Goal: Information Seeking & Learning: Learn about a topic

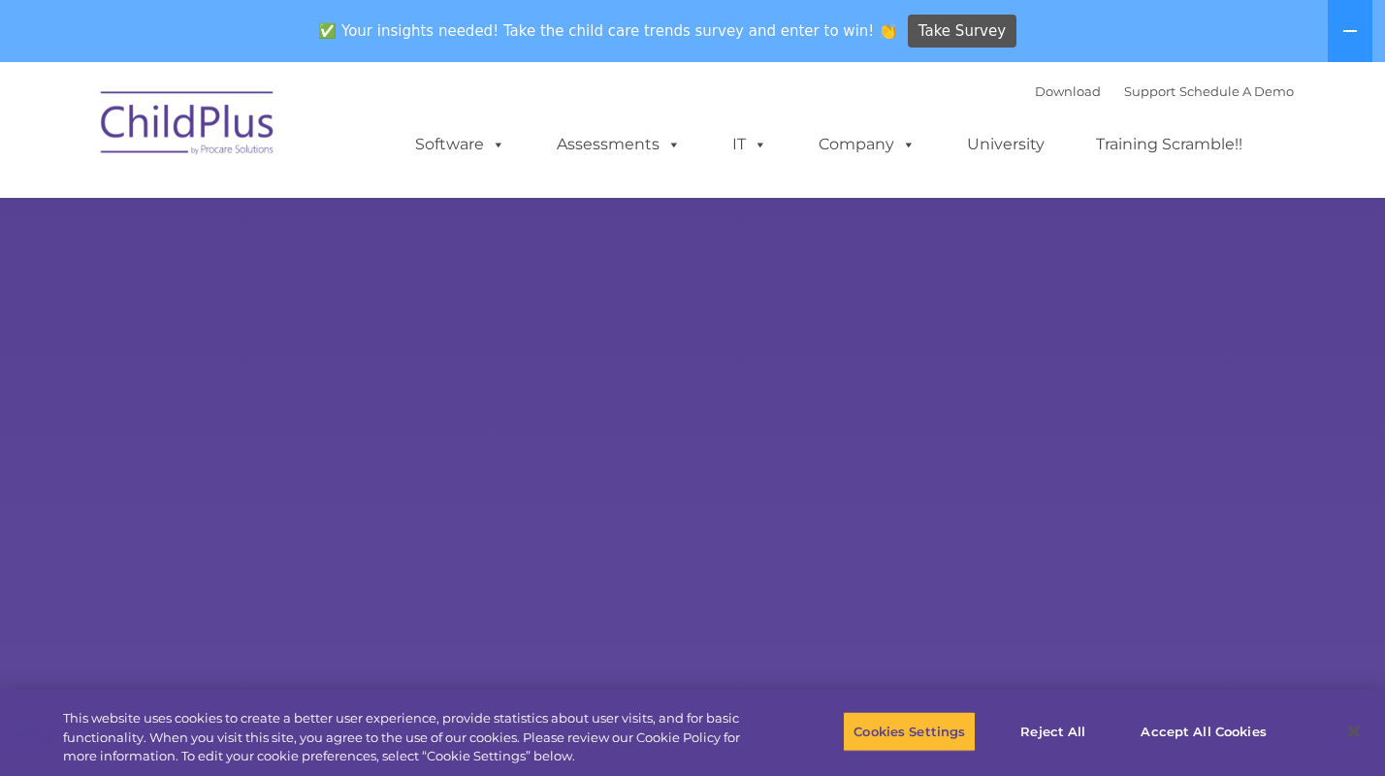
select select "MEDIUM"
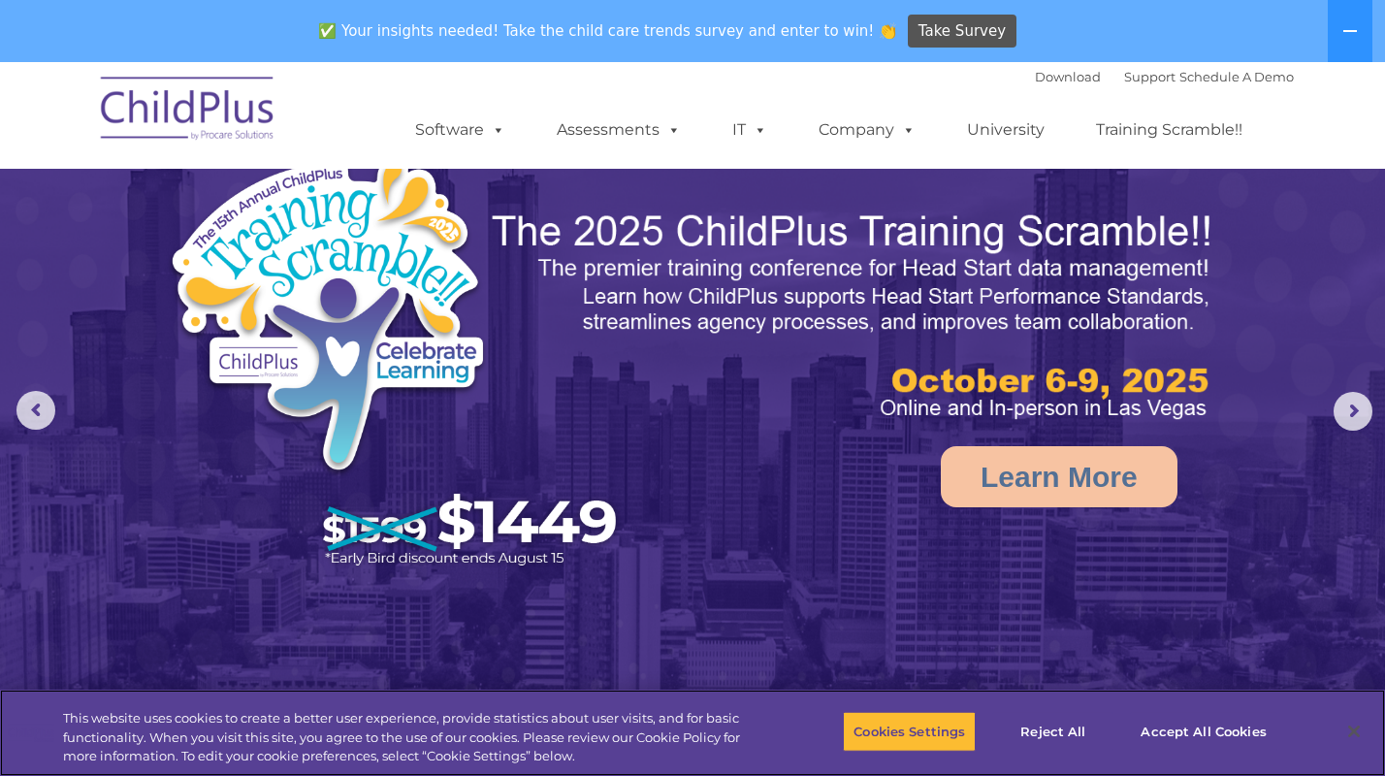
click at [1359, 725] on button "Close" at bounding box center [1354, 731] width 43 height 43
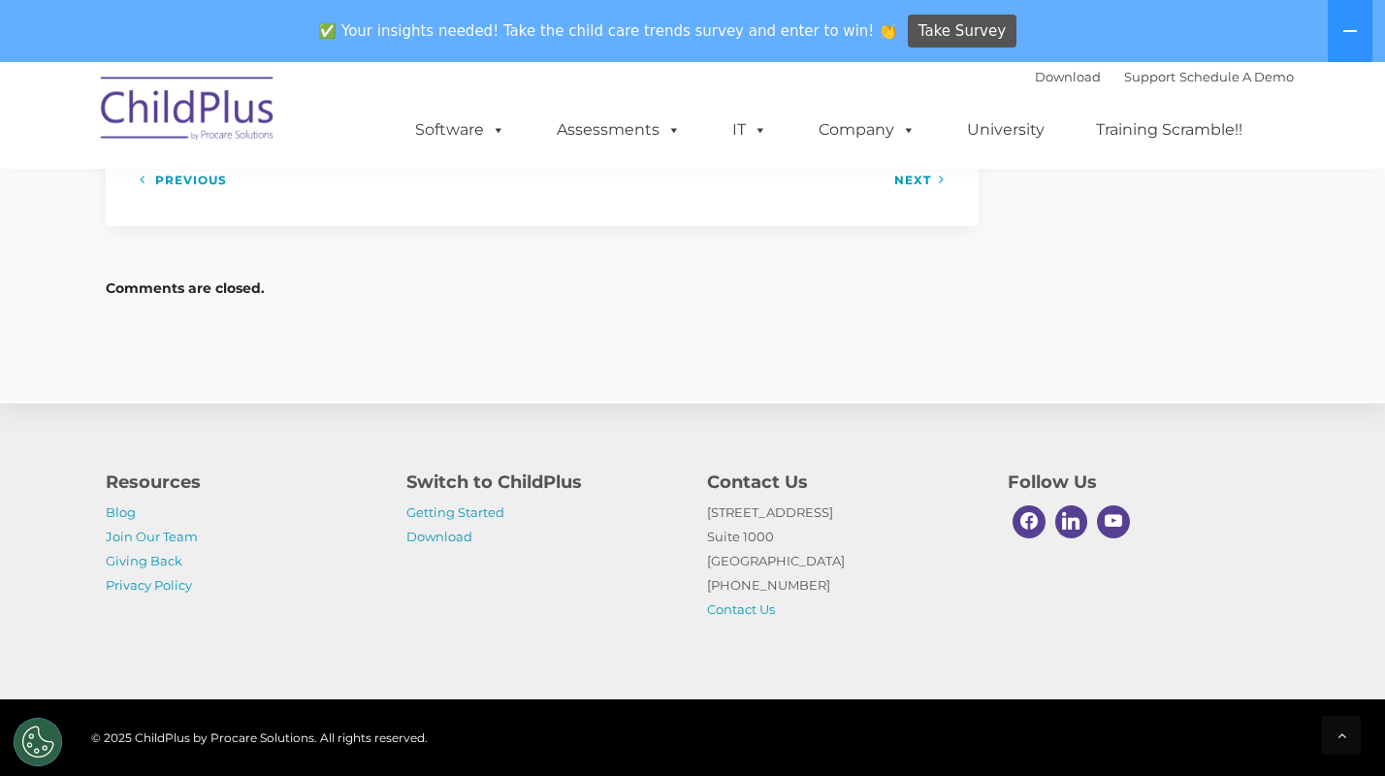
scroll to position [2844, 0]
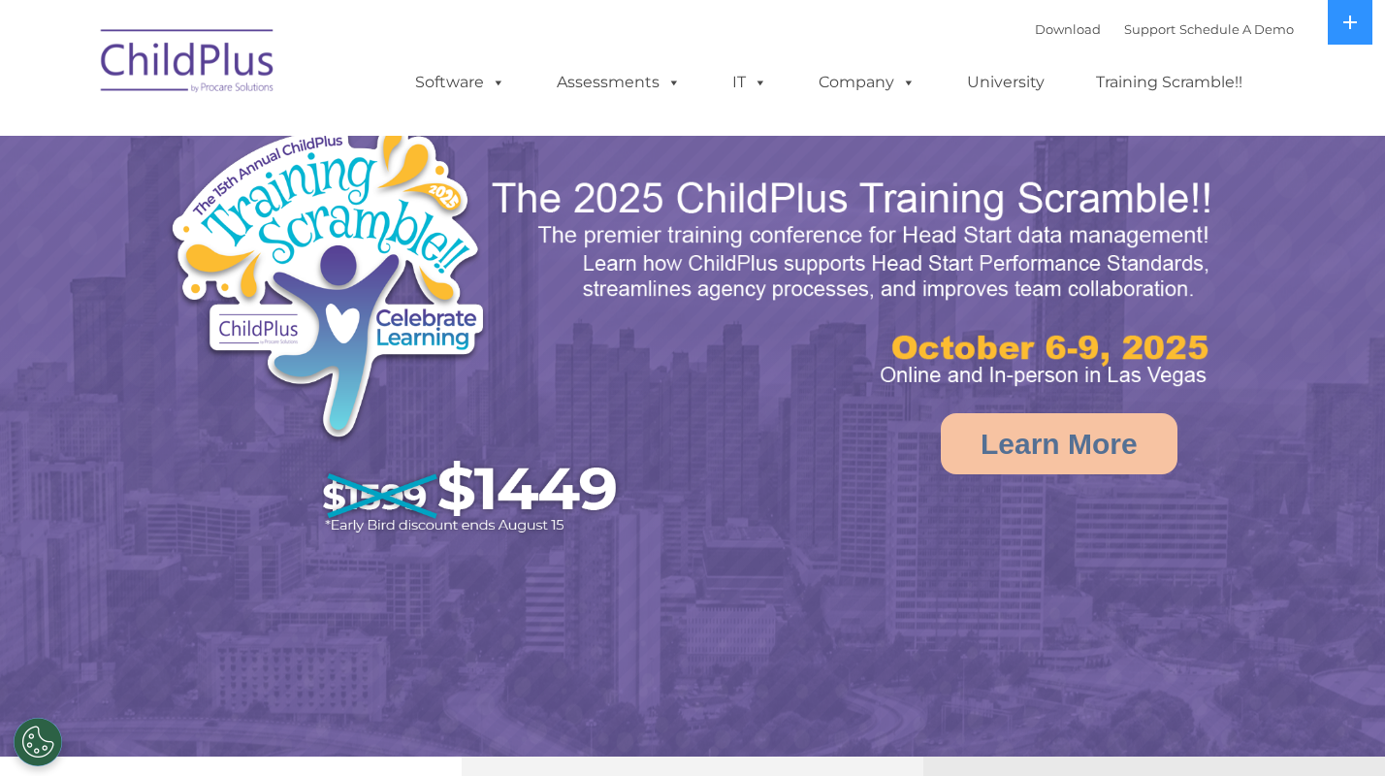
select select "MEDIUM"
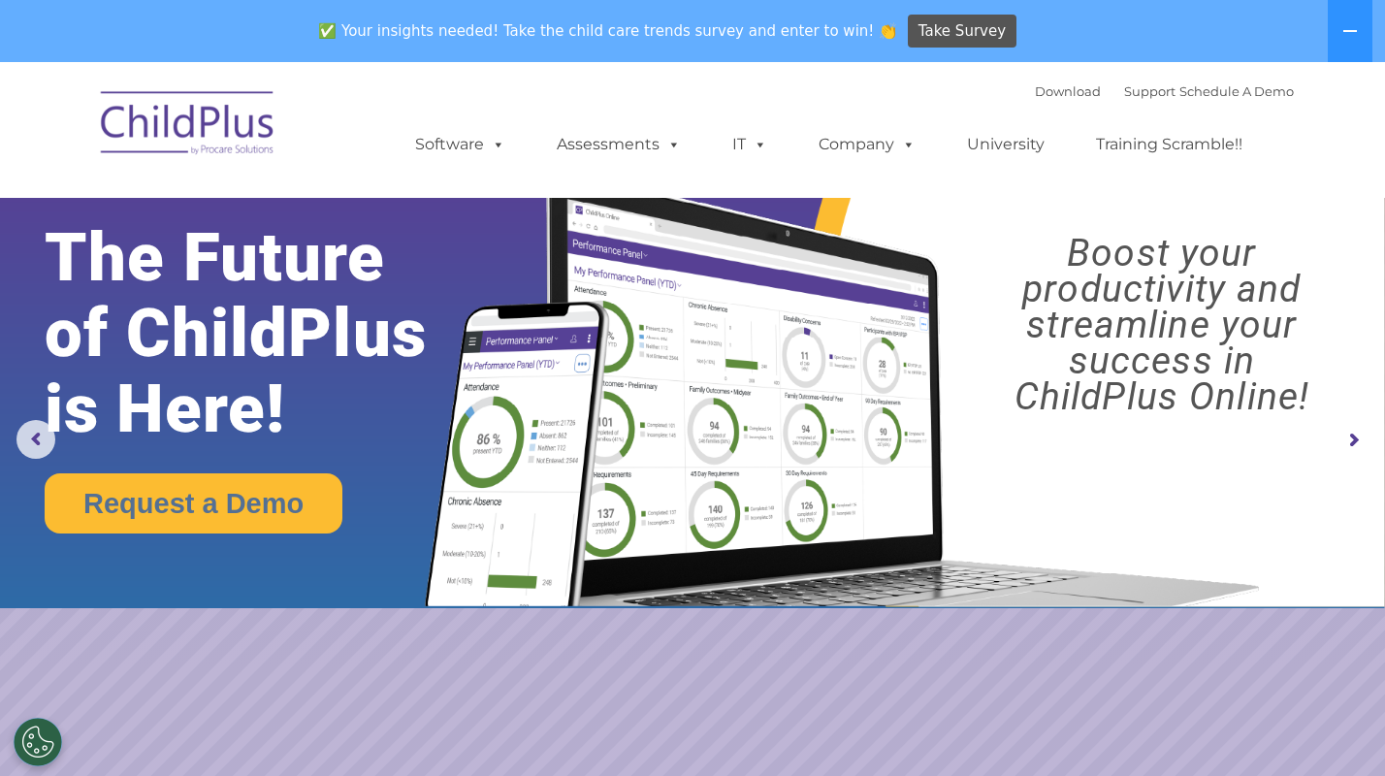
click at [1035, 99] on div "Download Support | Schedule A Demo " at bounding box center [1164, 91] width 259 height 29
click at [1035, 92] on link "Download" at bounding box center [1068, 91] width 66 height 16
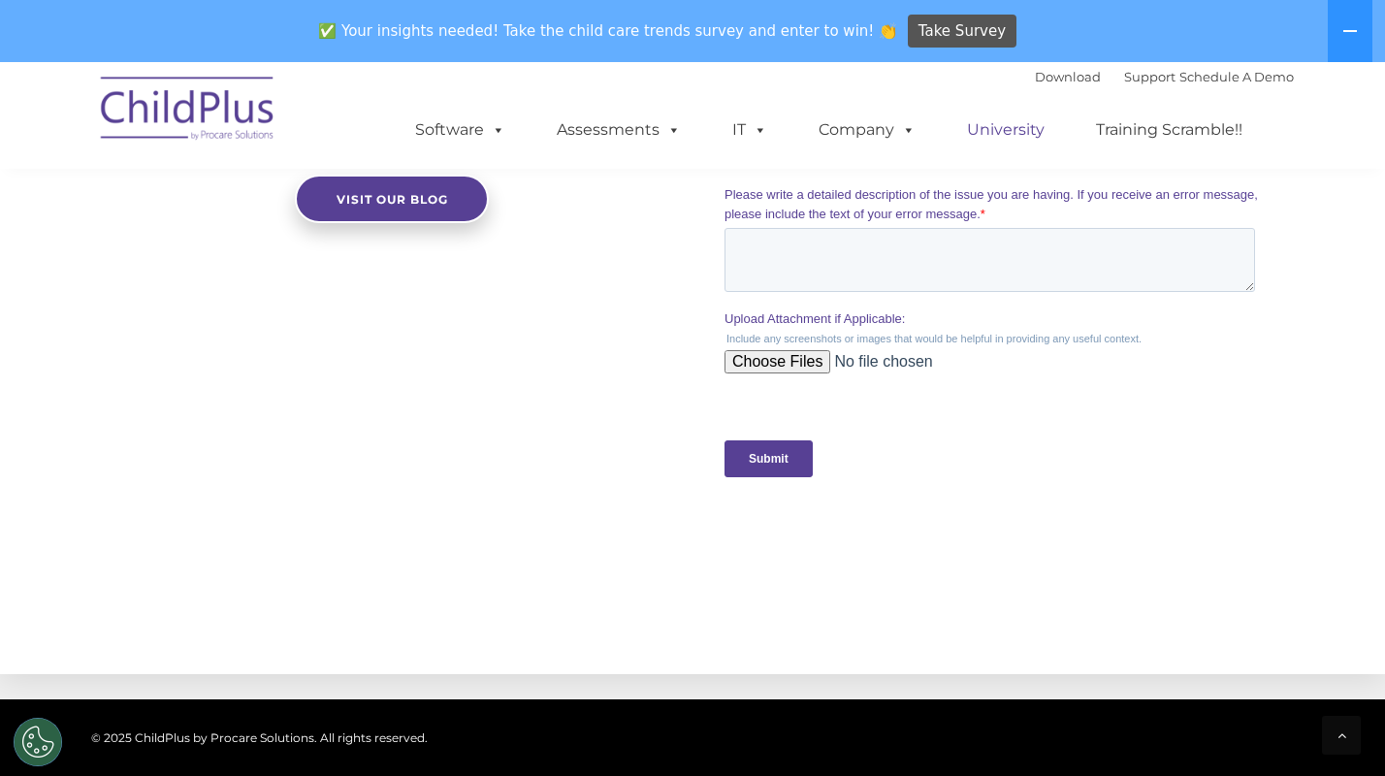
scroll to position [1818, 0]
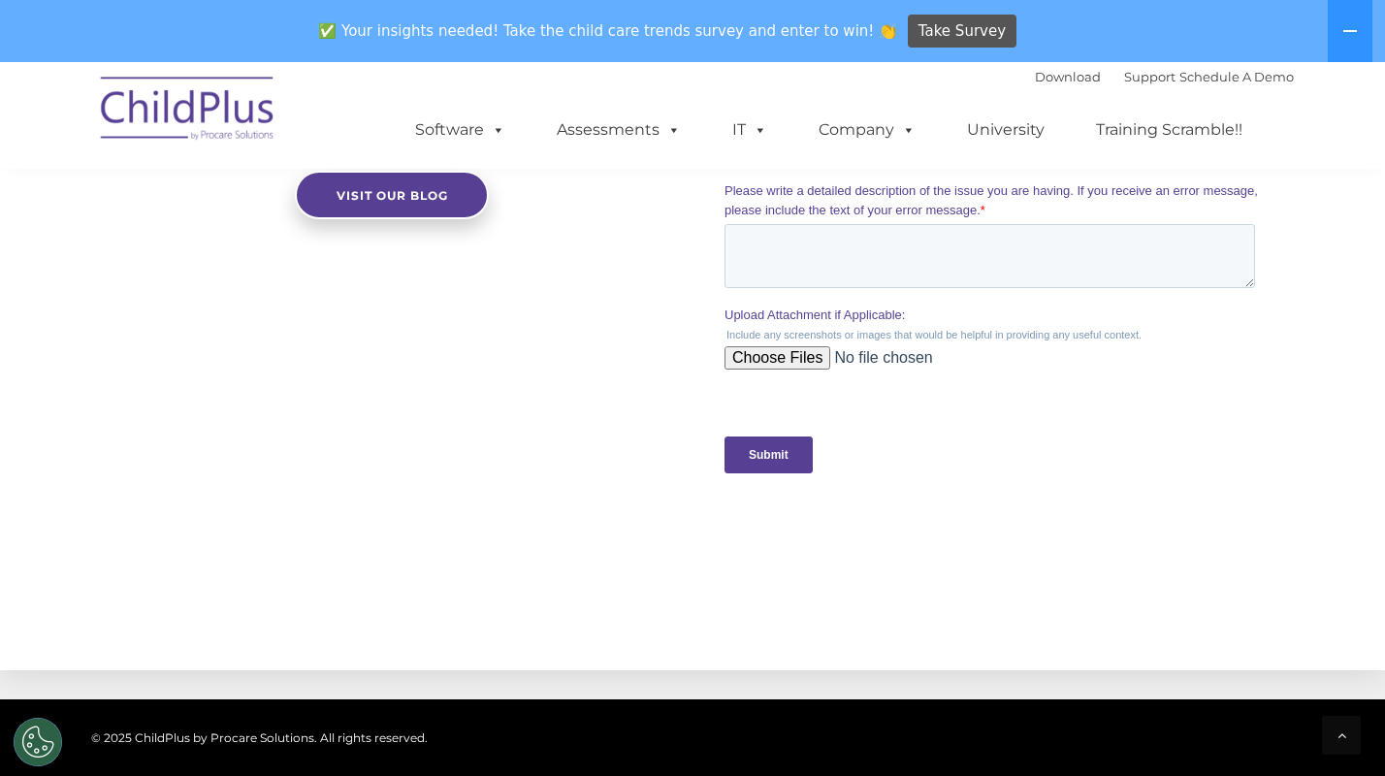
click at [770, 447] on input "Submit" at bounding box center [768, 455] width 88 height 37
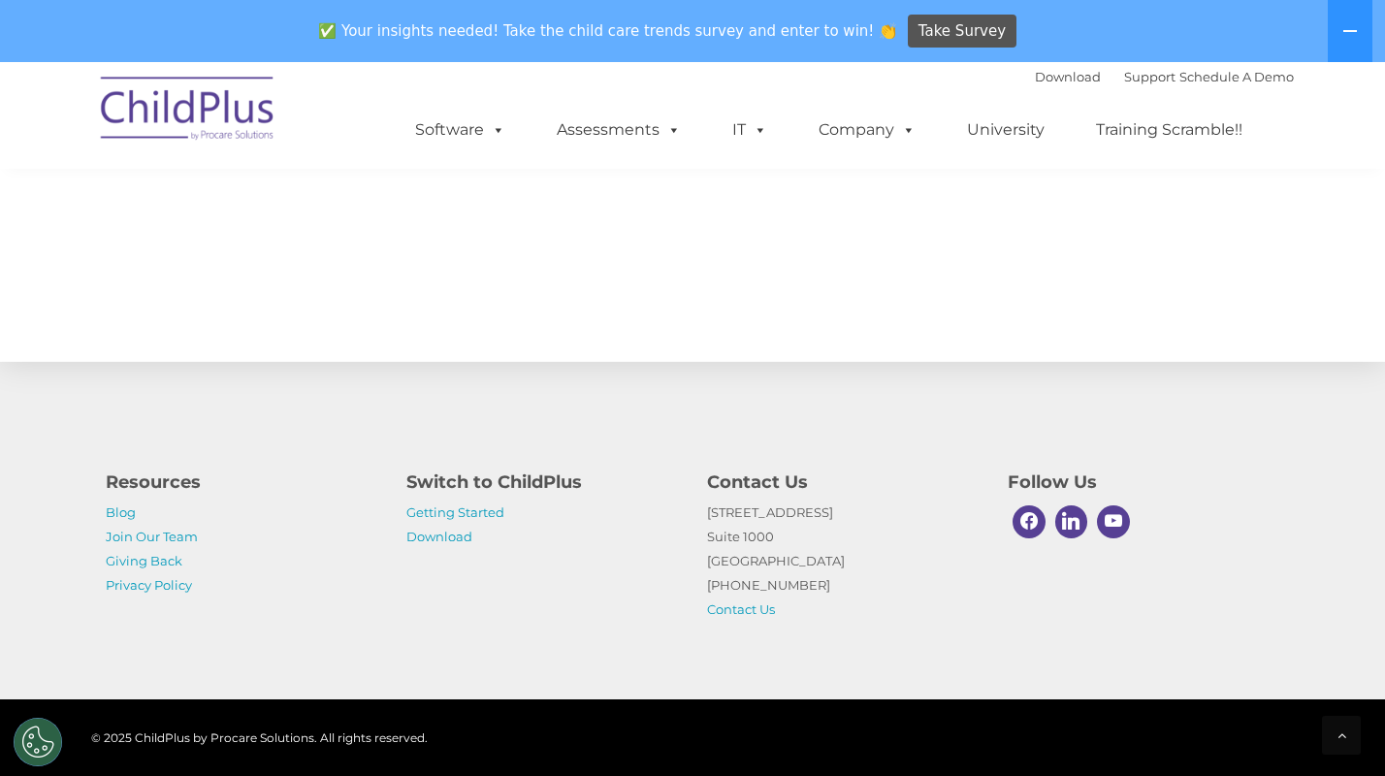
scroll to position [2243, 0]
click at [171, 564] on link "Giving Back" at bounding box center [144, 561] width 77 height 16
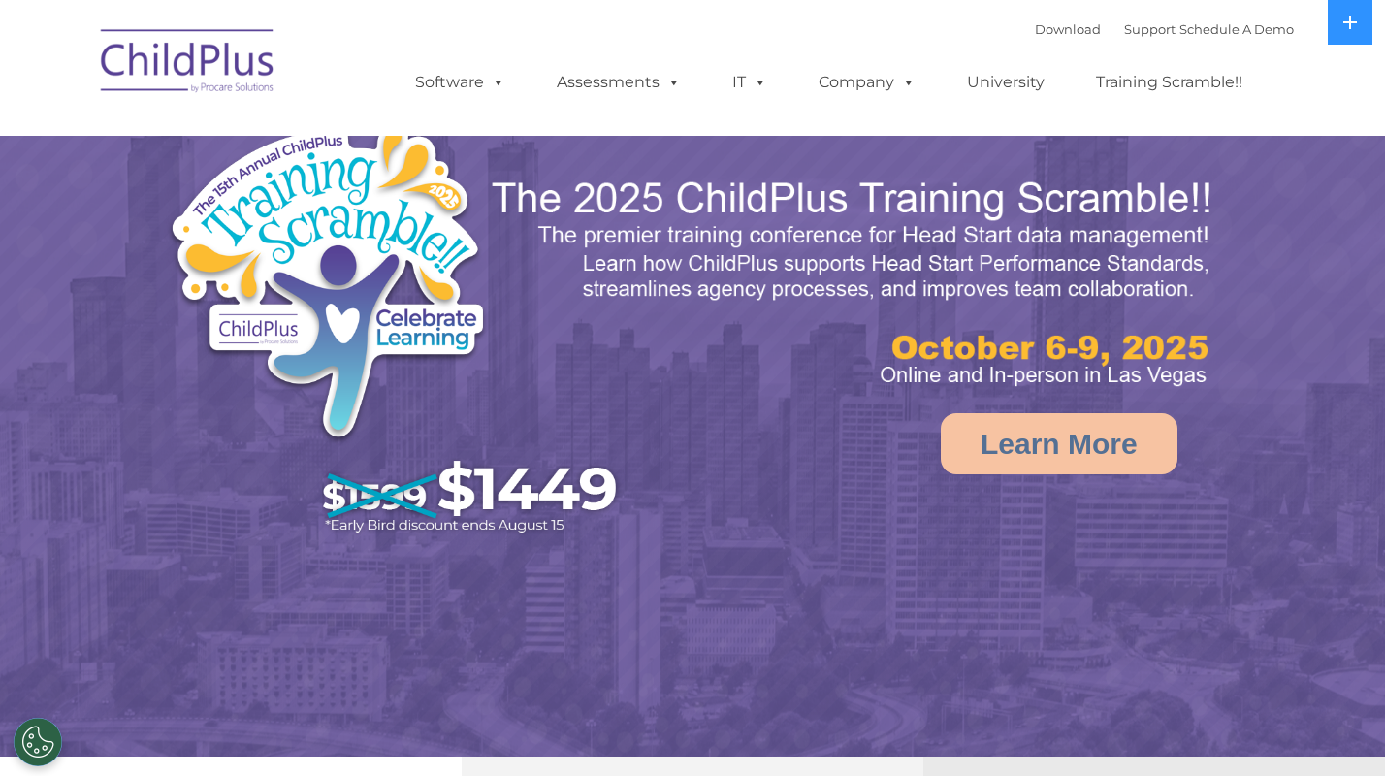
select select "MEDIUM"
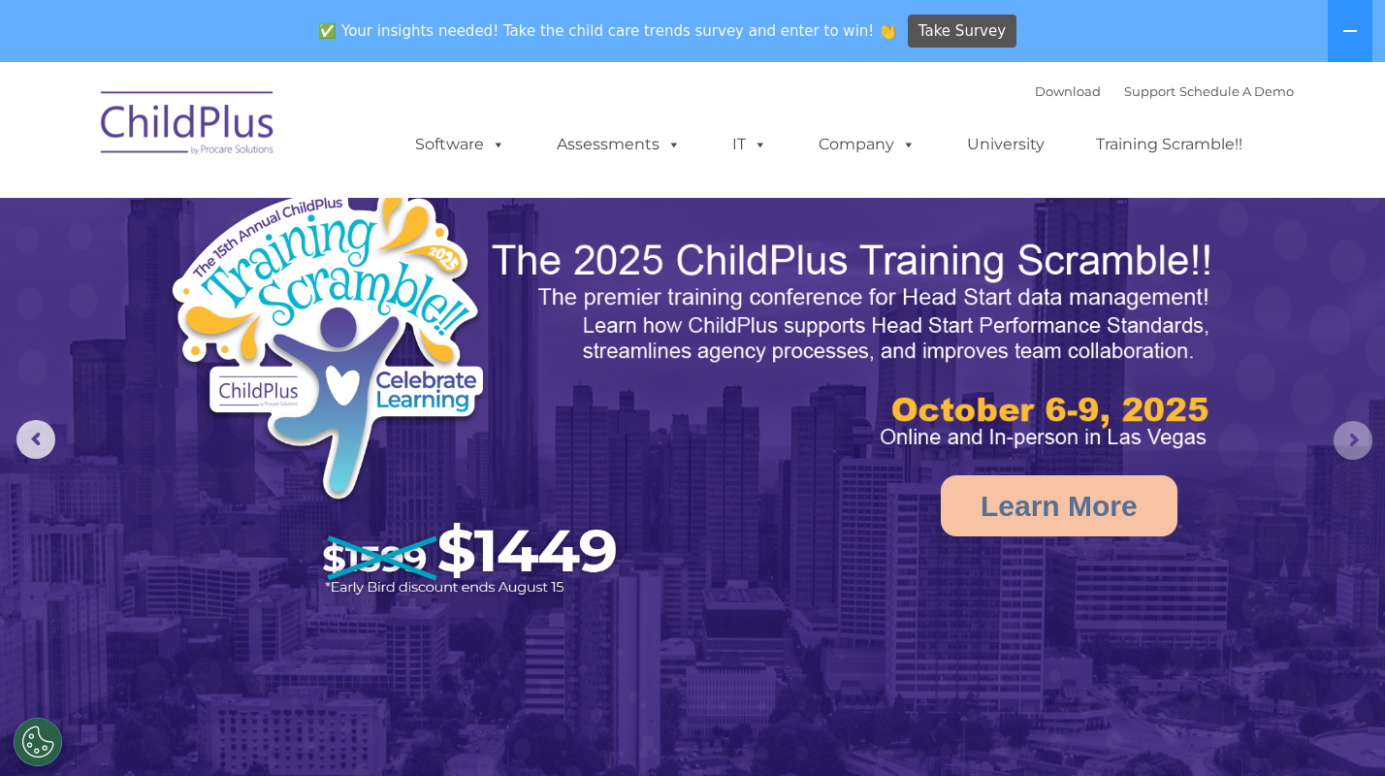
click at [1364, 432] on rs-arrow at bounding box center [1353, 440] width 39 height 39
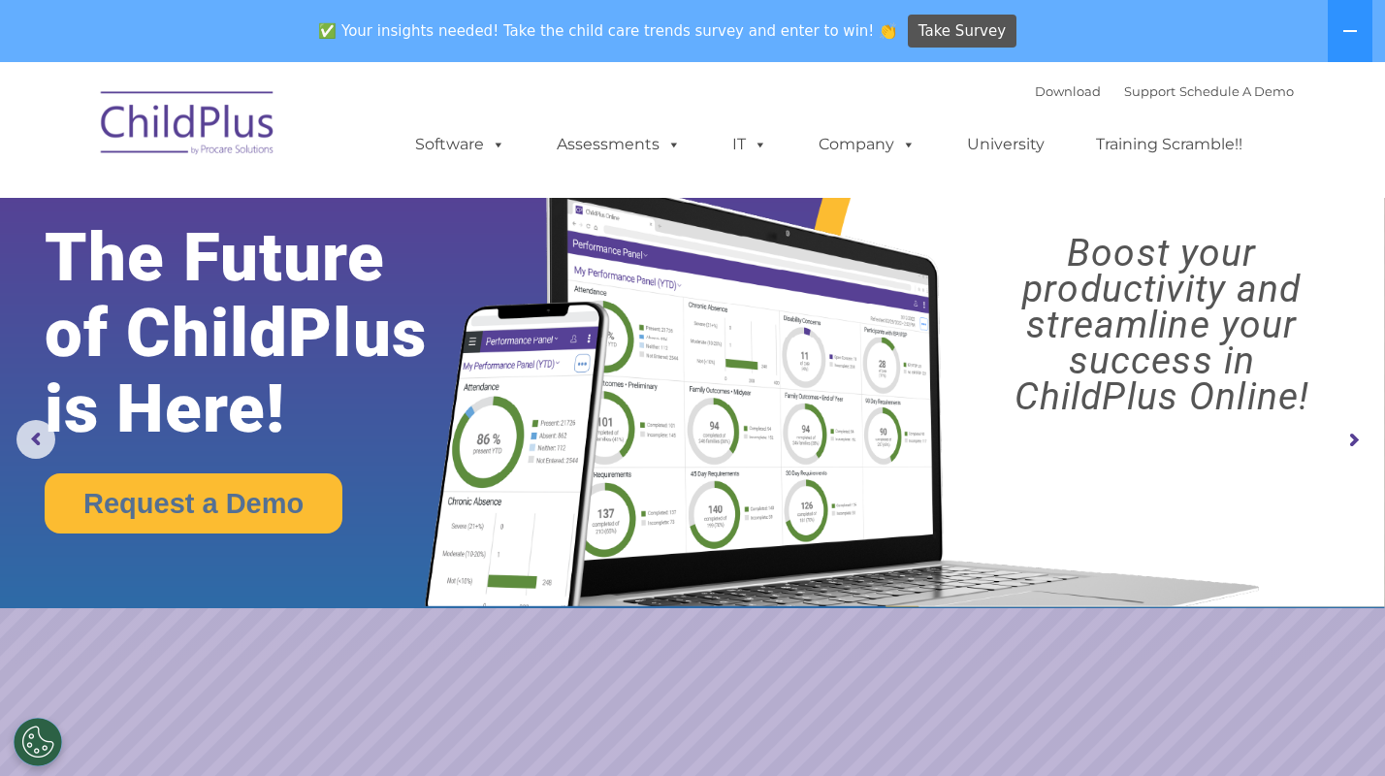
click at [1364, 432] on rs-arrow at bounding box center [1353, 440] width 39 height 39
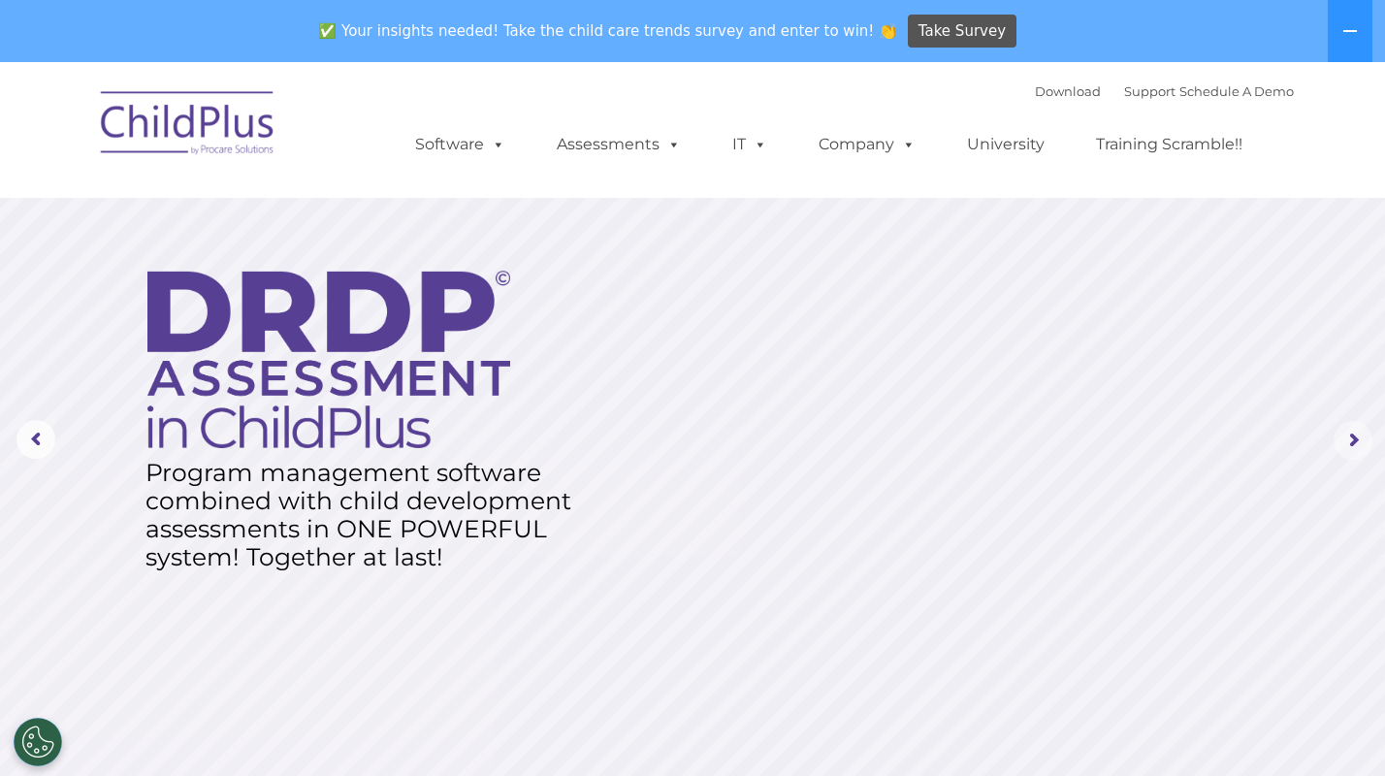
click at [1365, 432] on rs-arrow at bounding box center [1353, 440] width 39 height 39
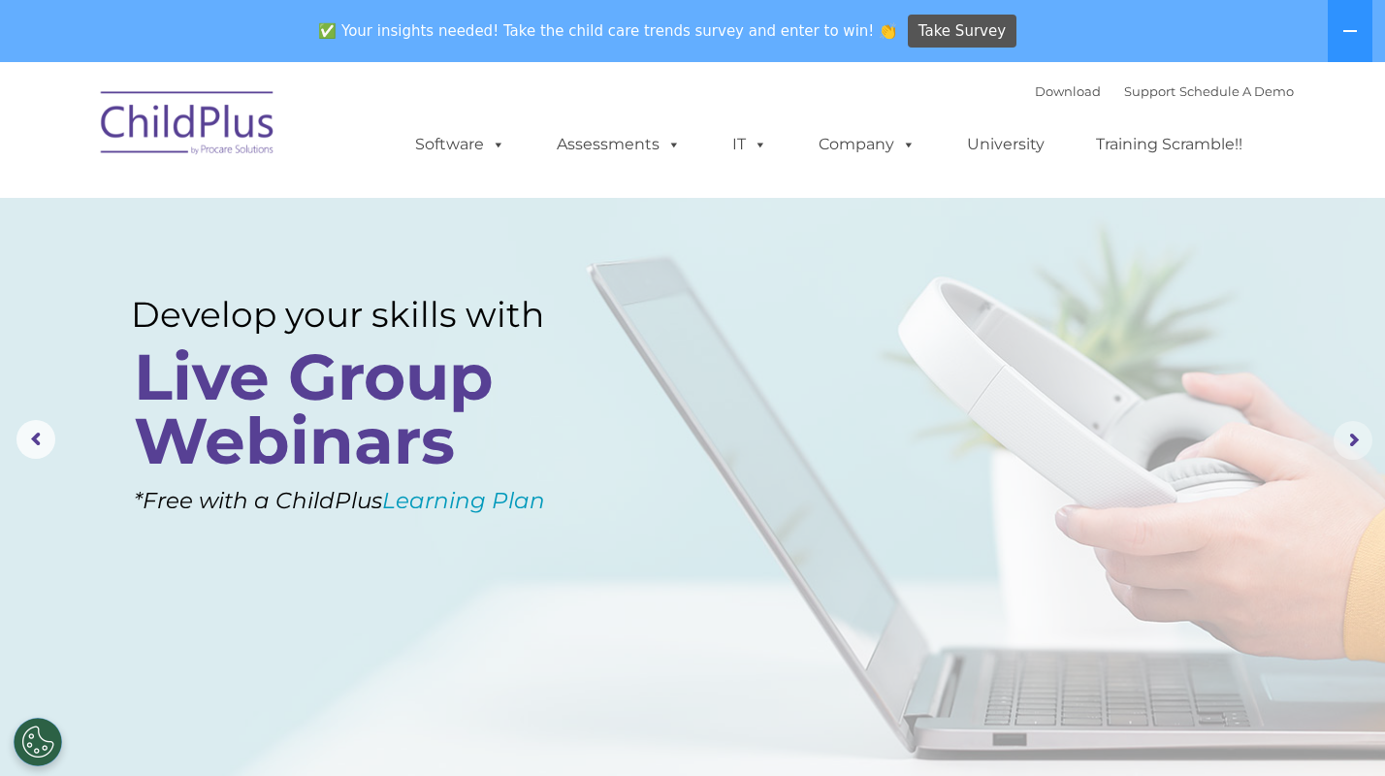
click at [1365, 432] on rs-arrow at bounding box center [1353, 440] width 39 height 39
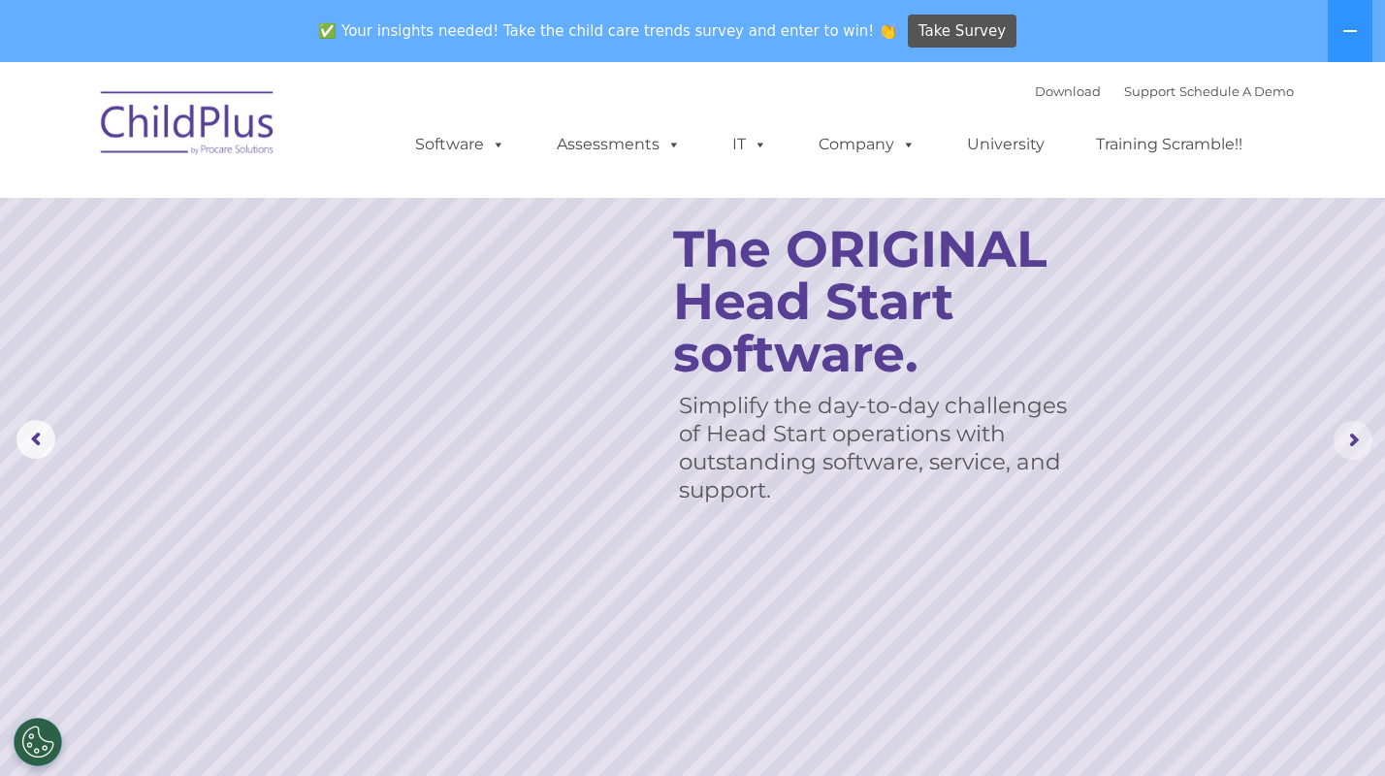
click at [1365, 432] on rs-arrow at bounding box center [1353, 440] width 39 height 39
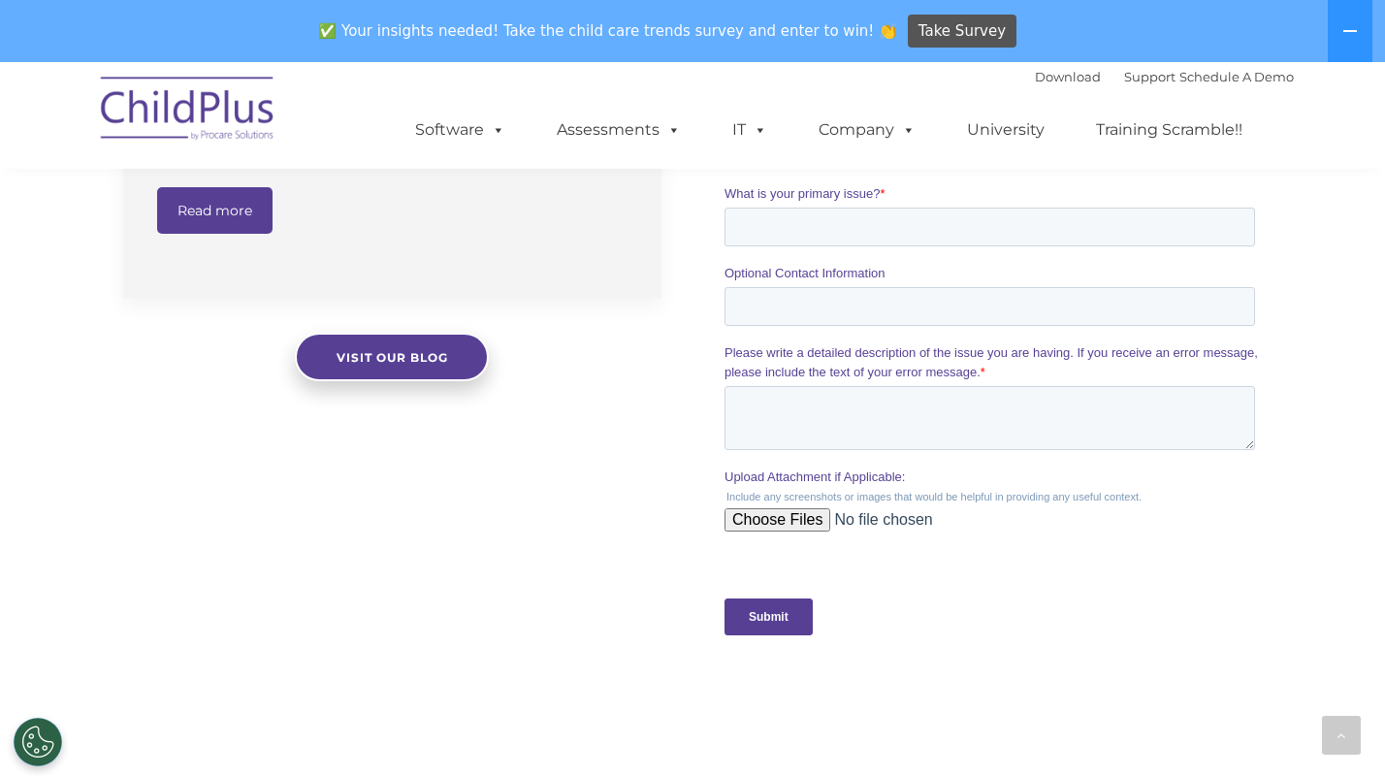
scroll to position [1700, 0]
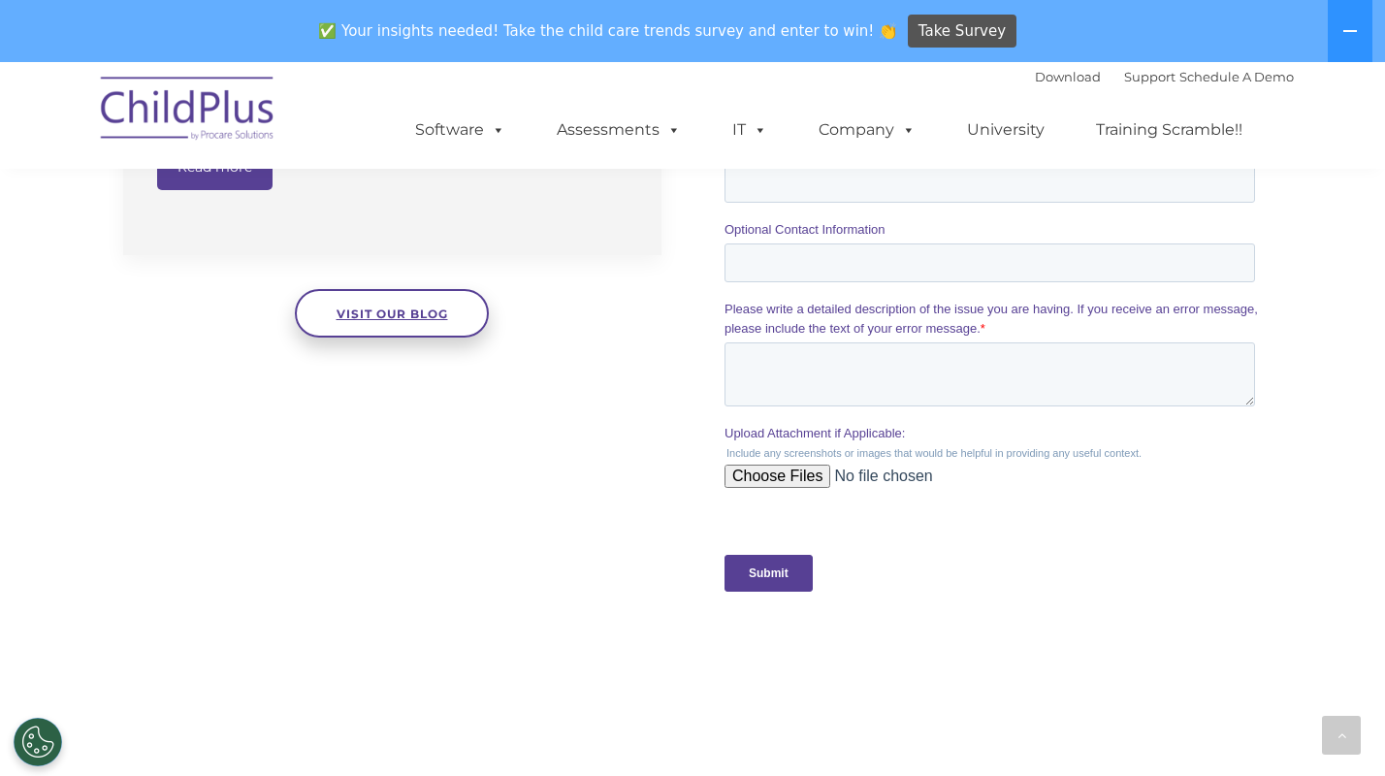
click at [407, 309] on span "Visit our blog" at bounding box center [393, 314] width 112 height 15
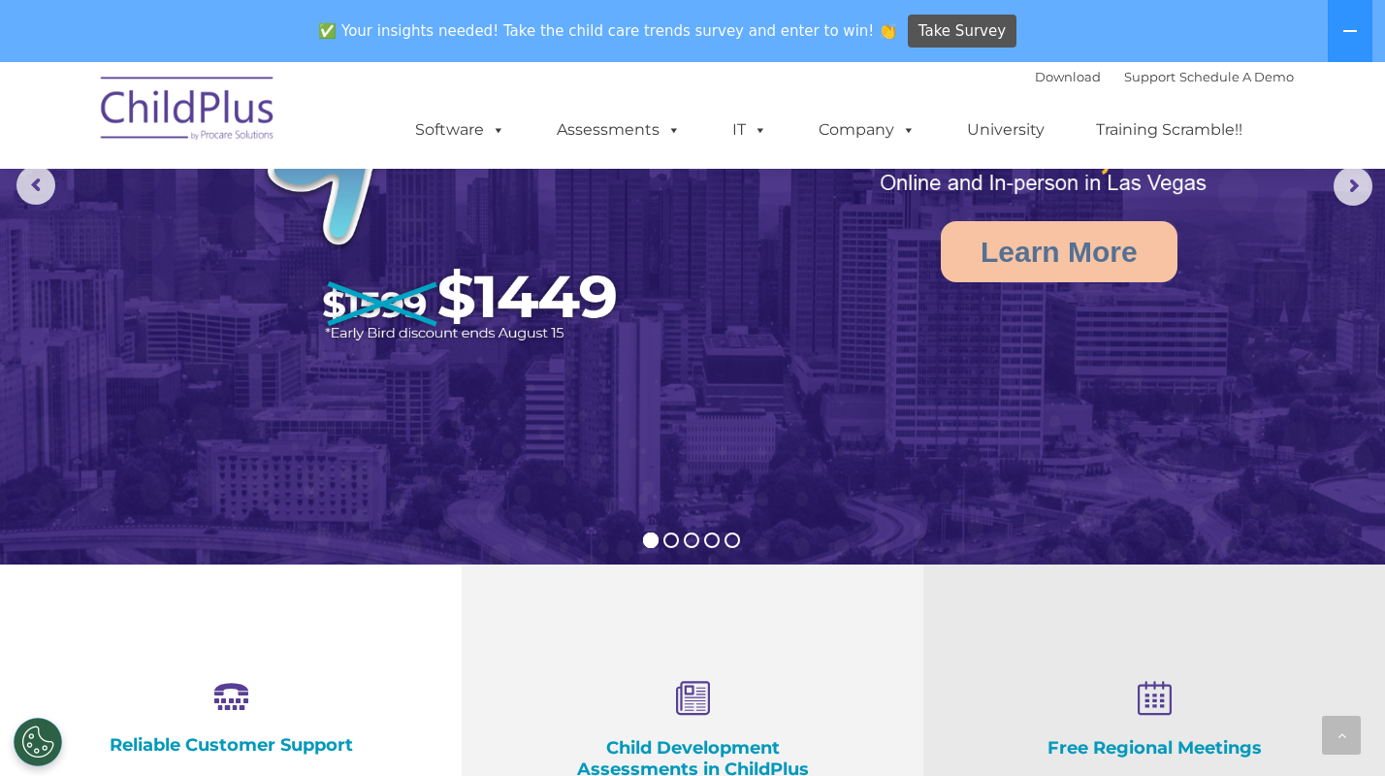
scroll to position [0, 0]
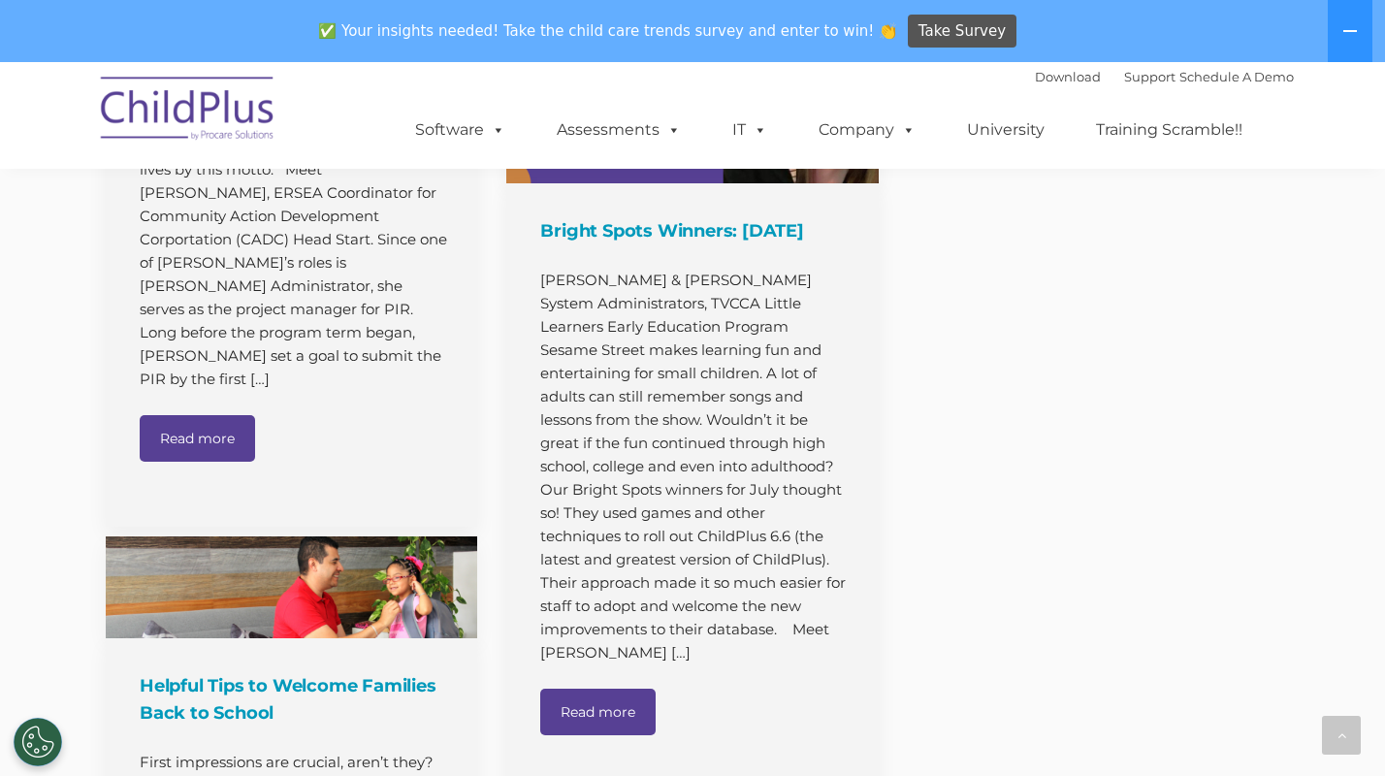
scroll to position [7608, 0]
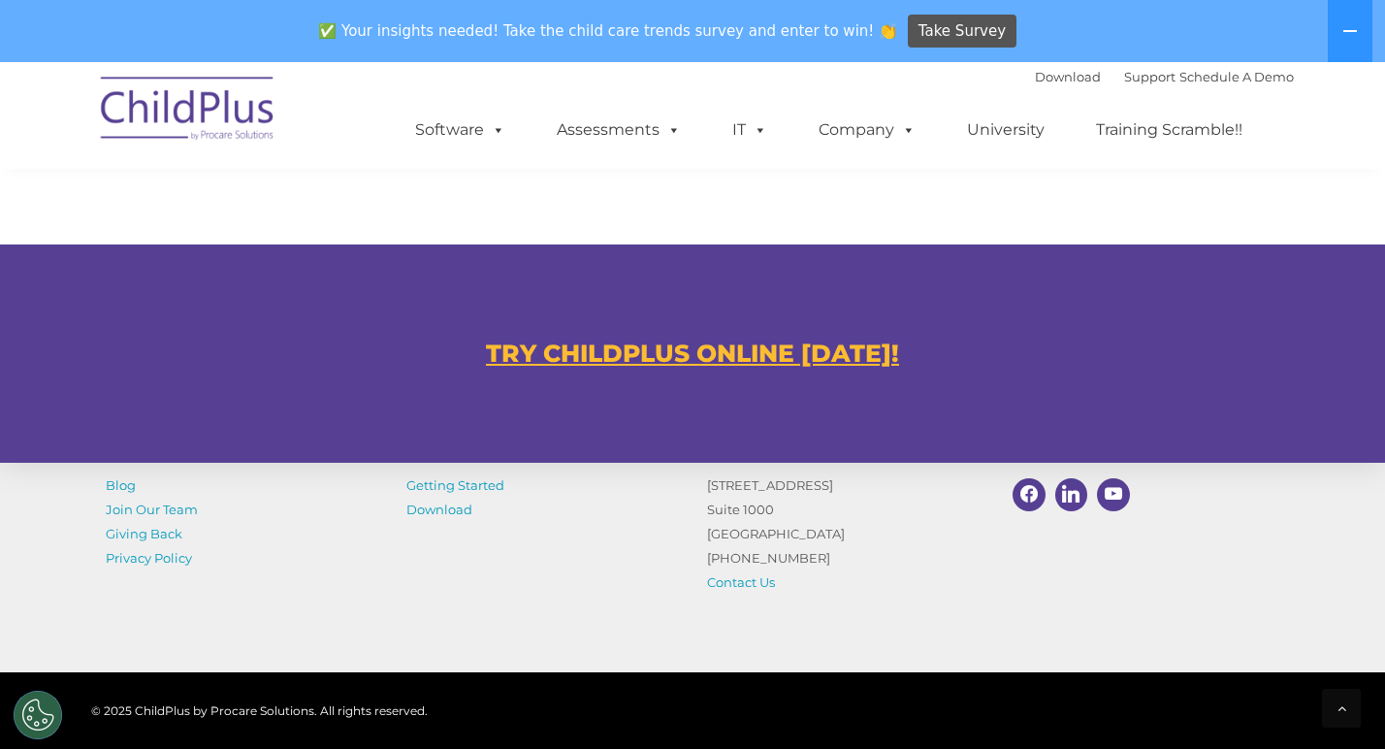
scroll to position [1223, 0]
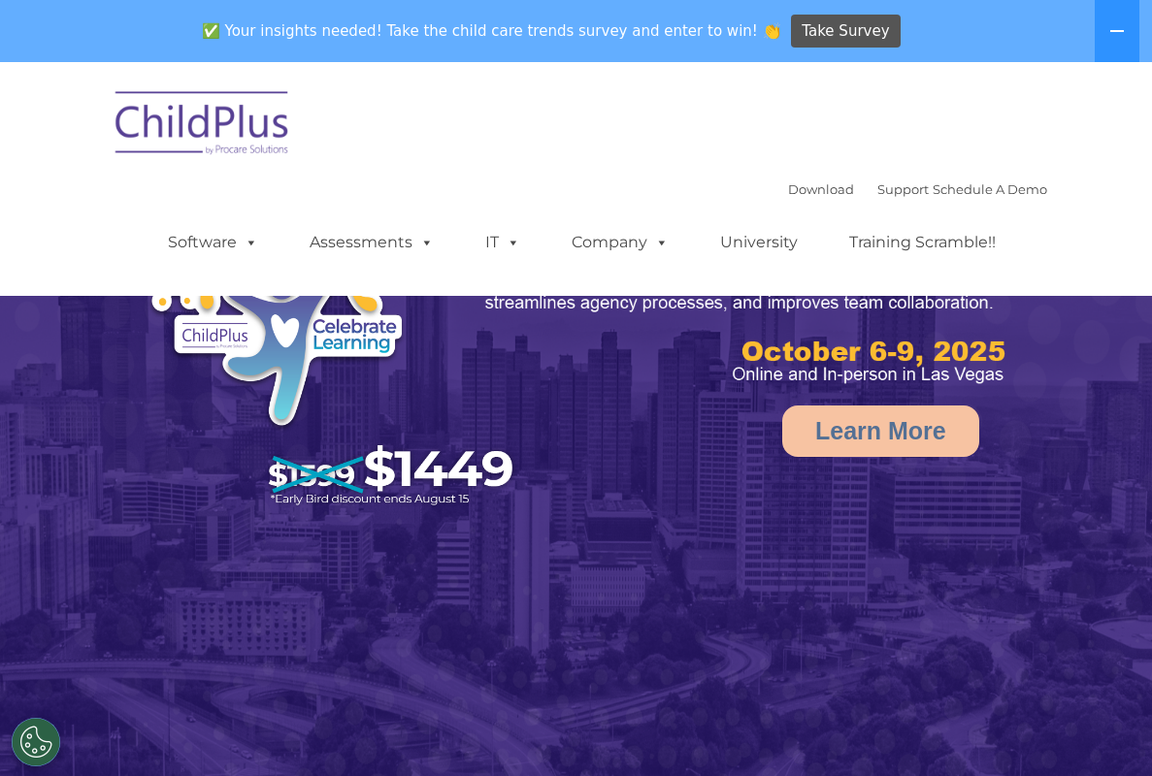
select select "MEDIUM"
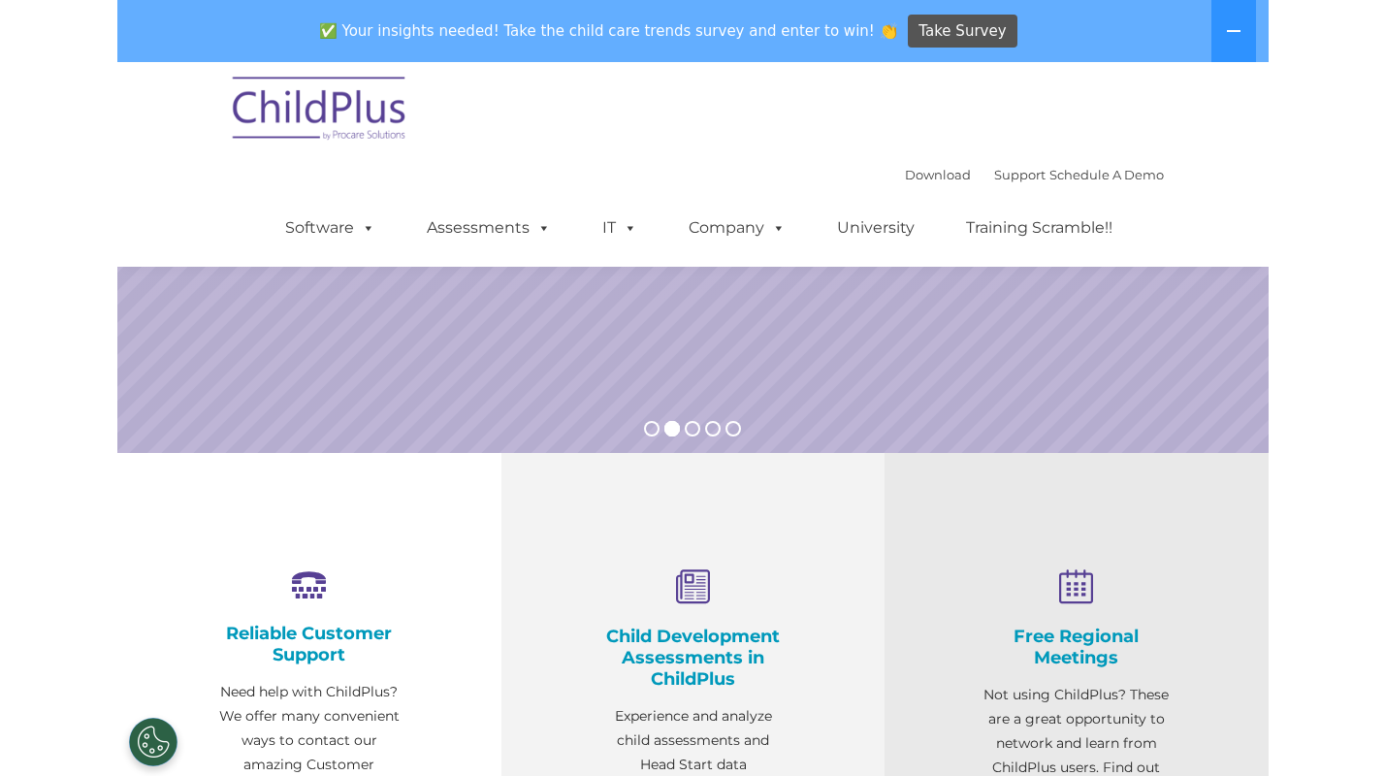
scroll to position [439, 0]
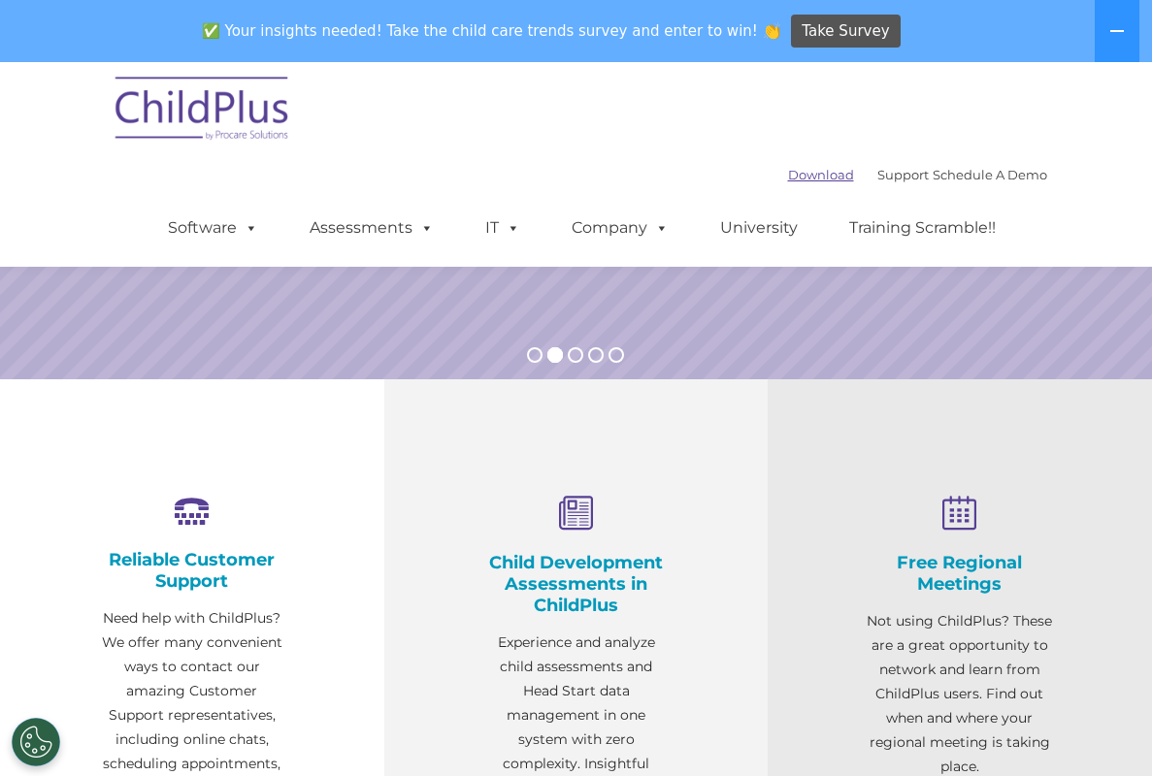
click at [788, 171] on link "Download" at bounding box center [821, 175] width 66 height 16
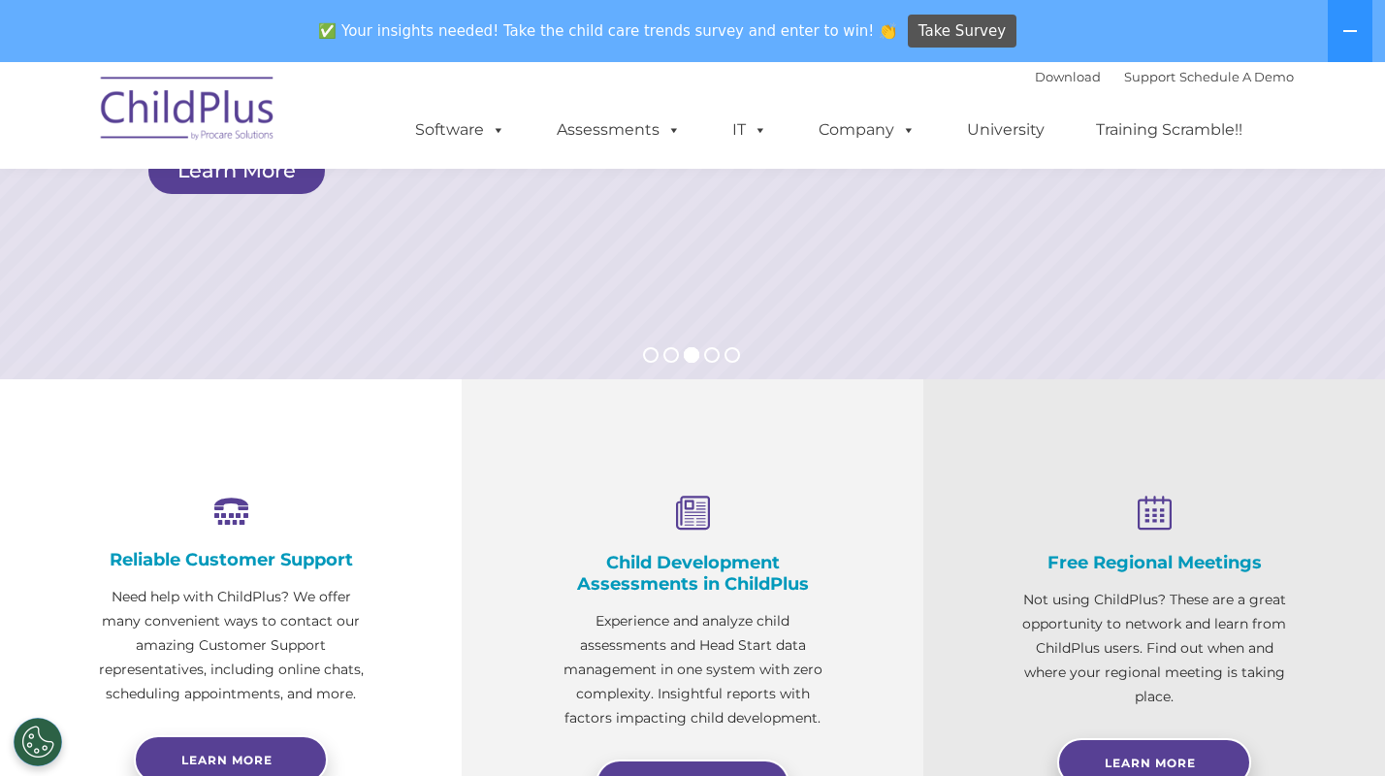
scroll to position [443, 0]
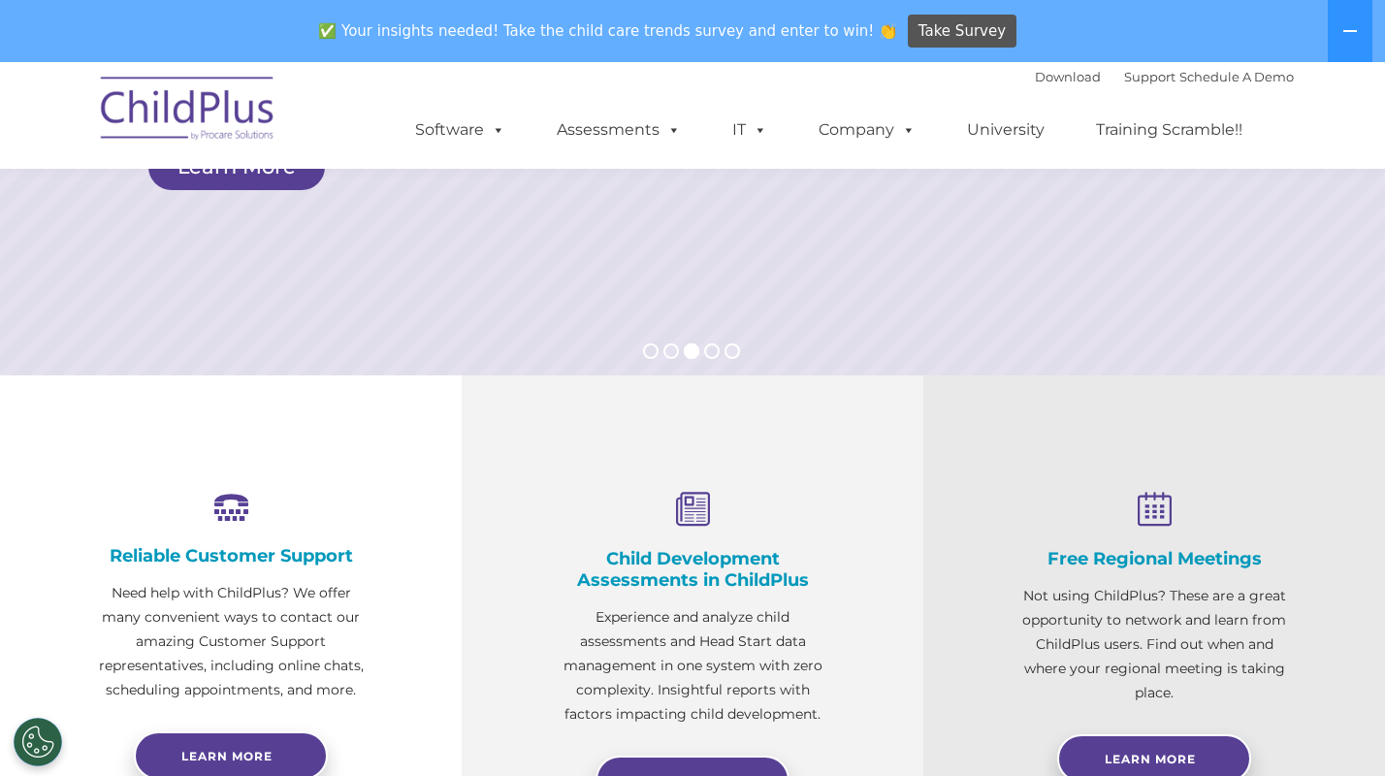
click at [966, 77] on div "Download Support | Schedule A Demo  MENU MENU Software ChildPlus: The original…" at bounding box center [835, 115] width 918 height 107
click at [1035, 72] on link "Download" at bounding box center [1068, 77] width 66 height 16
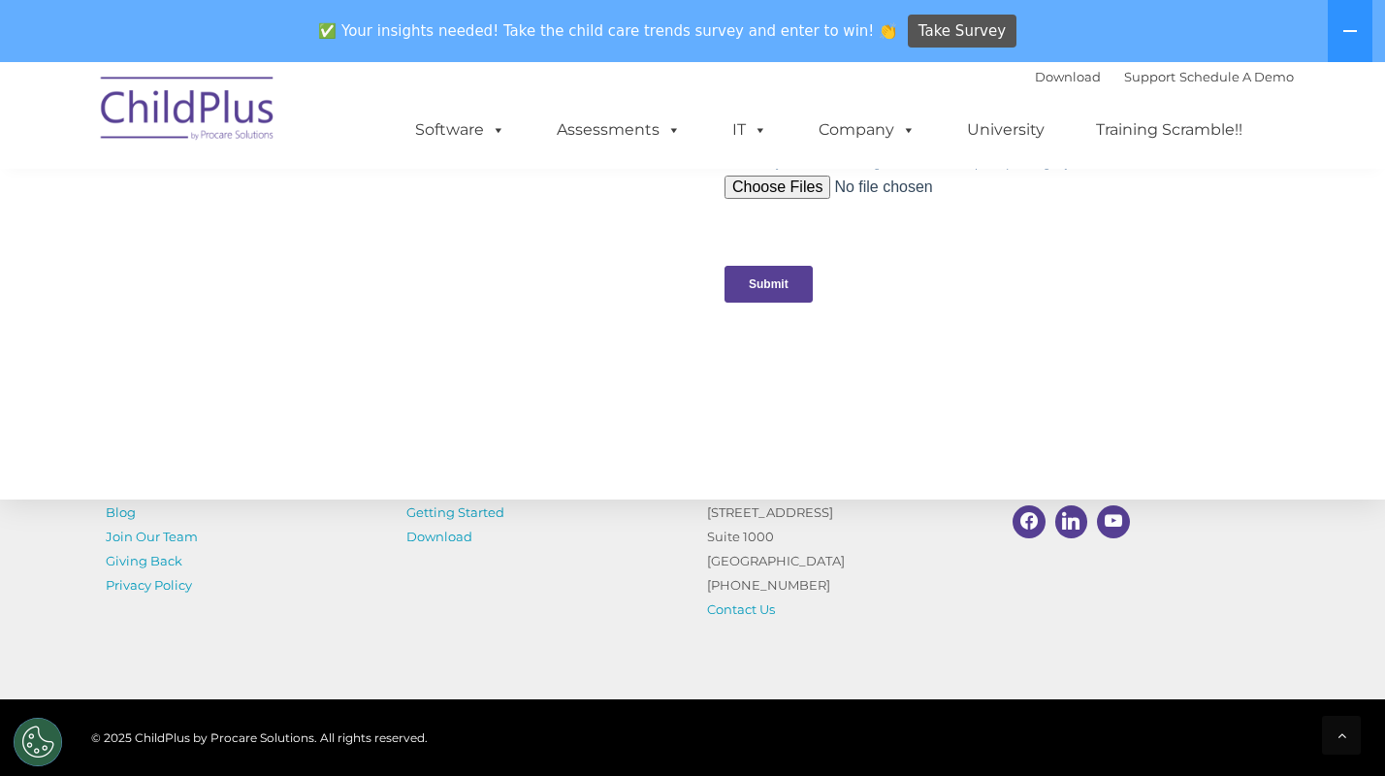
scroll to position [1985, 0]
click at [486, 121] on span at bounding box center [494, 129] width 21 height 18
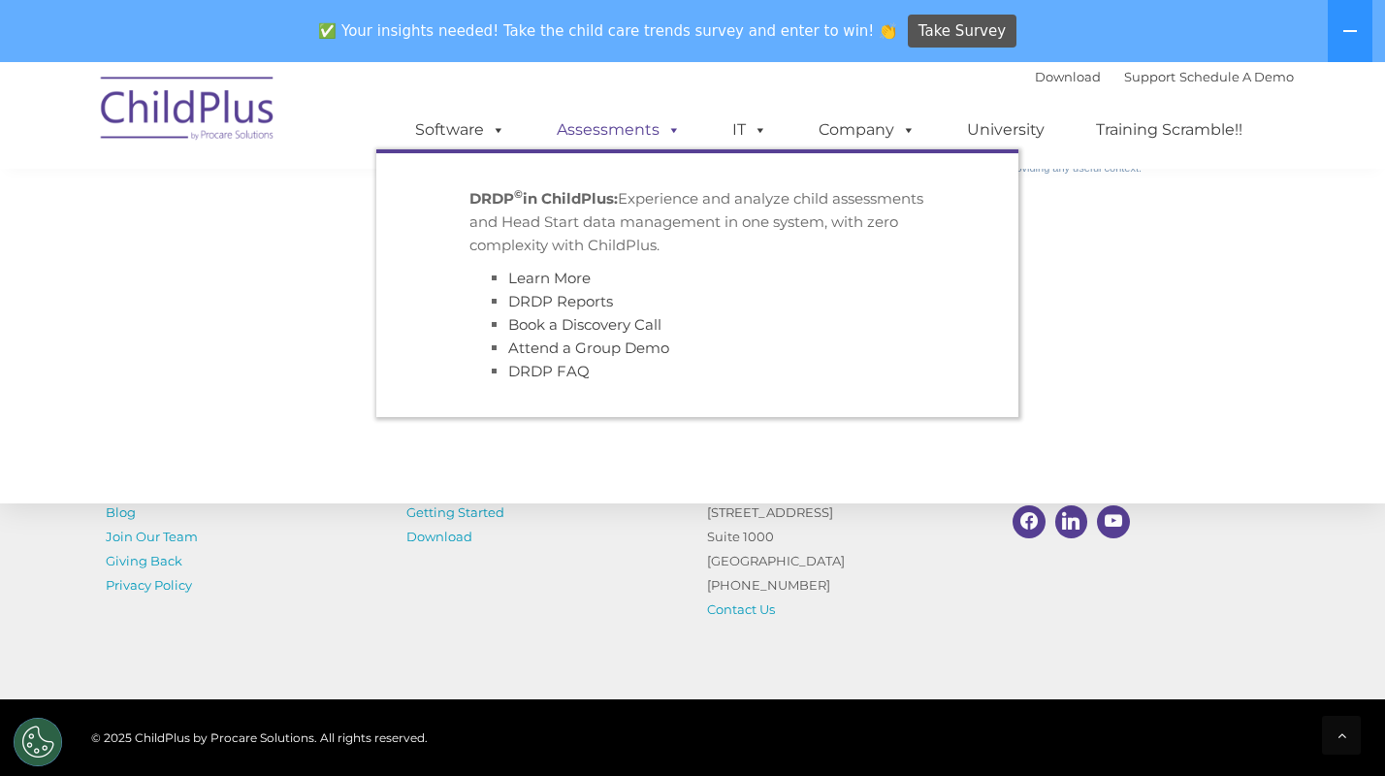
click at [595, 147] on link "Assessments" at bounding box center [618, 130] width 163 height 39
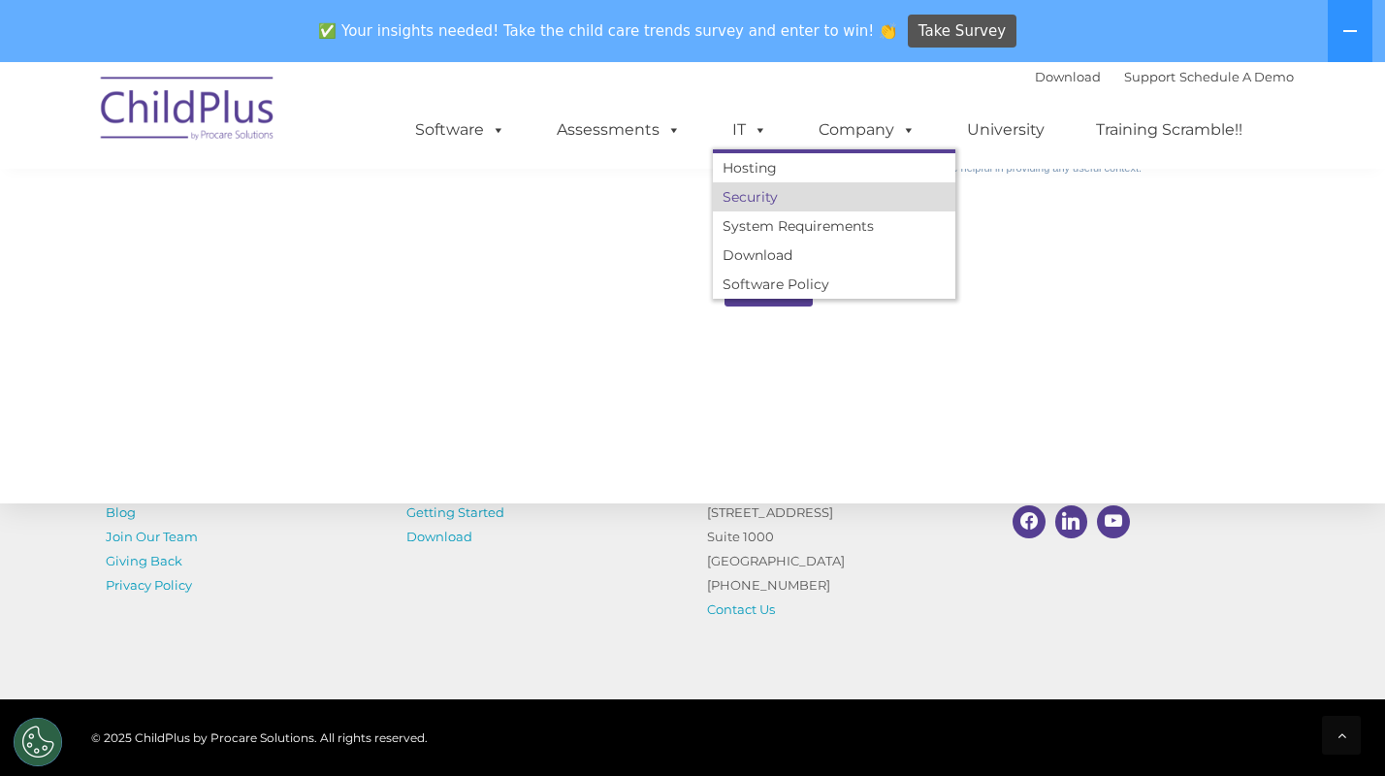
click at [766, 189] on ul "Hosting Security System Requirements Download Software Policy" at bounding box center [834, 223] width 243 height 149
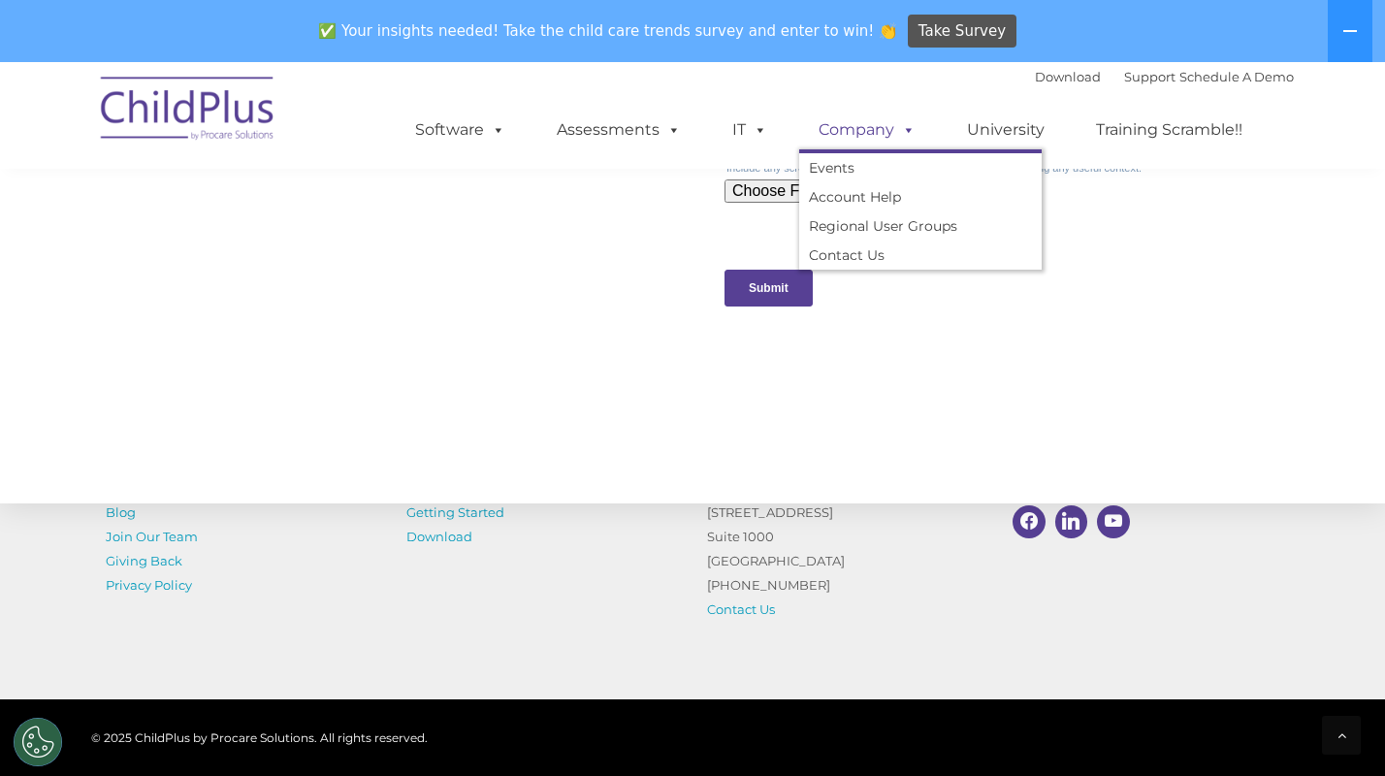
click at [875, 136] on link "Company" at bounding box center [867, 130] width 136 height 39
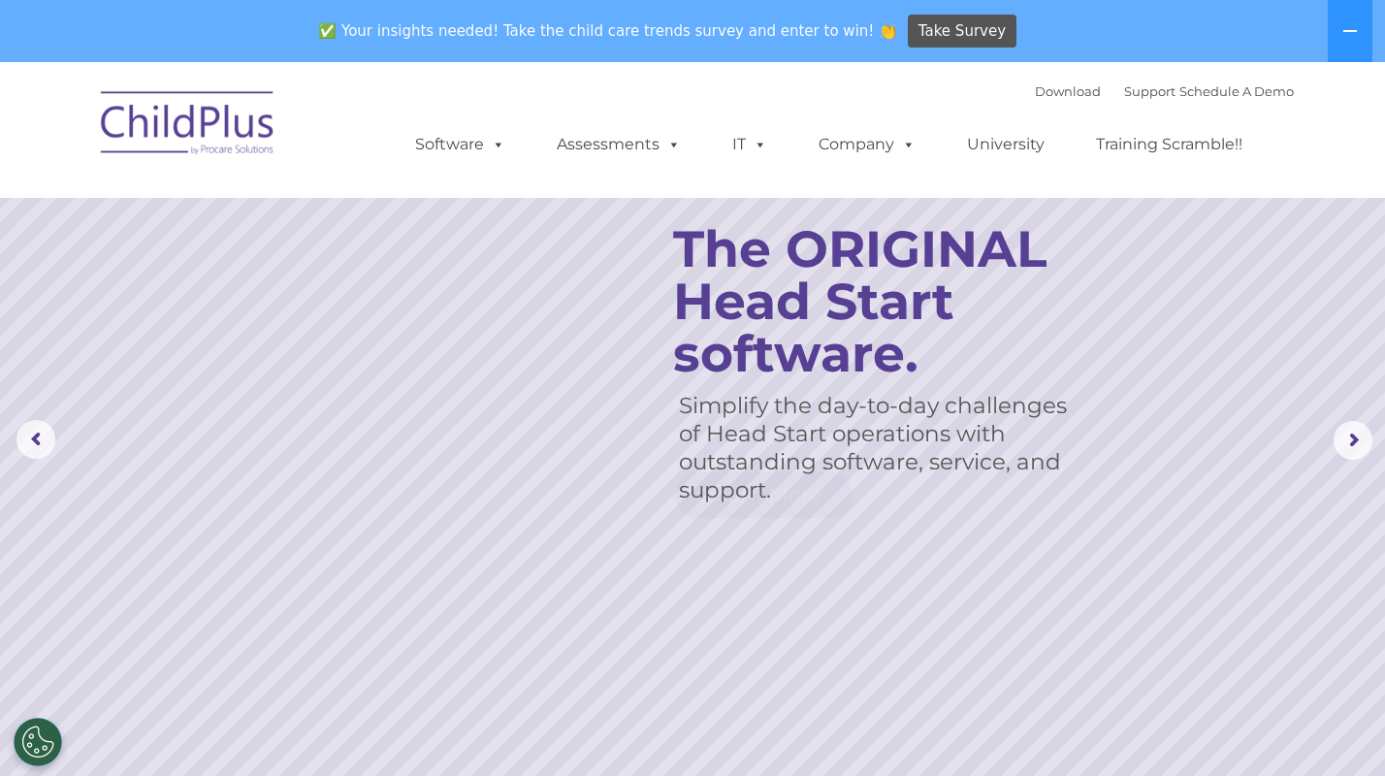
click at [258, 113] on img at bounding box center [188, 126] width 194 height 97
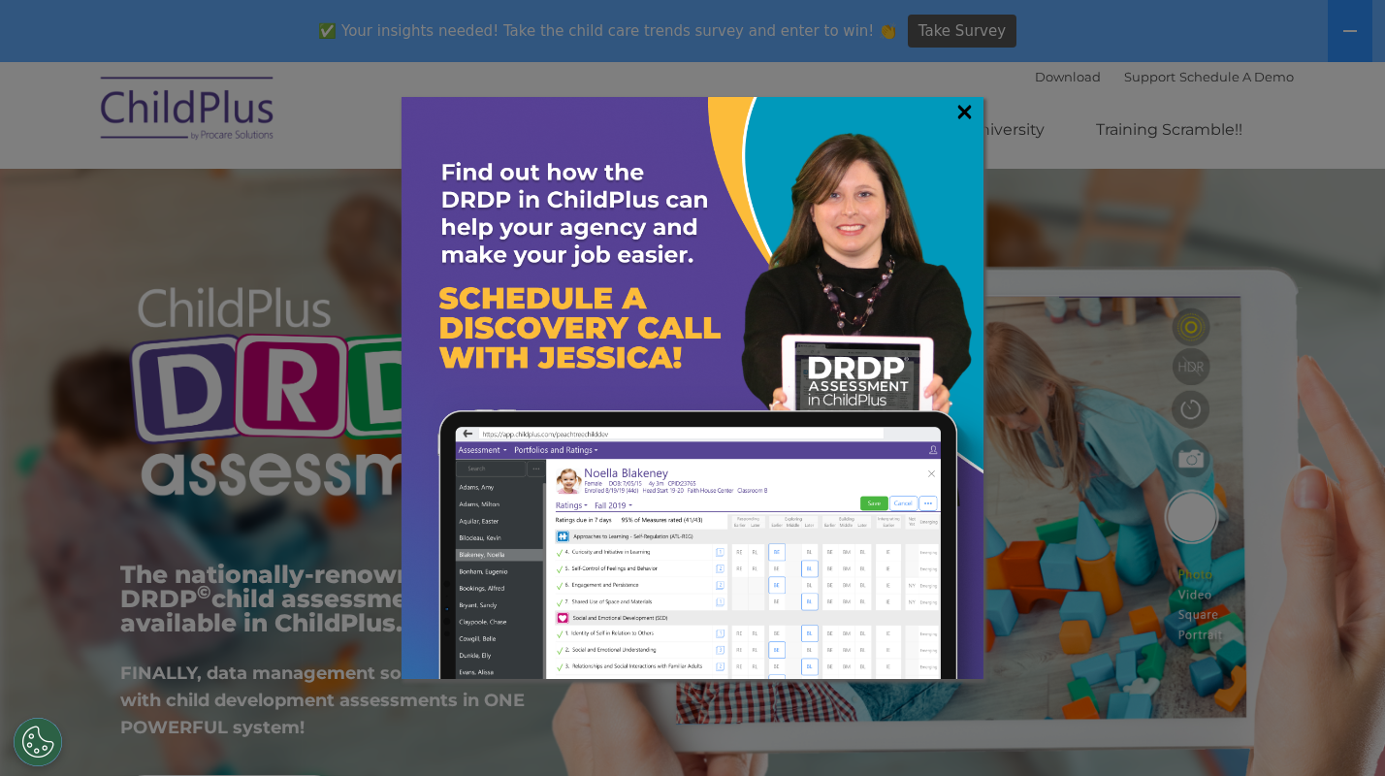
click at [967, 112] on link "×" at bounding box center [965, 111] width 22 height 19
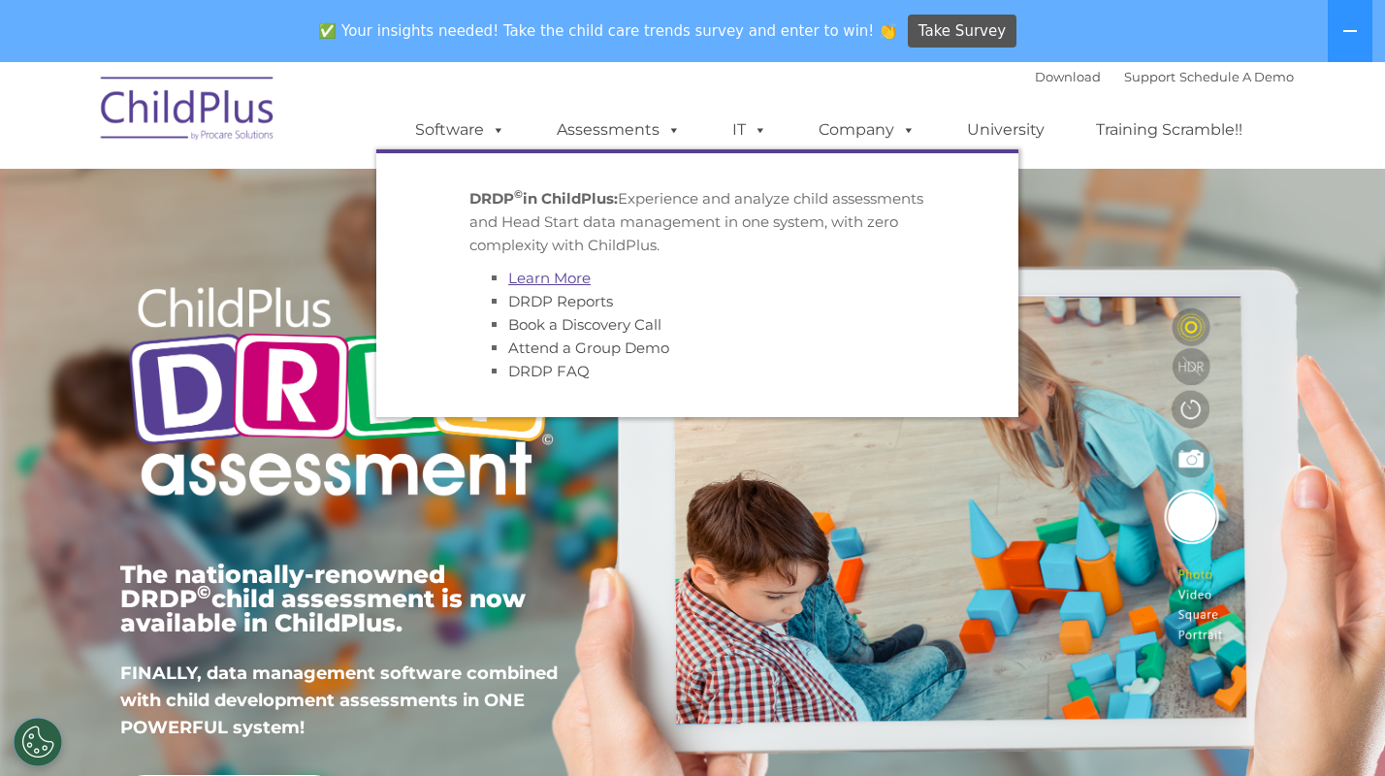
click at [554, 283] on link "Learn More" at bounding box center [549, 278] width 82 height 18
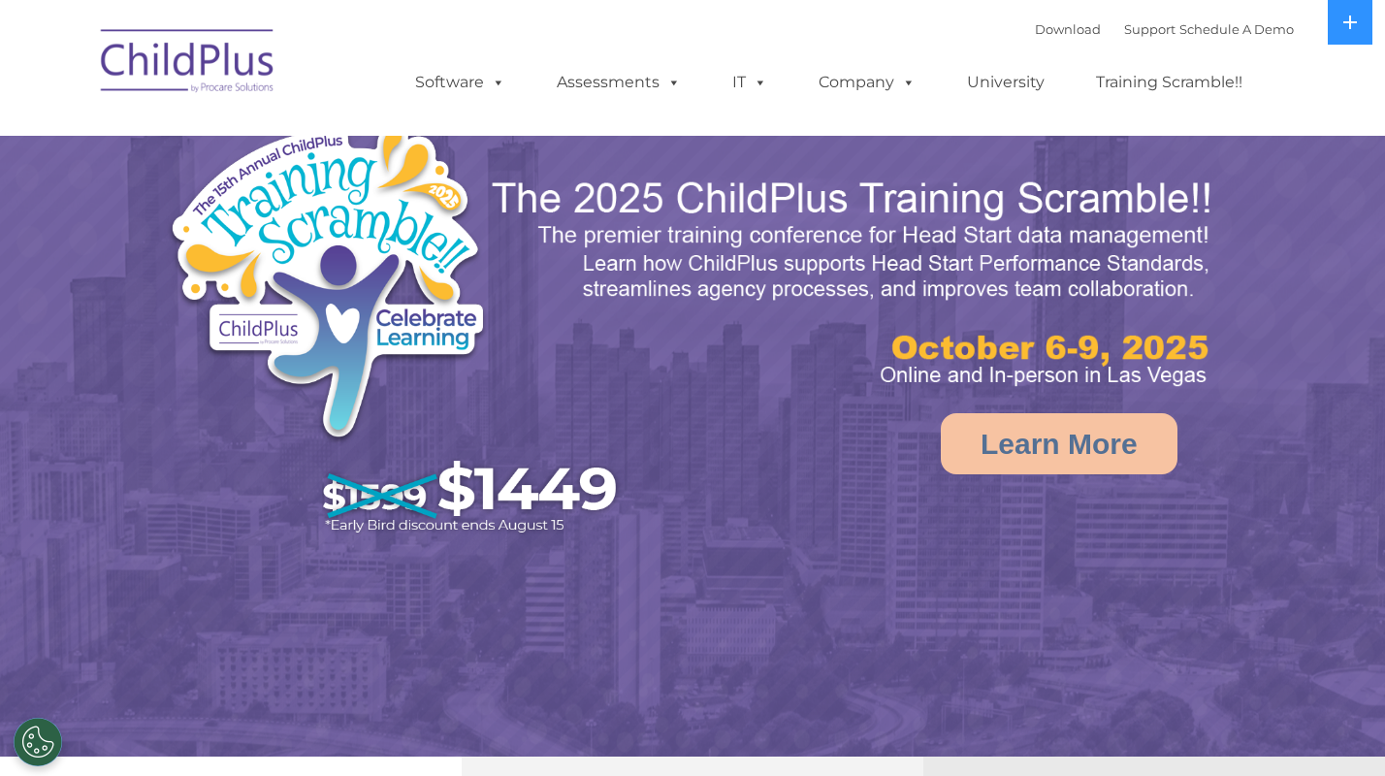
select select "MEDIUM"
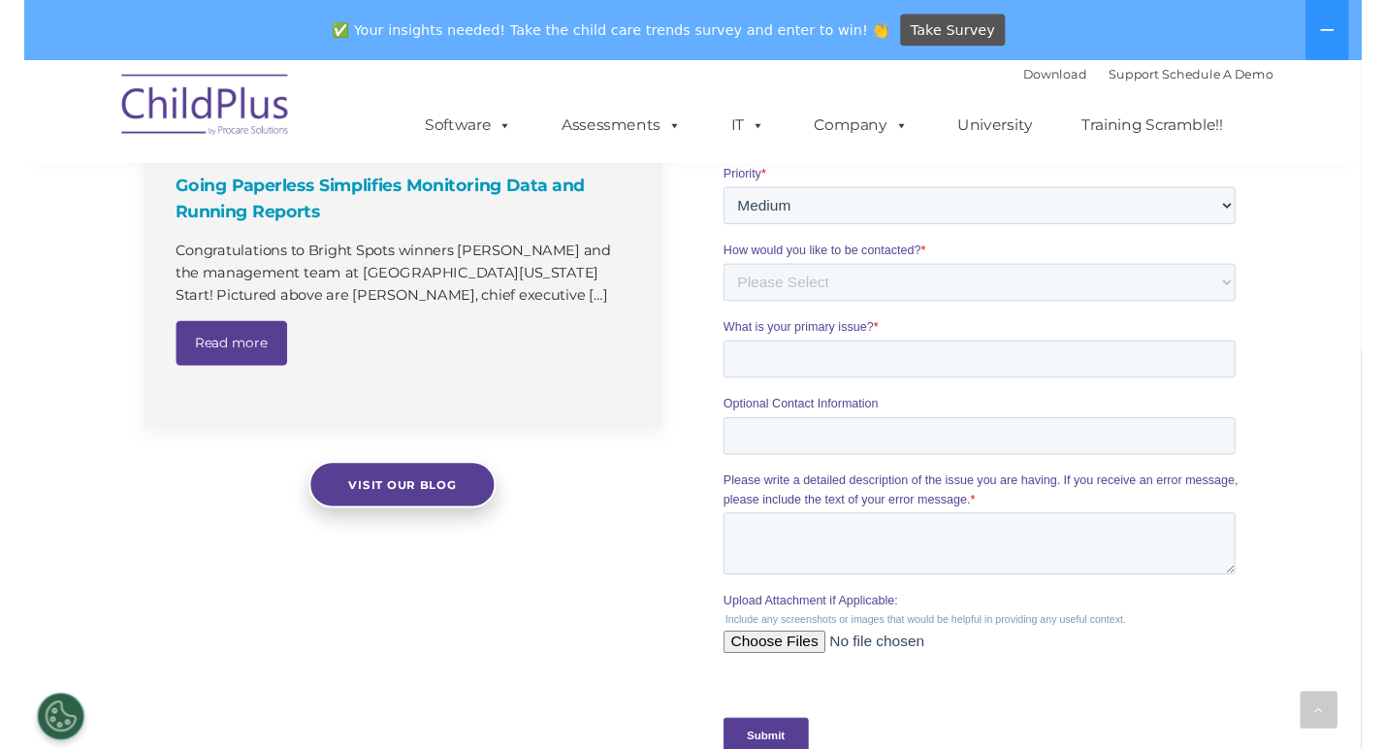
scroll to position [2126, 0]
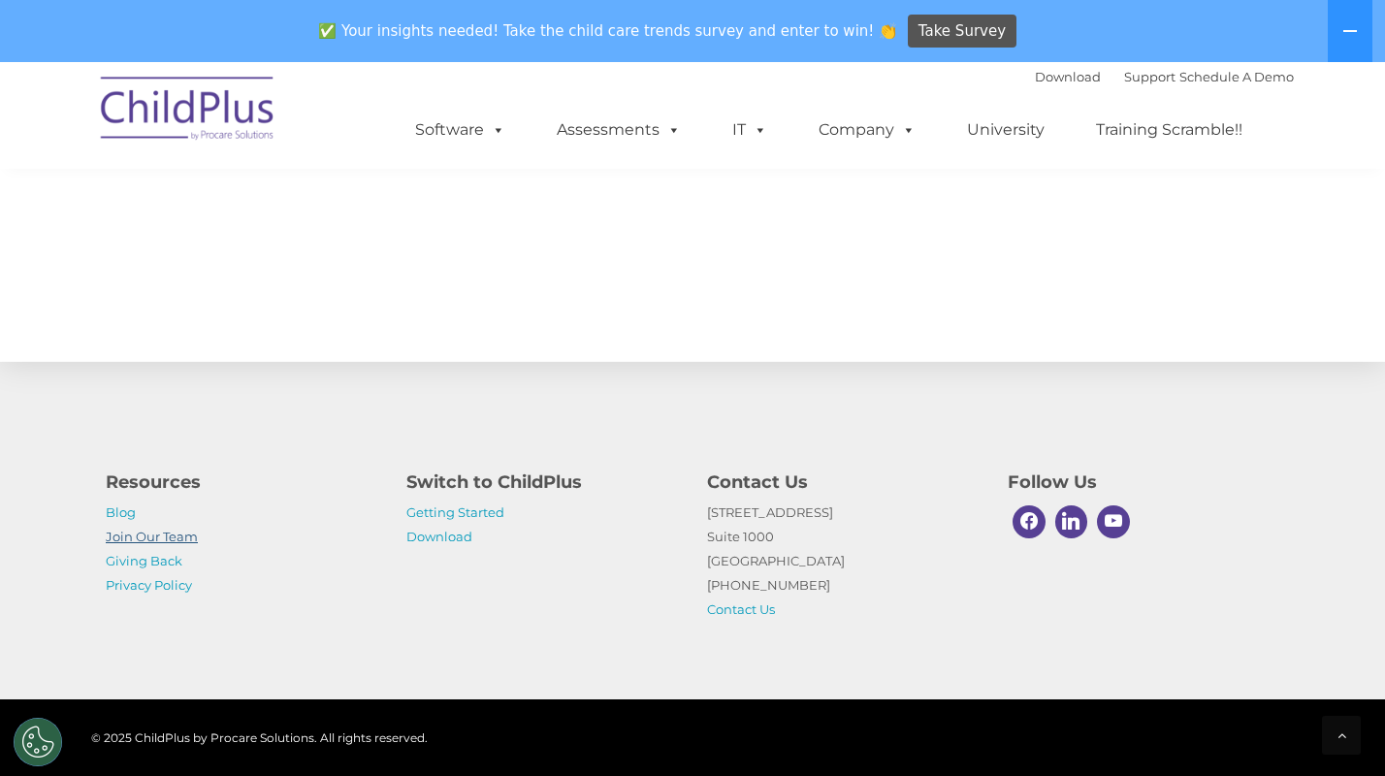
click at [193, 535] on link "Join Our Team" at bounding box center [152, 537] width 92 height 16
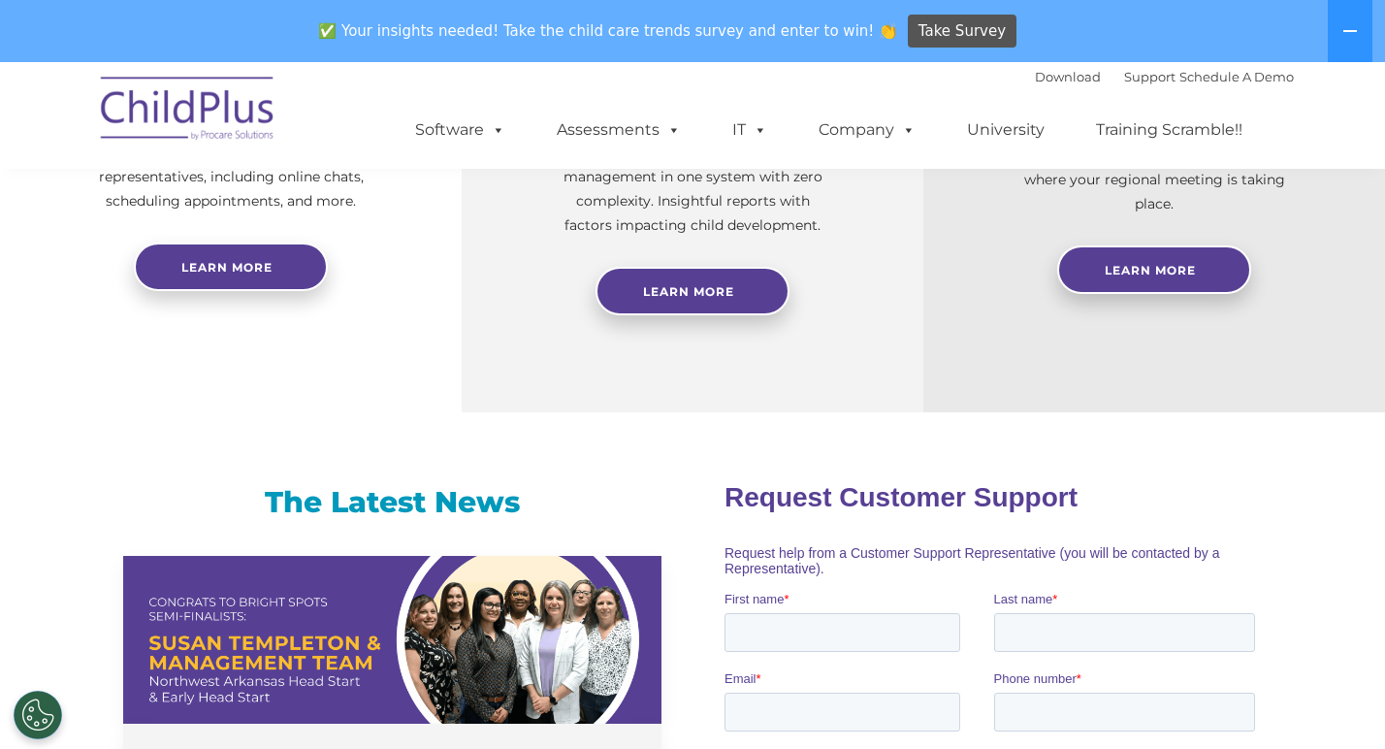
scroll to position [549, 0]
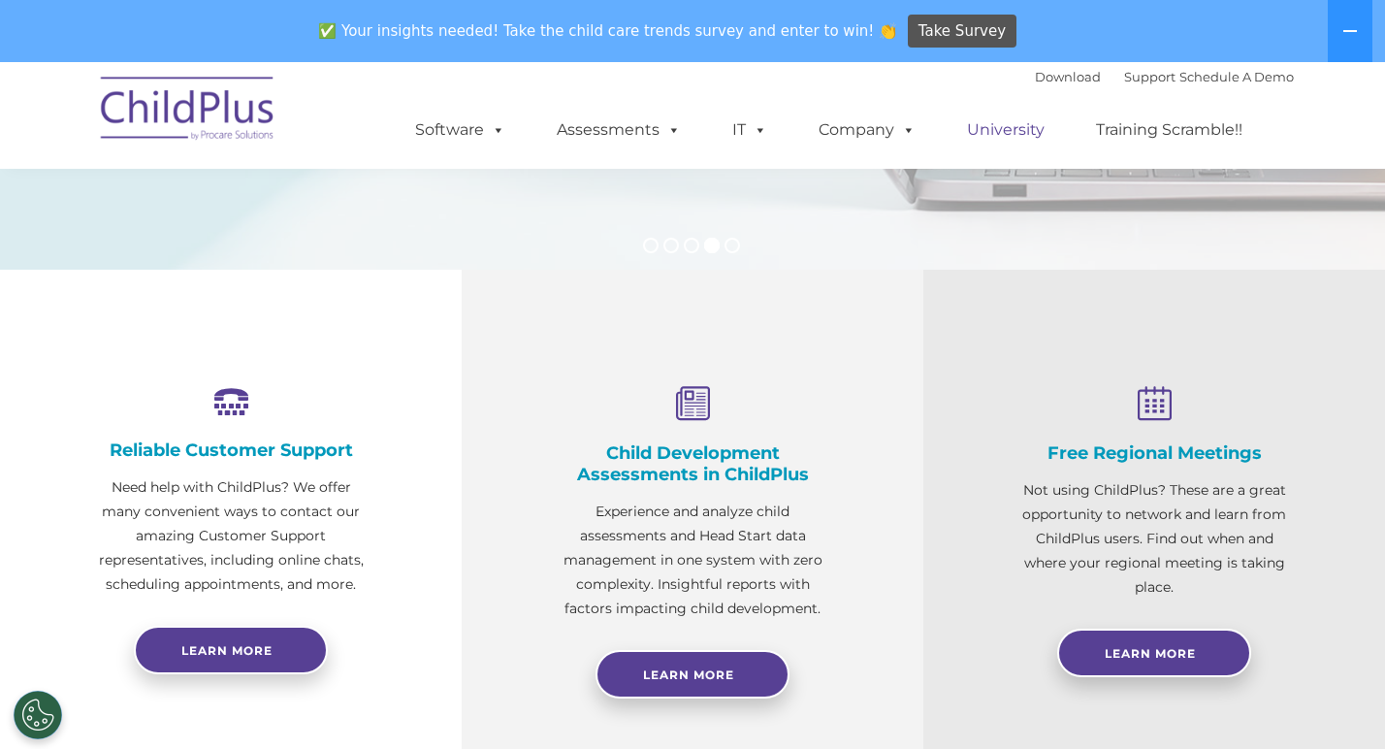
click at [1011, 126] on link "University" at bounding box center [1006, 130] width 116 height 39
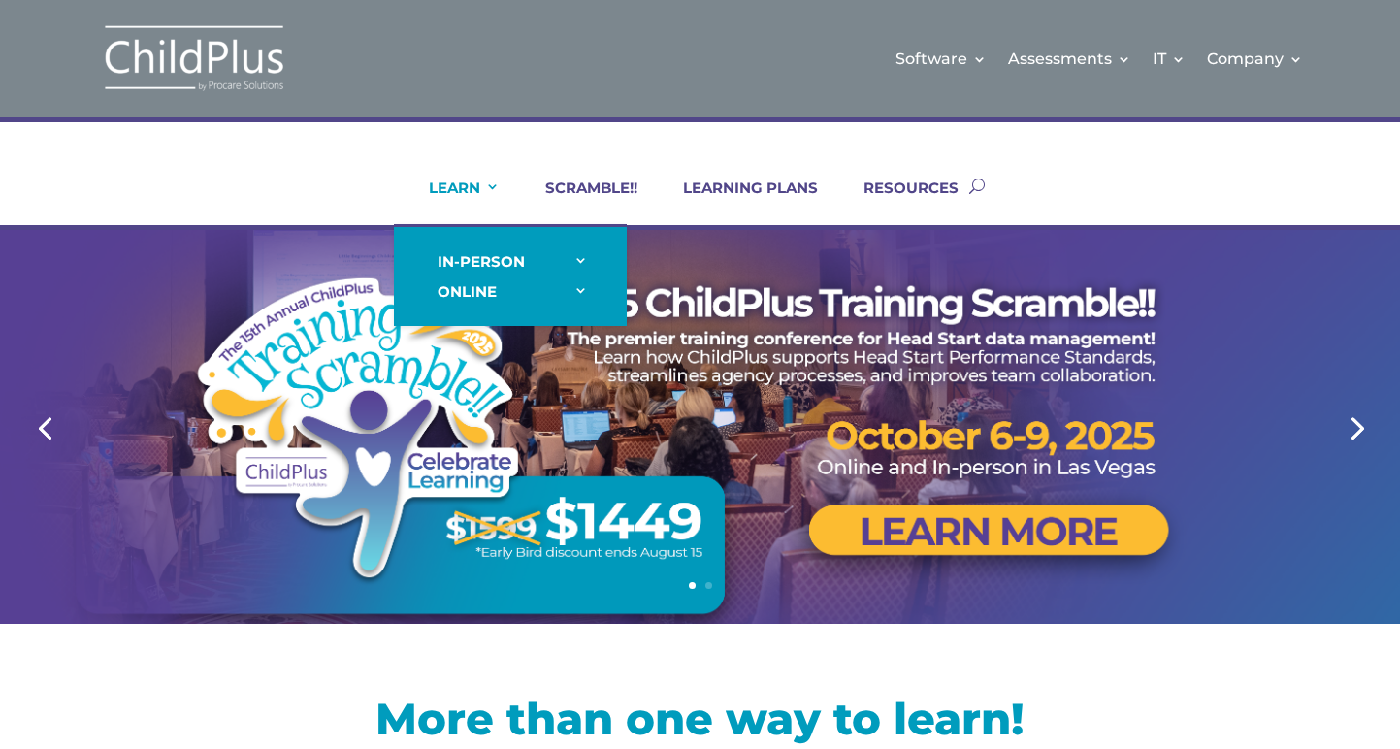
click at [457, 184] on link "LEARN" at bounding box center [452, 201] width 95 height 47
click at [470, 204] on link "LEARN" at bounding box center [452, 201] width 95 height 47
click at [470, 195] on link "LEARN" at bounding box center [452, 201] width 95 height 47
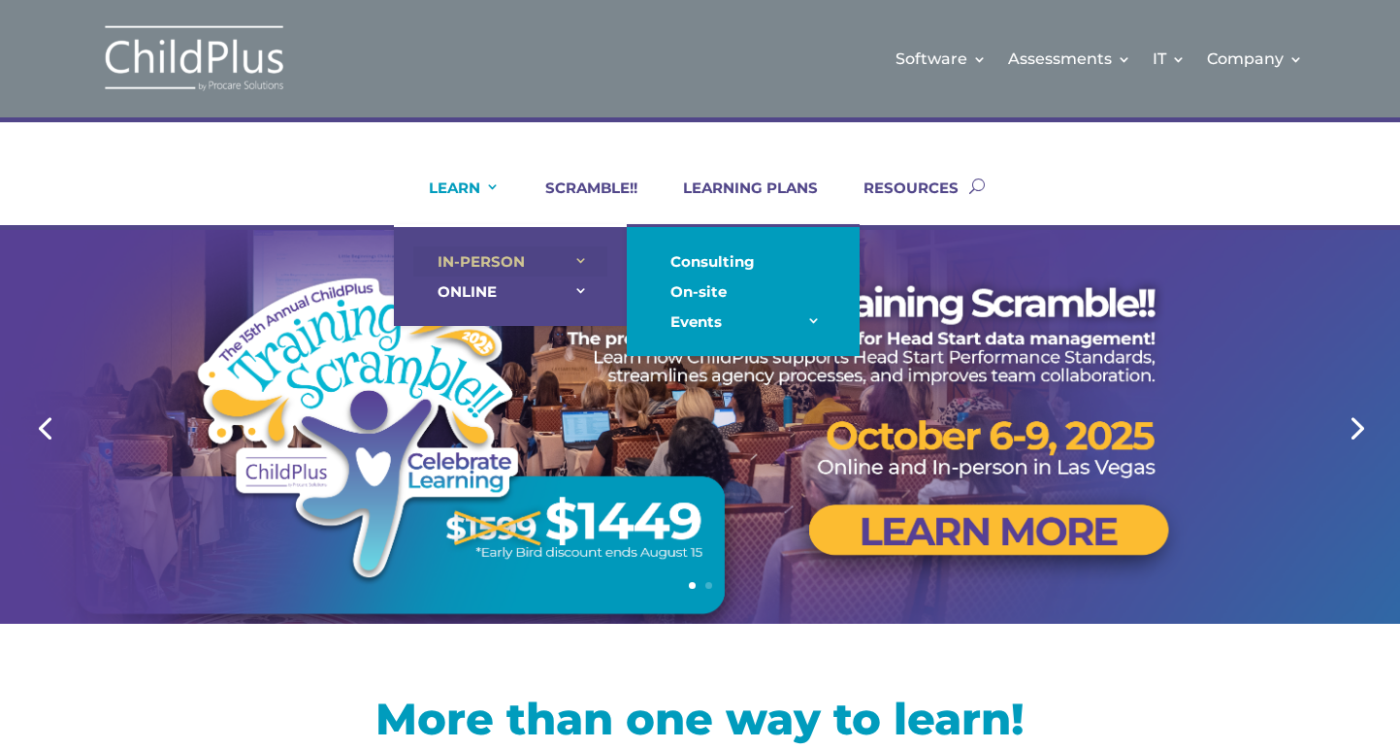
click at [473, 259] on link "IN-PERSON" at bounding box center [510, 261] width 194 height 30
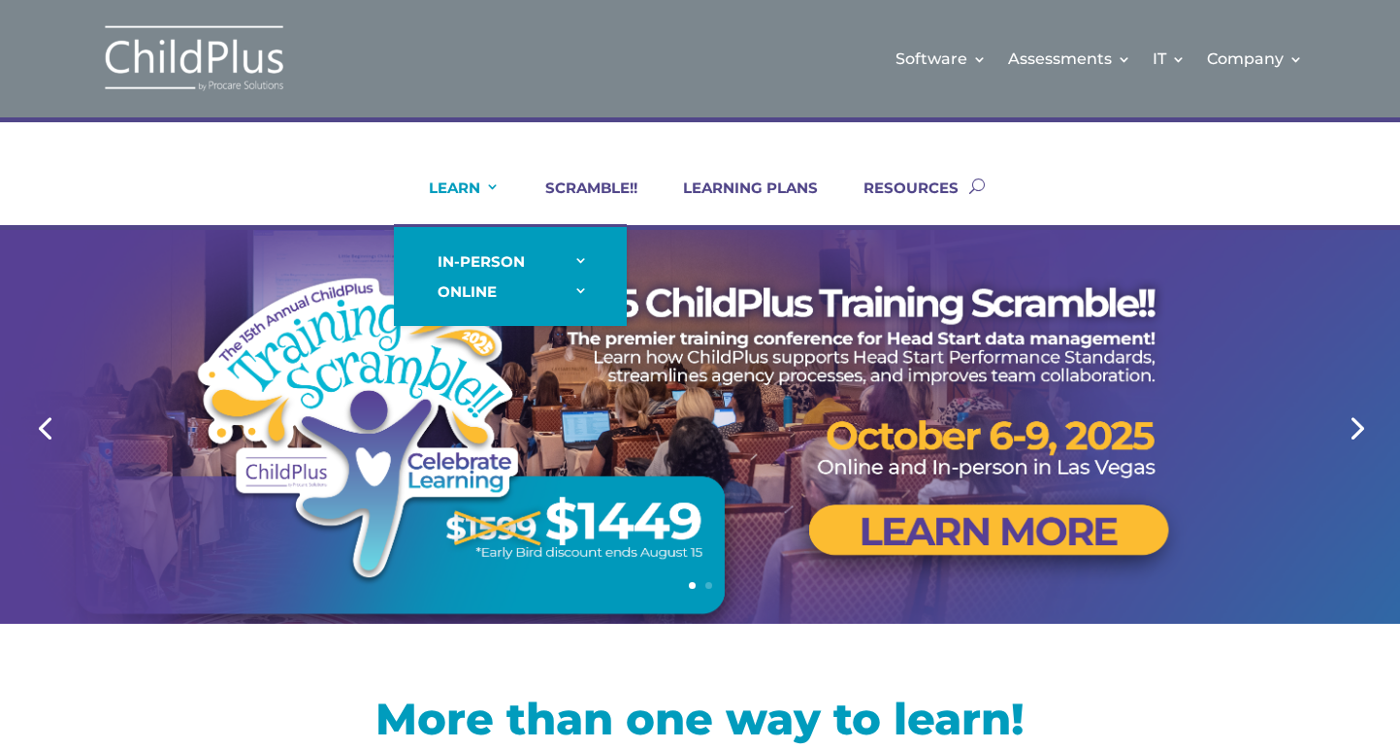
click at [475, 201] on link "LEARN" at bounding box center [452, 201] width 95 height 47
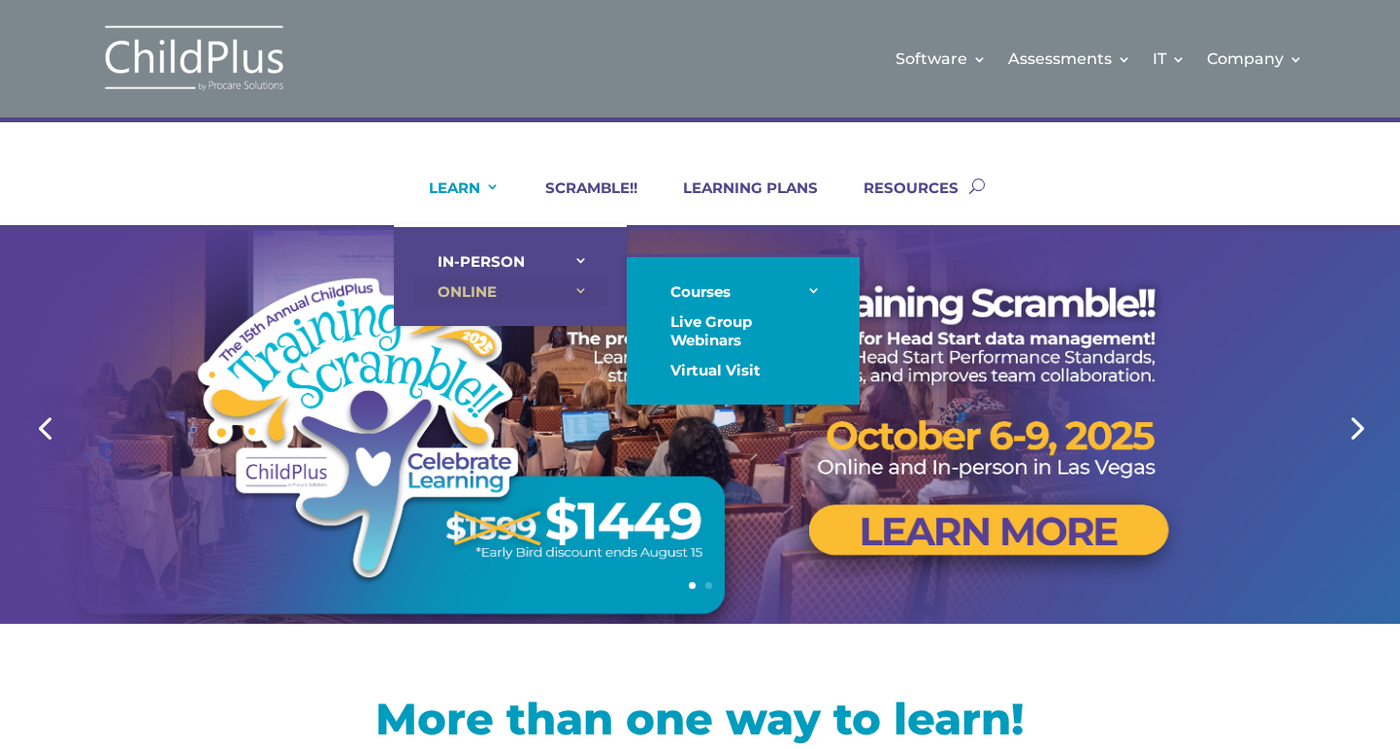
click at [470, 283] on link "ONLINE" at bounding box center [510, 291] width 194 height 30
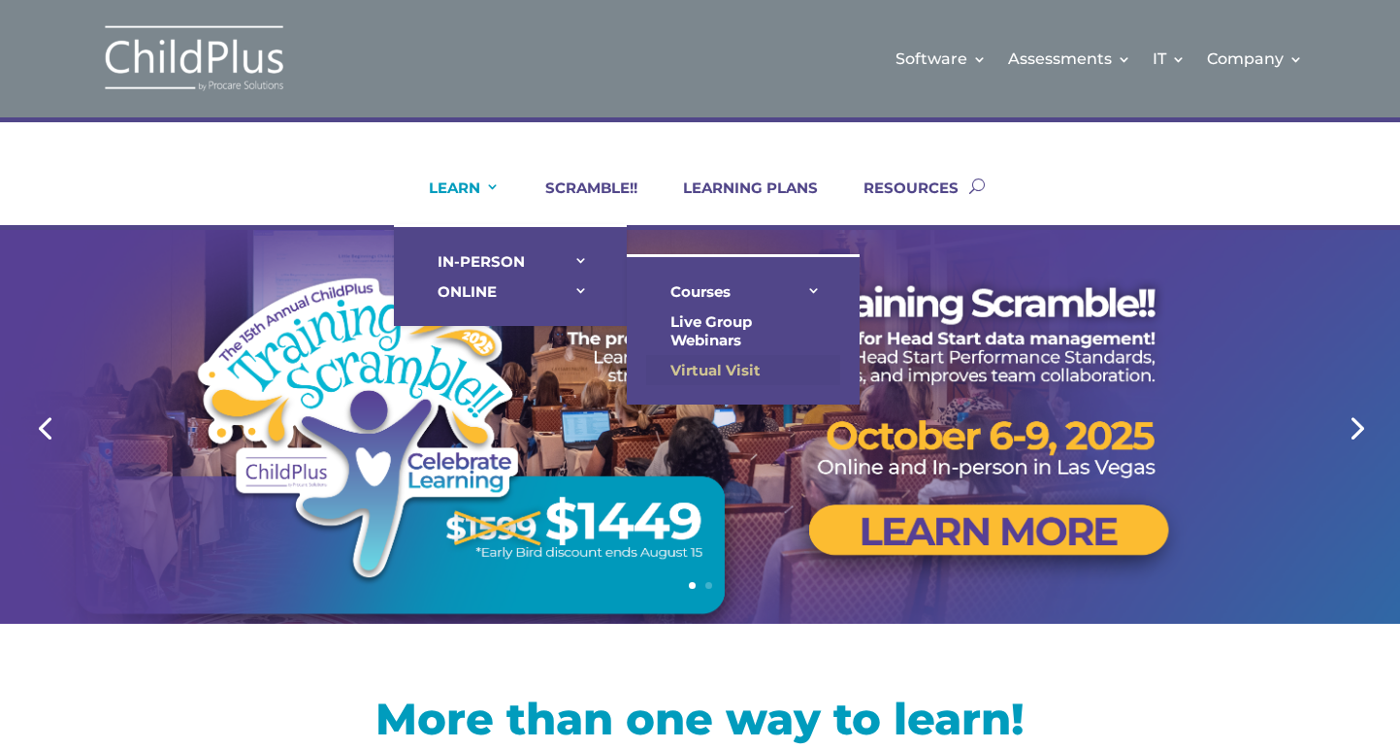
click at [702, 368] on link "Virtual Visit" at bounding box center [743, 370] width 194 height 30
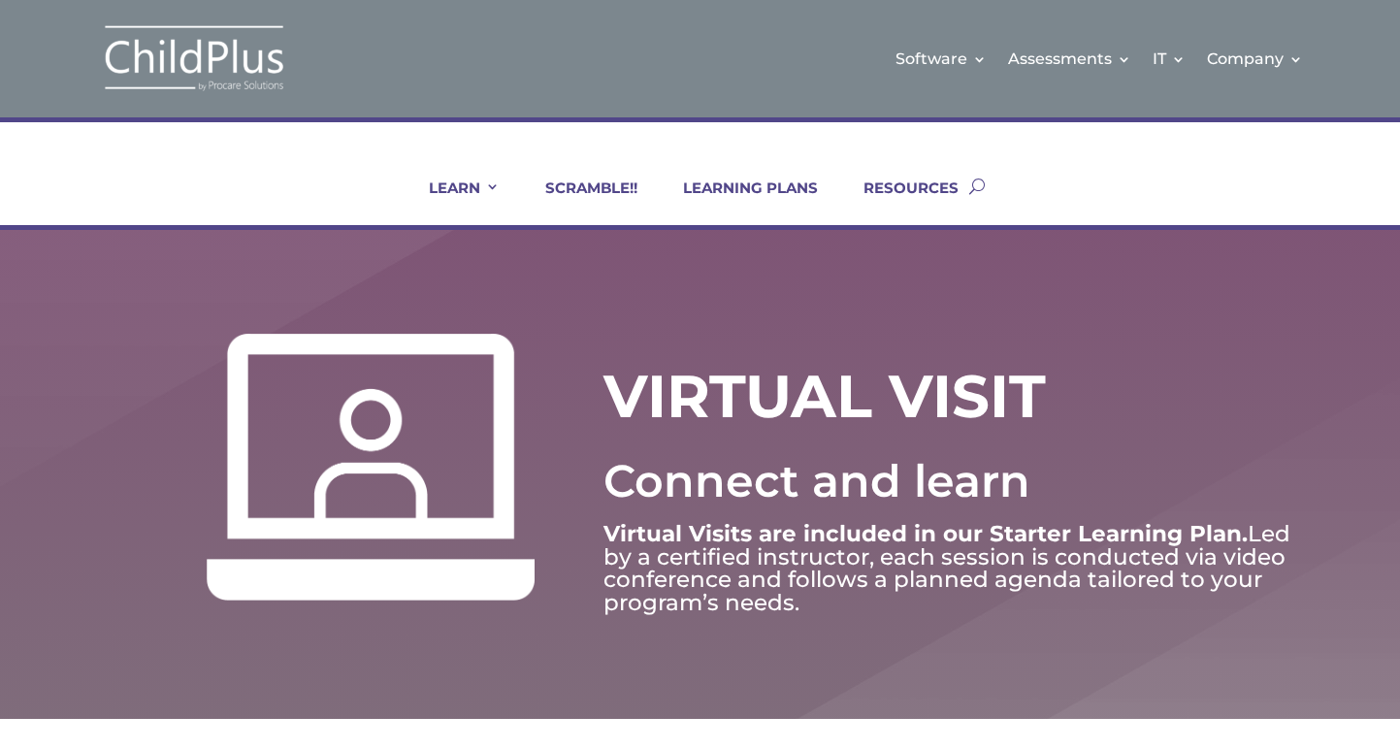
click at [215, 45] on img at bounding box center [194, 58] width 194 height 71
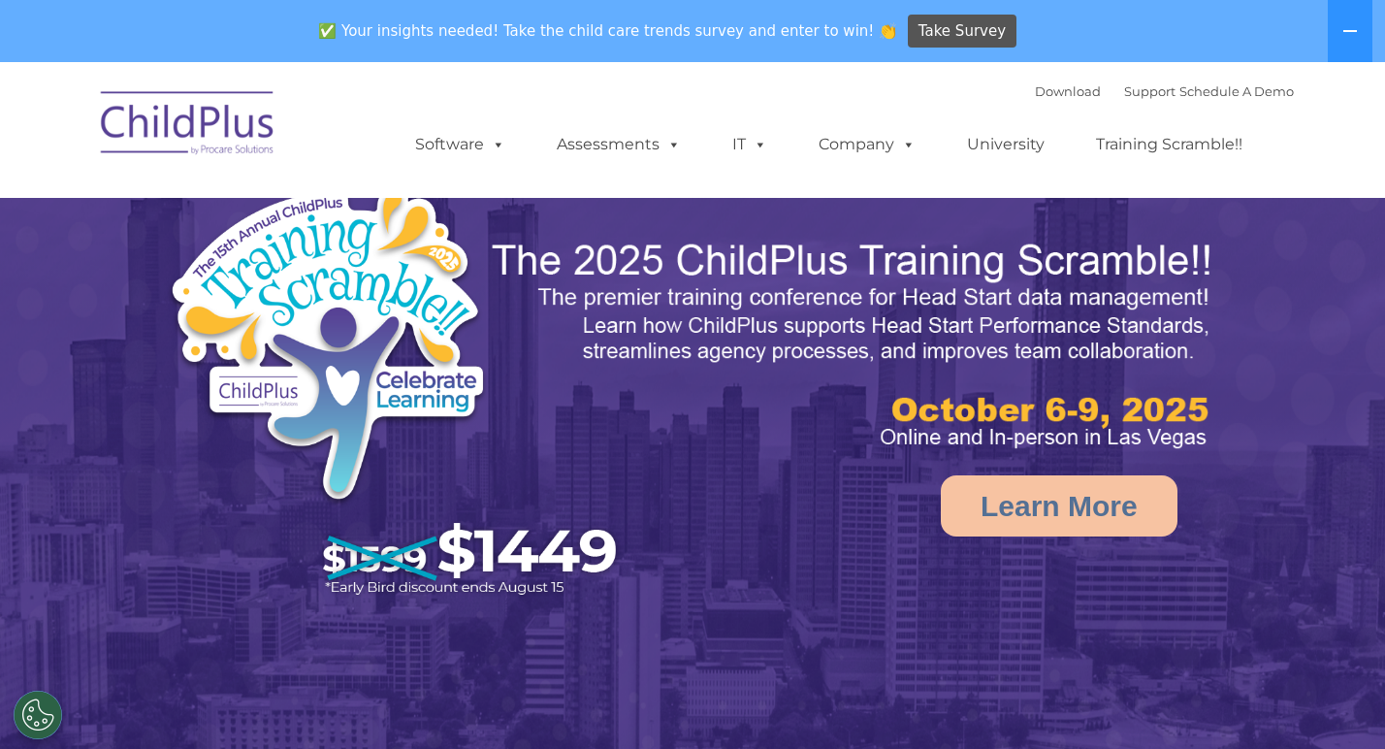
select select "MEDIUM"
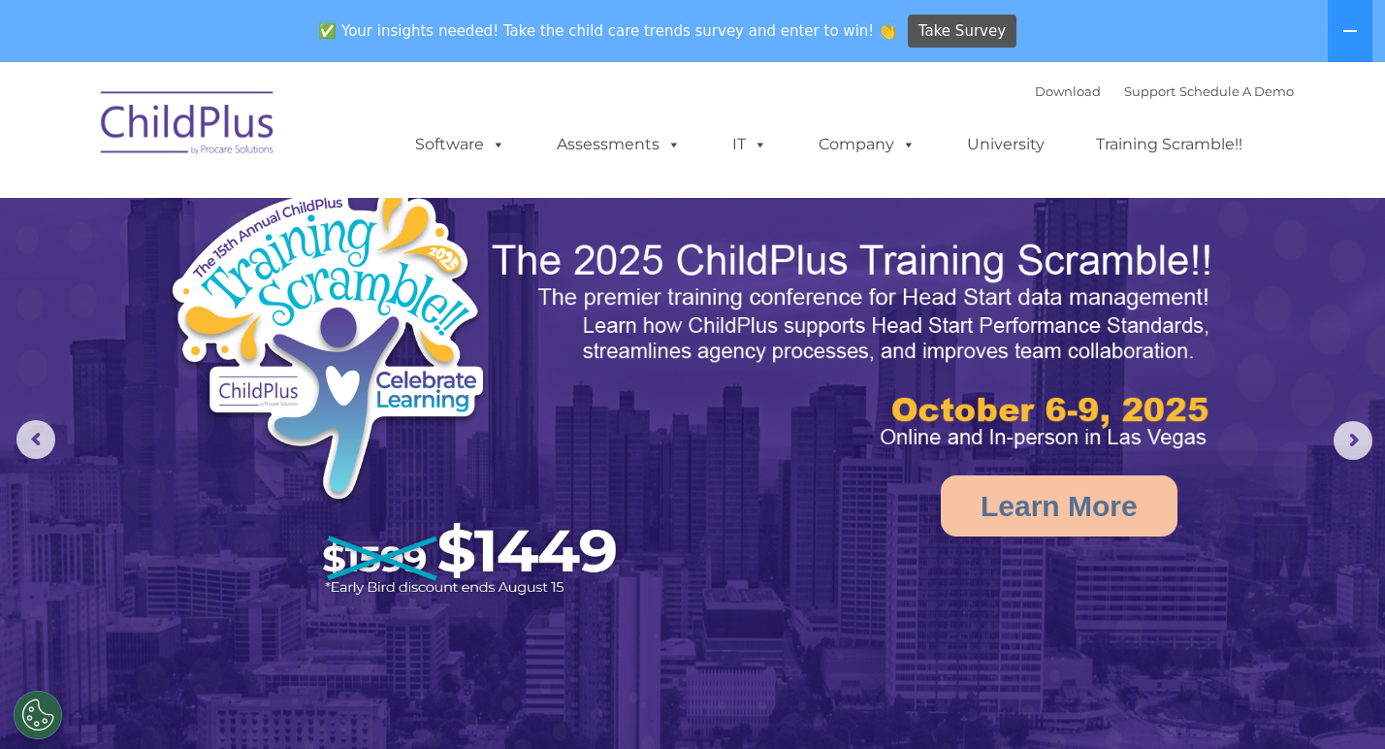
click at [233, 132] on img at bounding box center [188, 126] width 194 height 97
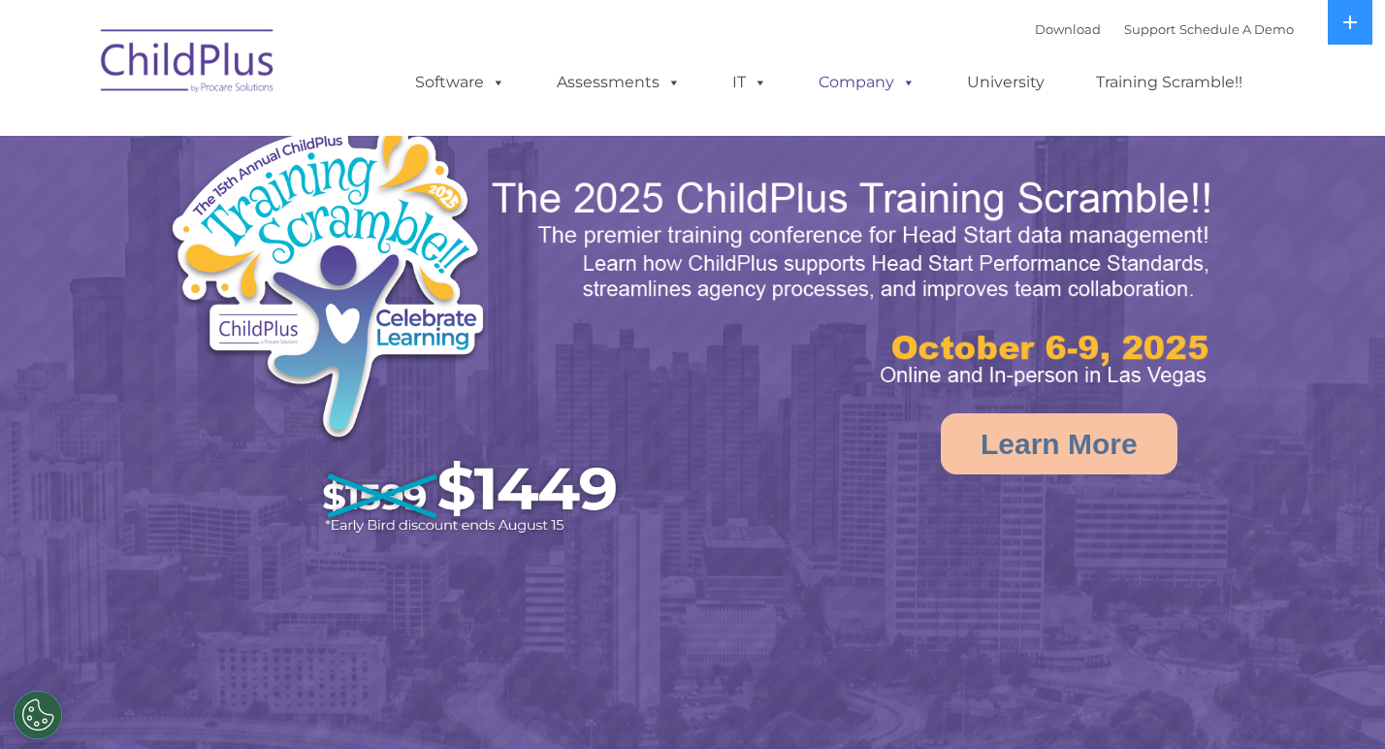
select select "MEDIUM"
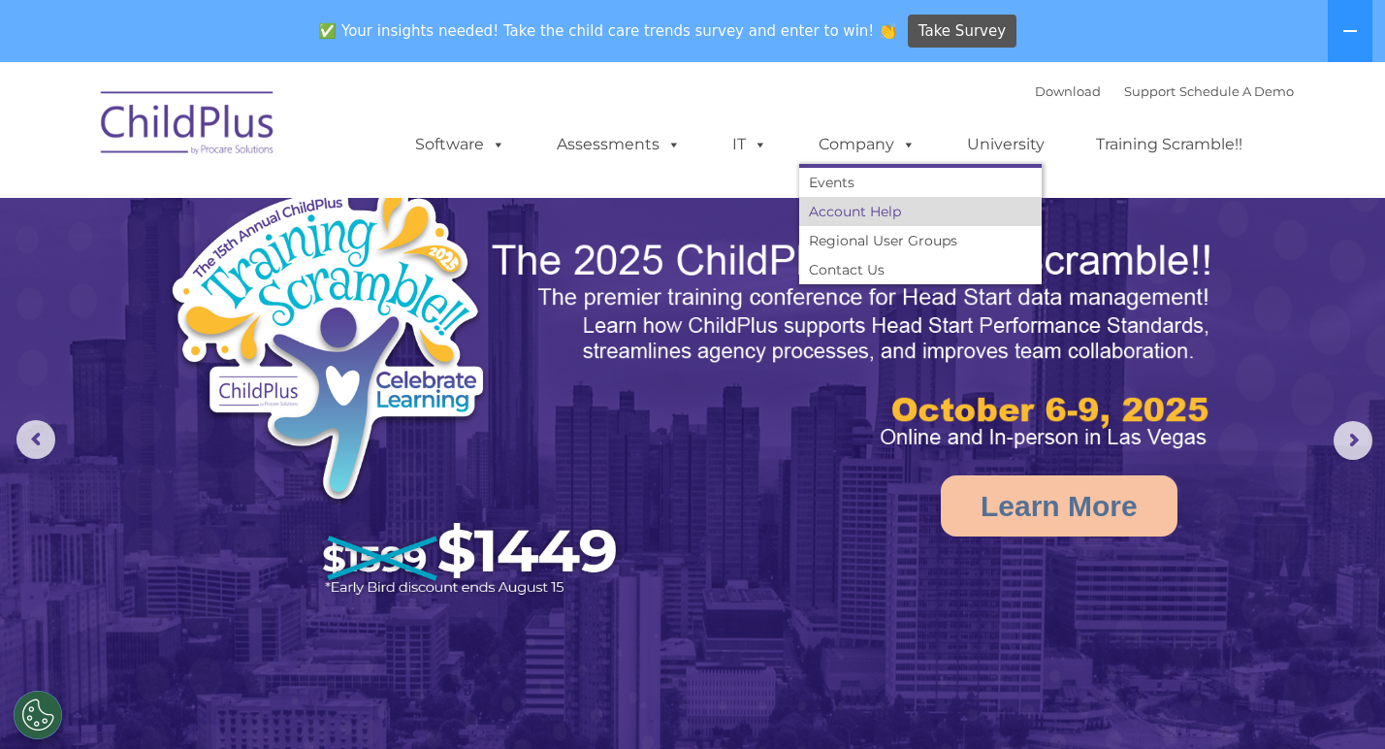
click at [868, 207] on link "Account Help" at bounding box center [920, 211] width 243 height 29
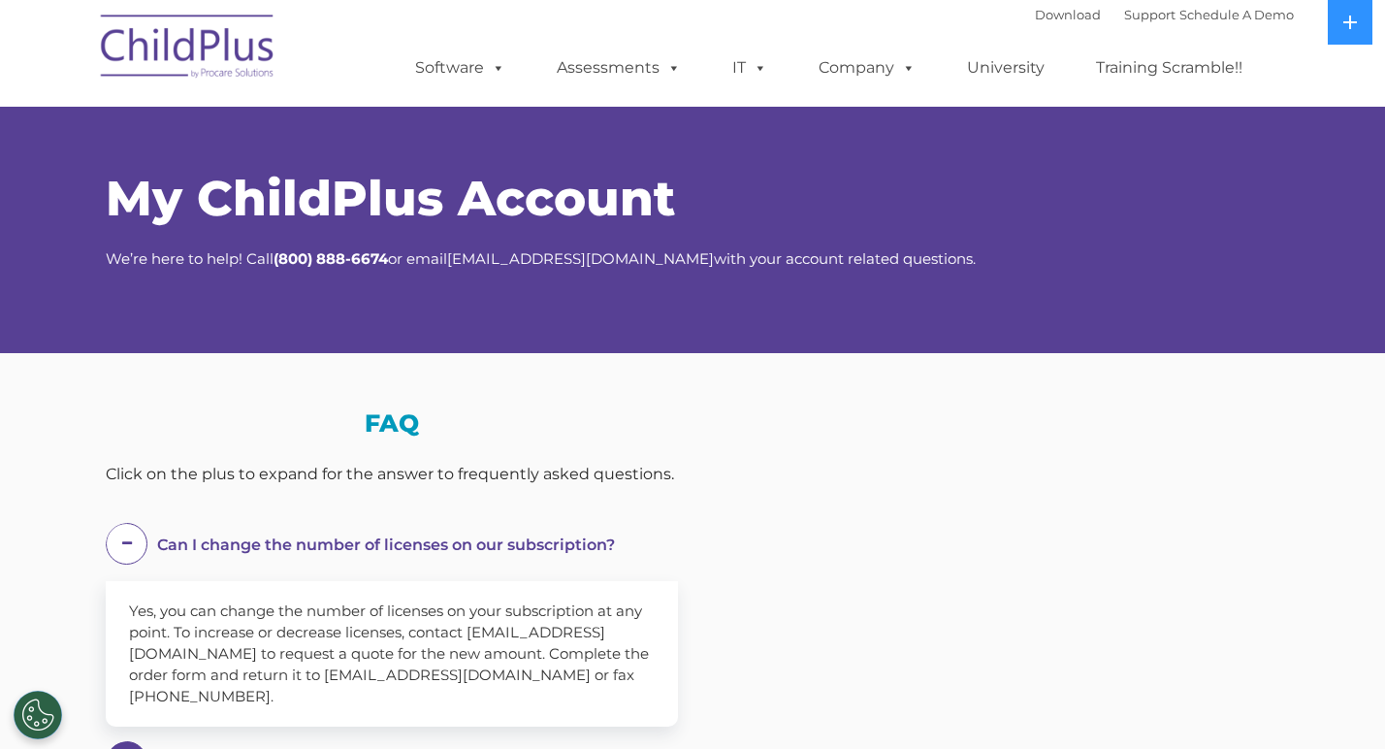
select select "MEDIUM"
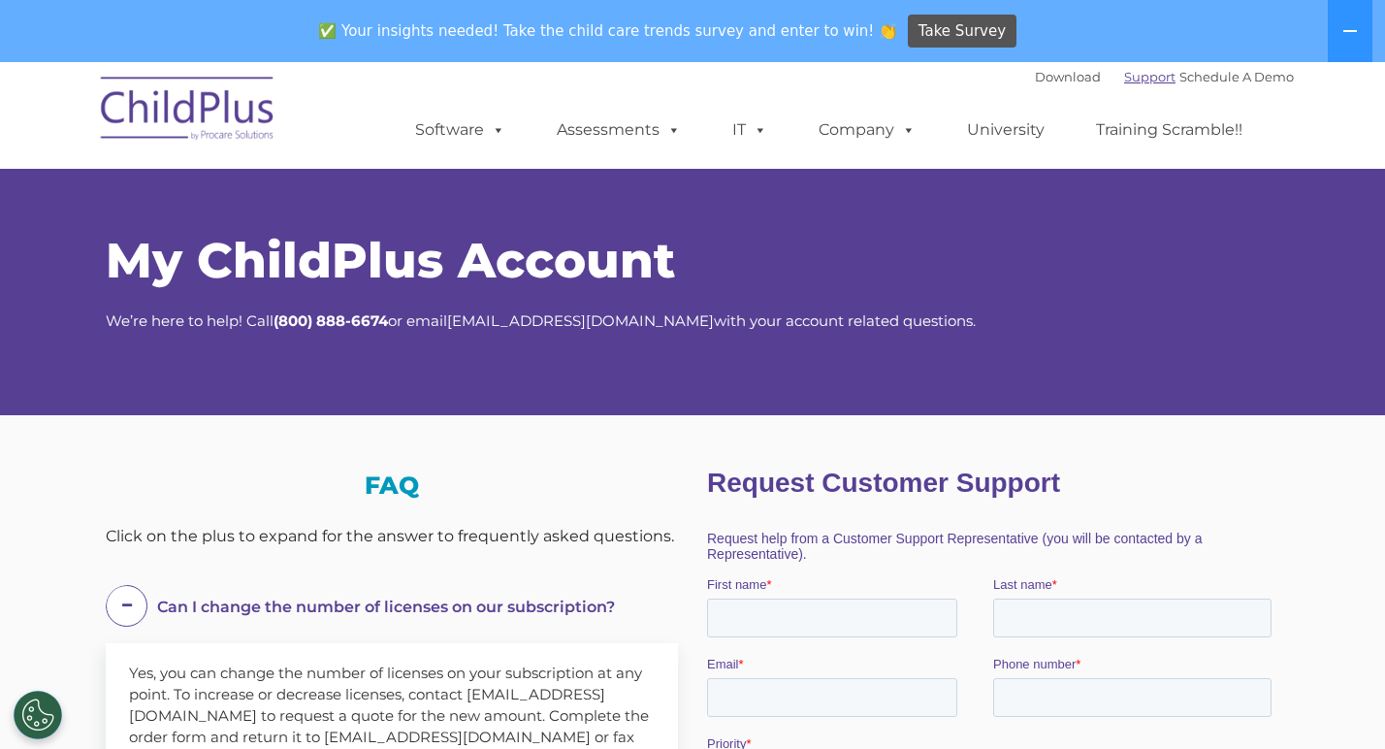
click at [1124, 79] on link "Support" at bounding box center [1149, 77] width 51 height 16
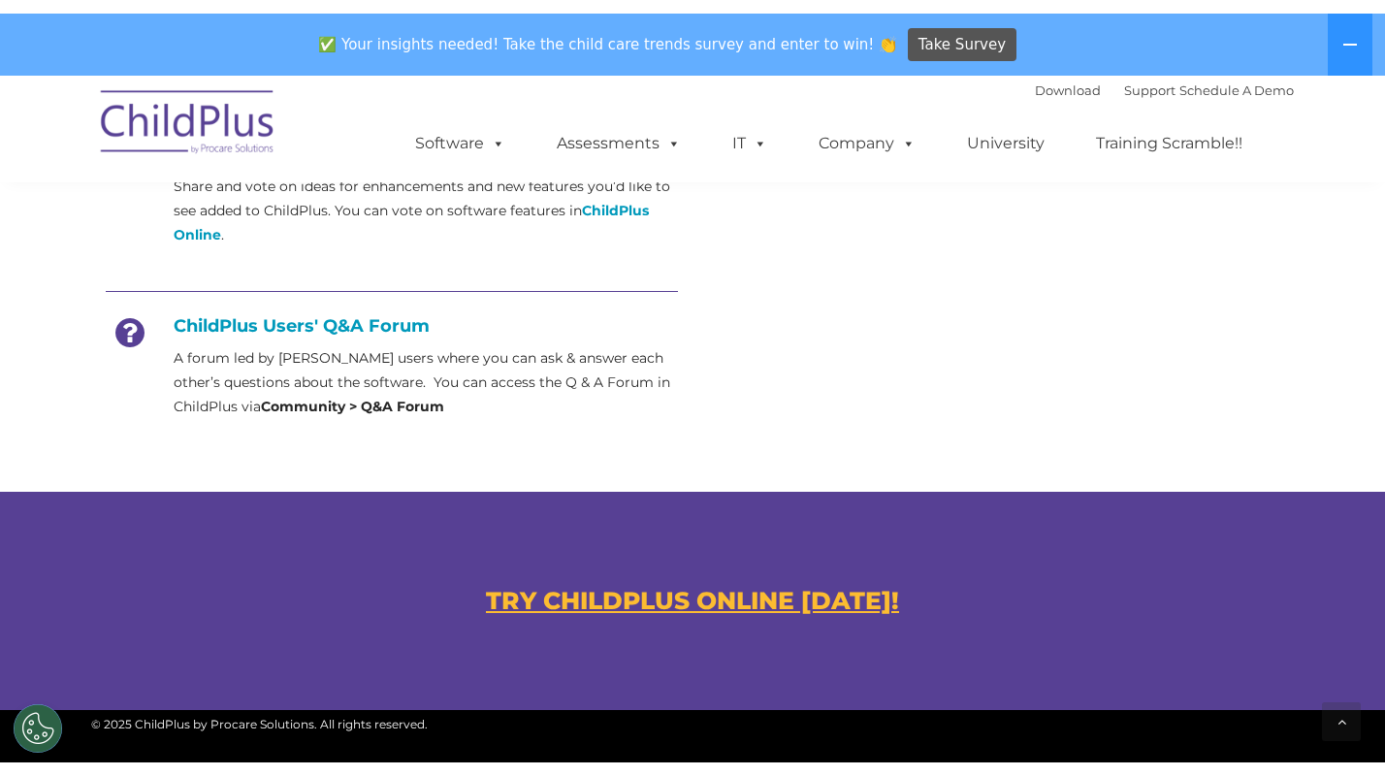
scroll to position [858, 0]
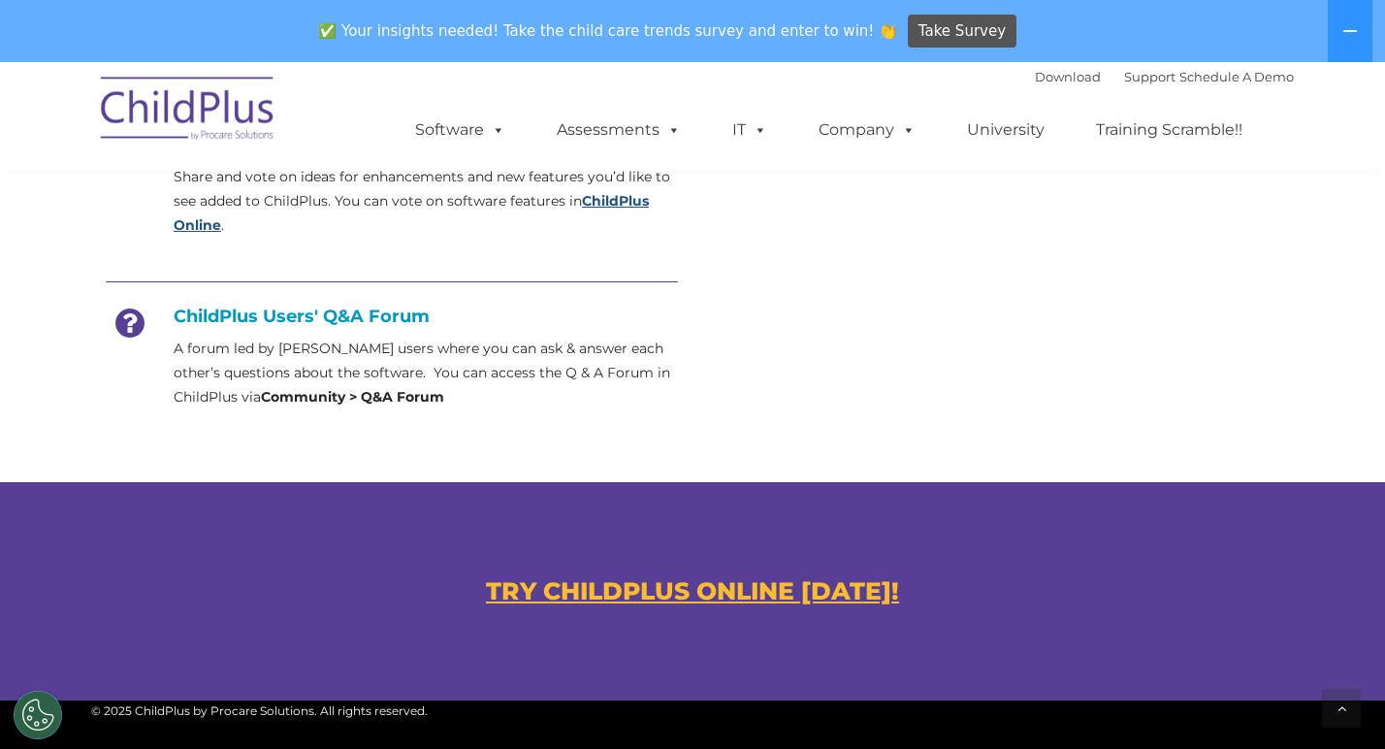
click at [640, 192] on strong "ChildPlus Online" at bounding box center [411, 213] width 475 height 42
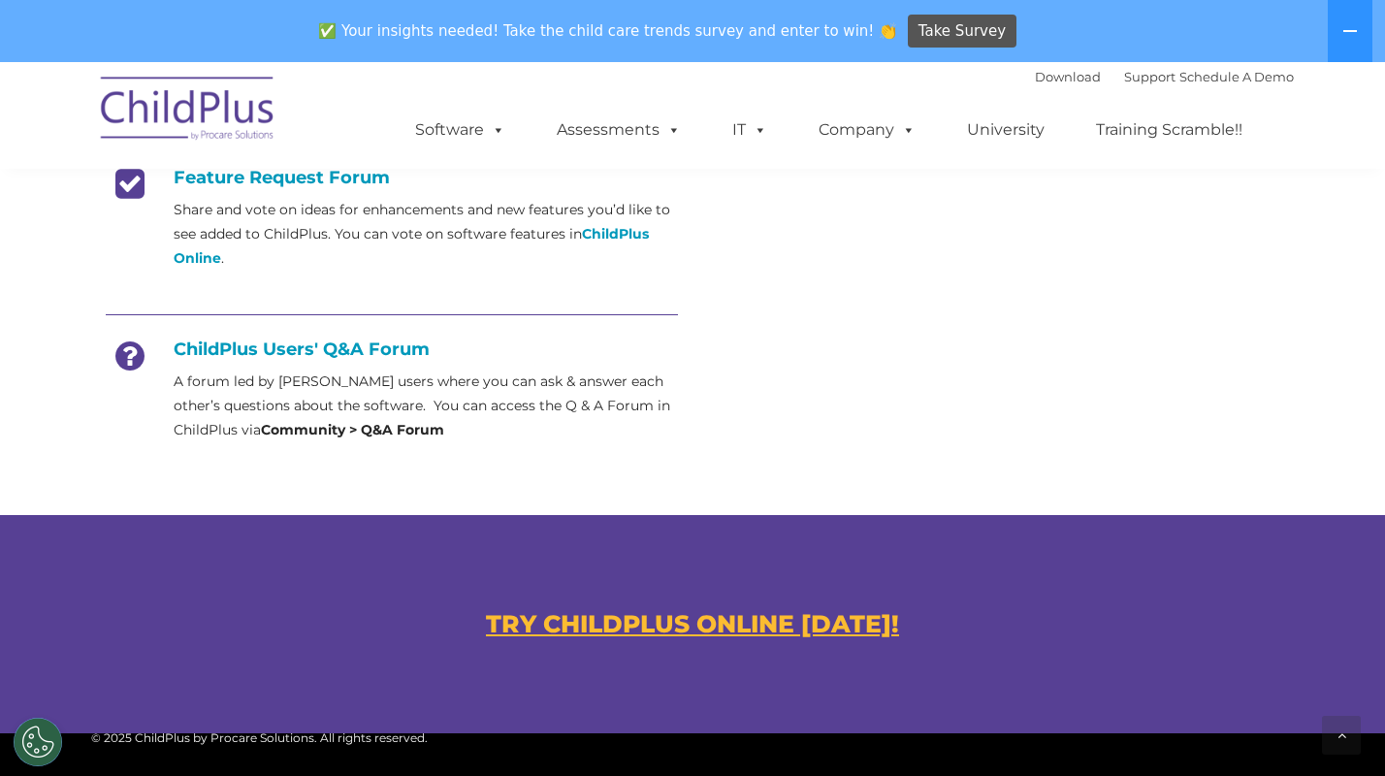
scroll to position [743, 0]
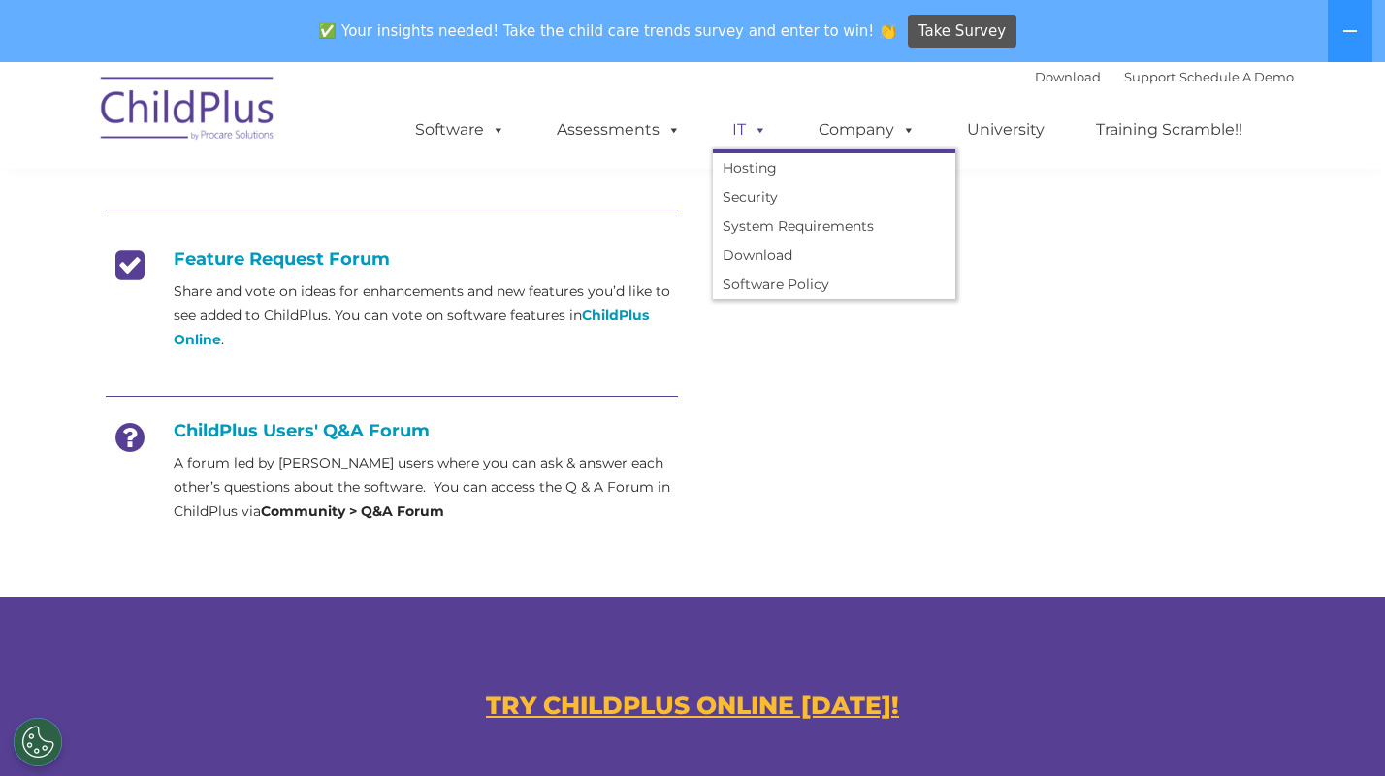
click at [740, 135] on link "IT" at bounding box center [750, 130] width 74 height 39
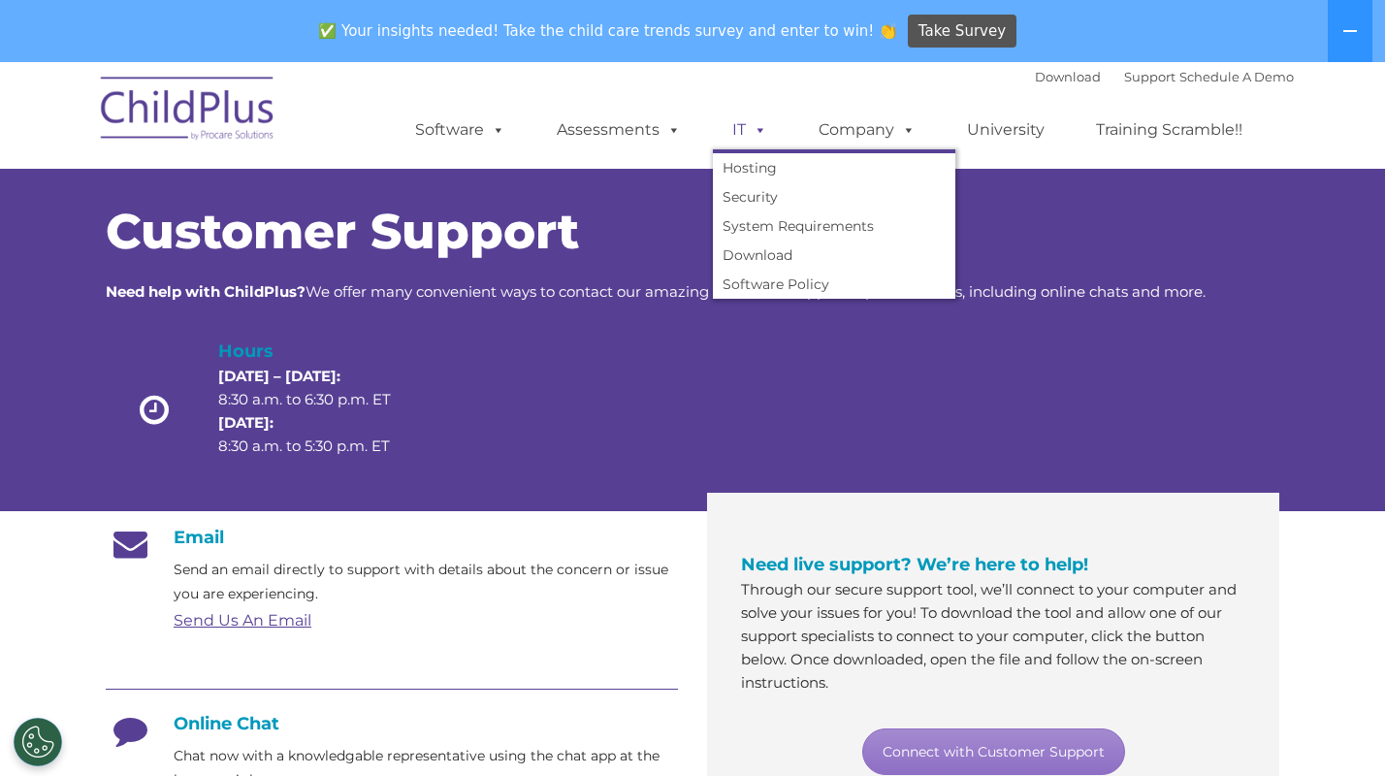
click at [738, 135] on link "IT" at bounding box center [750, 130] width 74 height 39
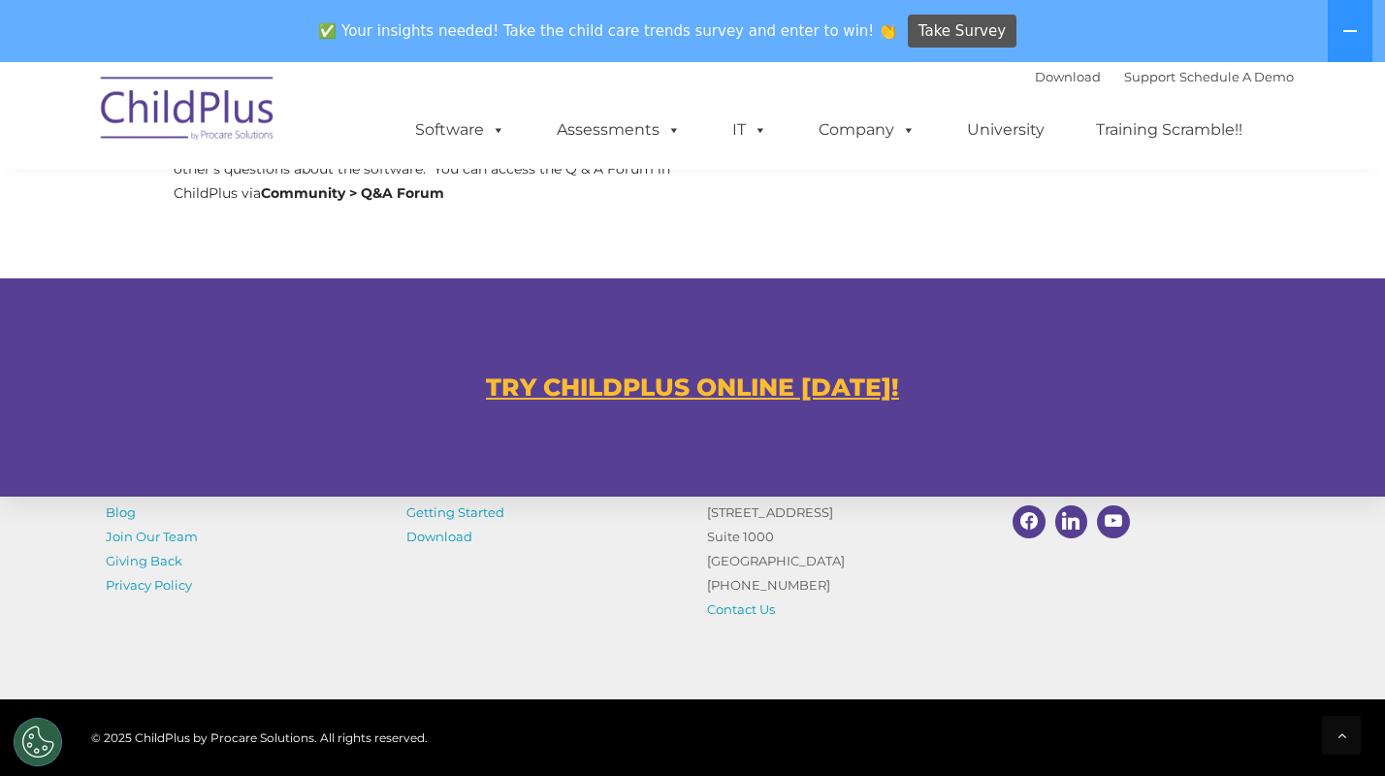
scroll to position [1196, 0]
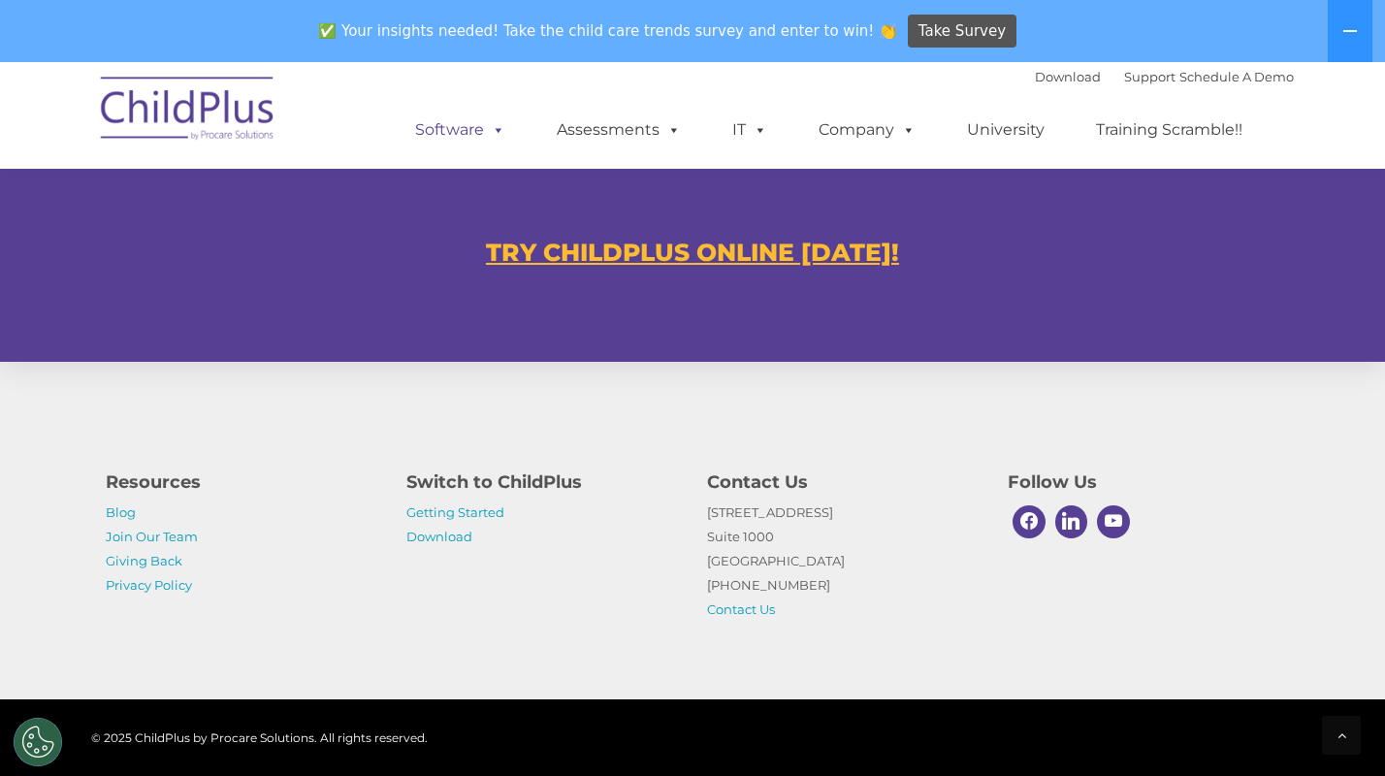
click at [491, 150] on ul "Software ChildPlus: The original and most widely-used Head Start data managemen…" at bounding box center [835, 130] width 918 height 78
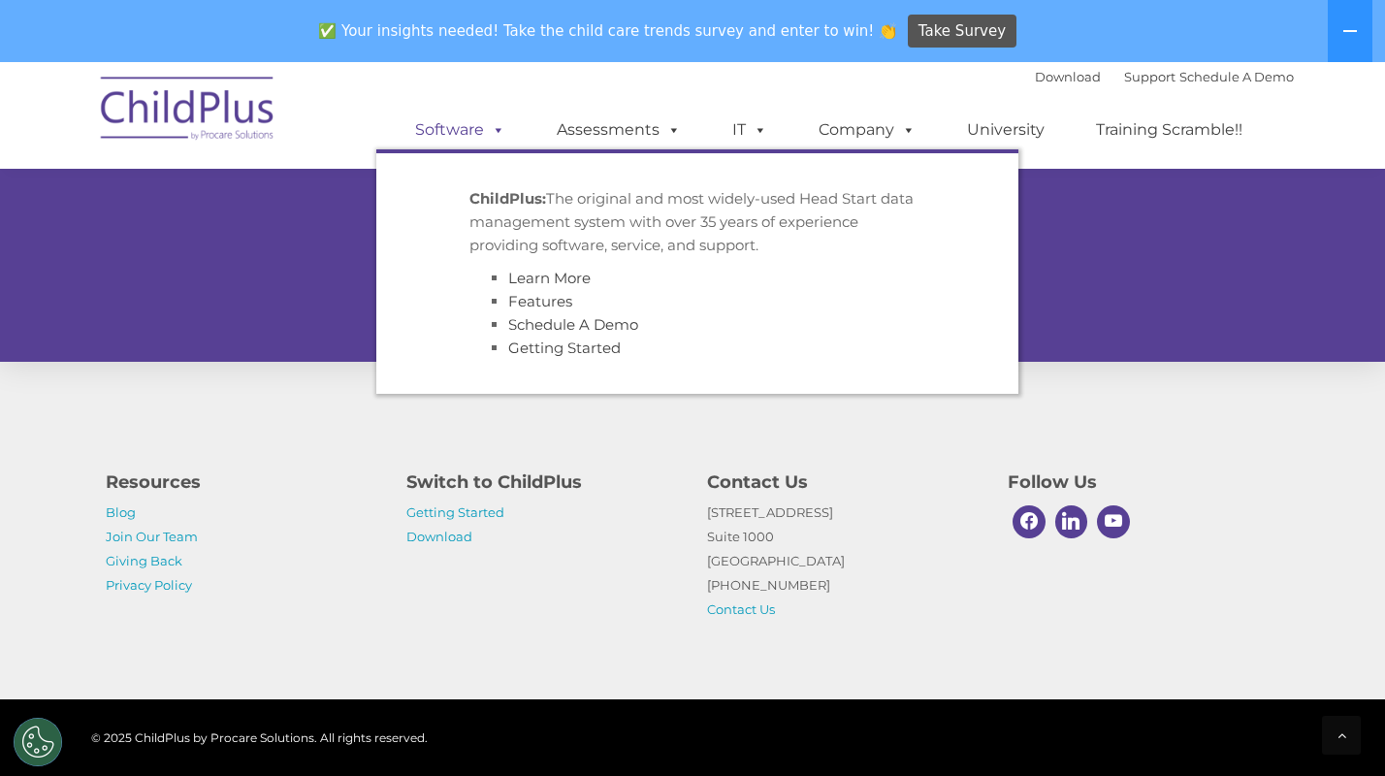
click at [487, 145] on link "Software" at bounding box center [460, 130] width 129 height 39
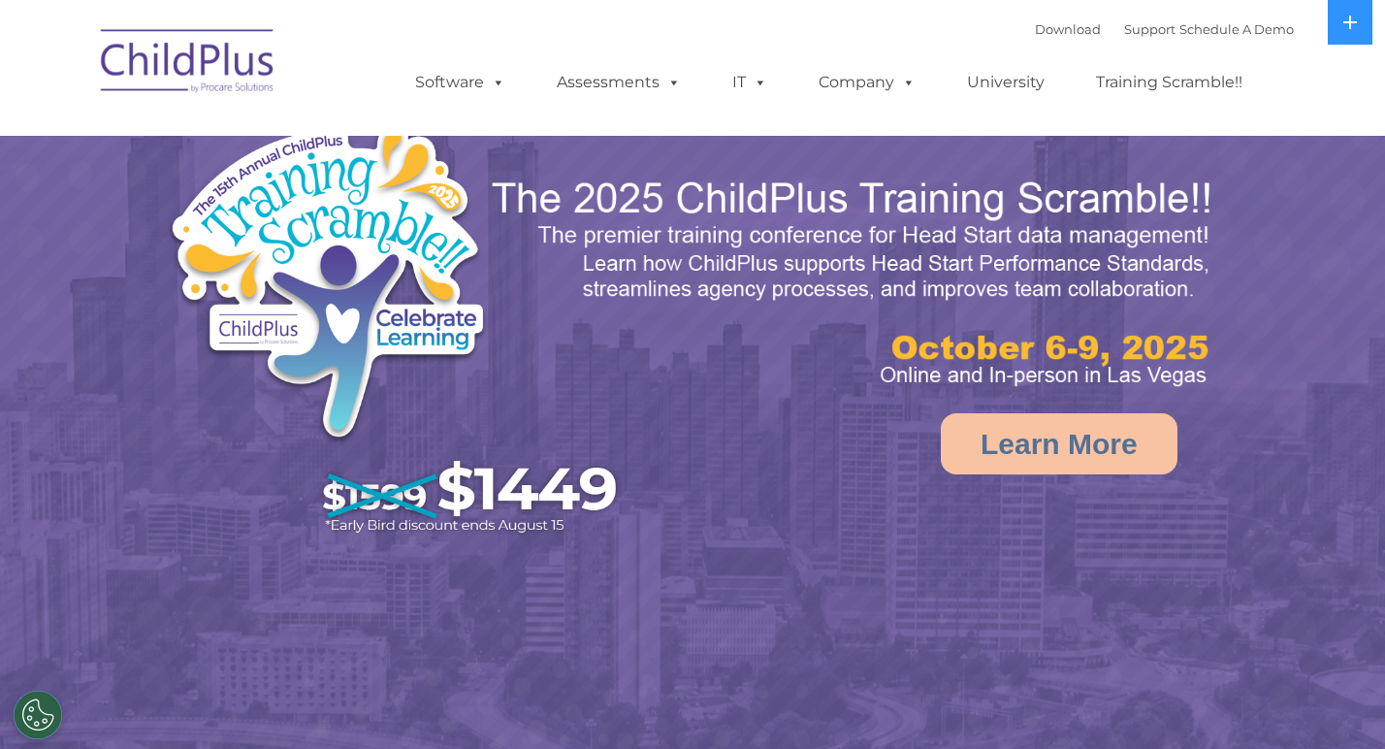
select select "MEDIUM"
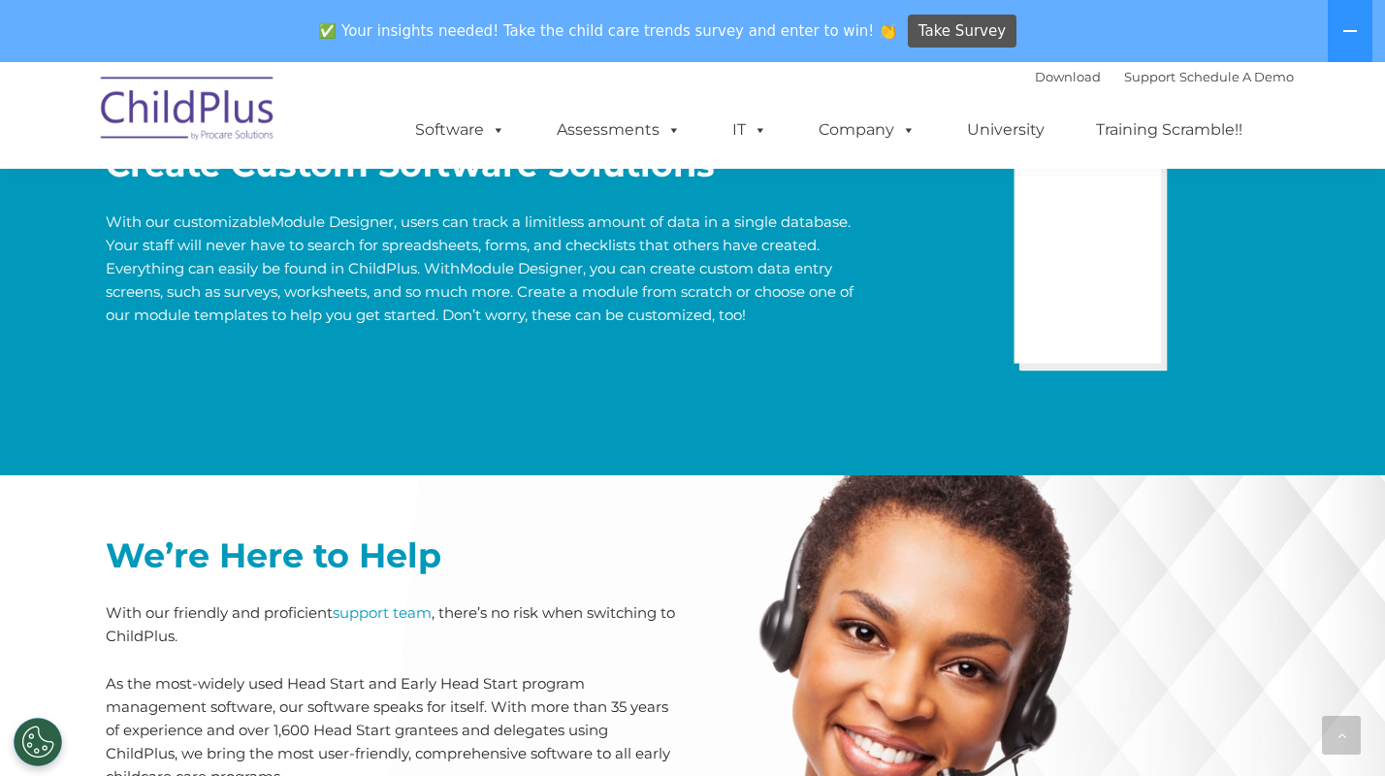
scroll to position [4661, 0]
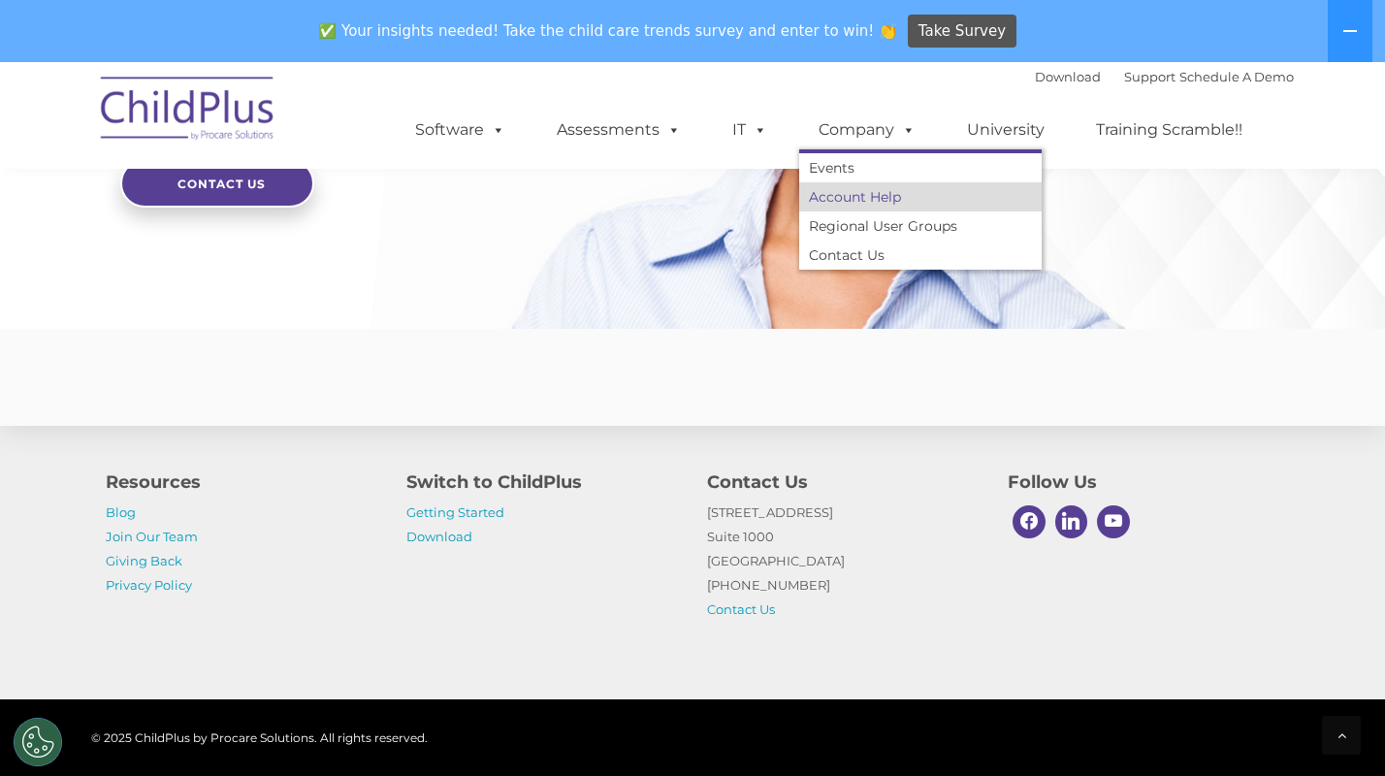
click at [849, 194] on link "Account Help" at bounding box center [920, 196] width 243 height 29
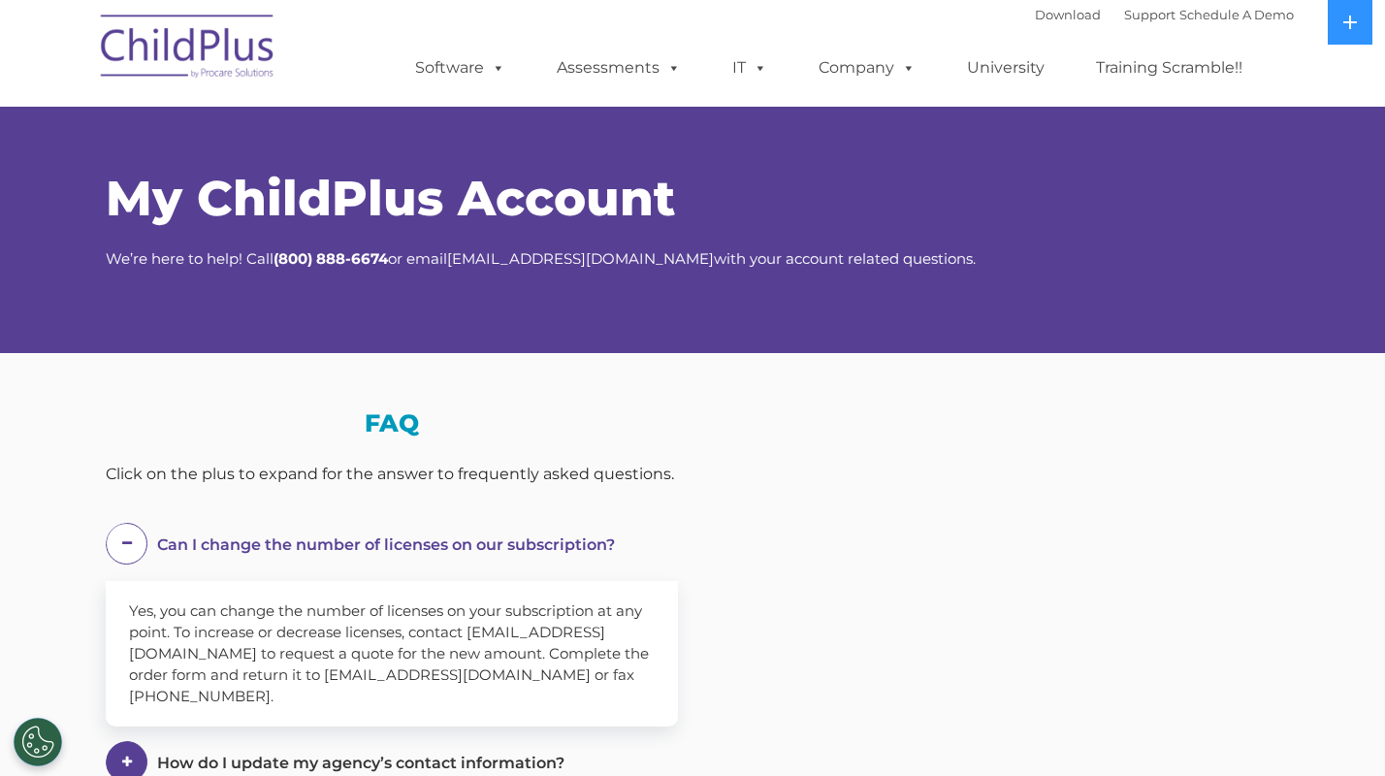
select select "MEDIUM"
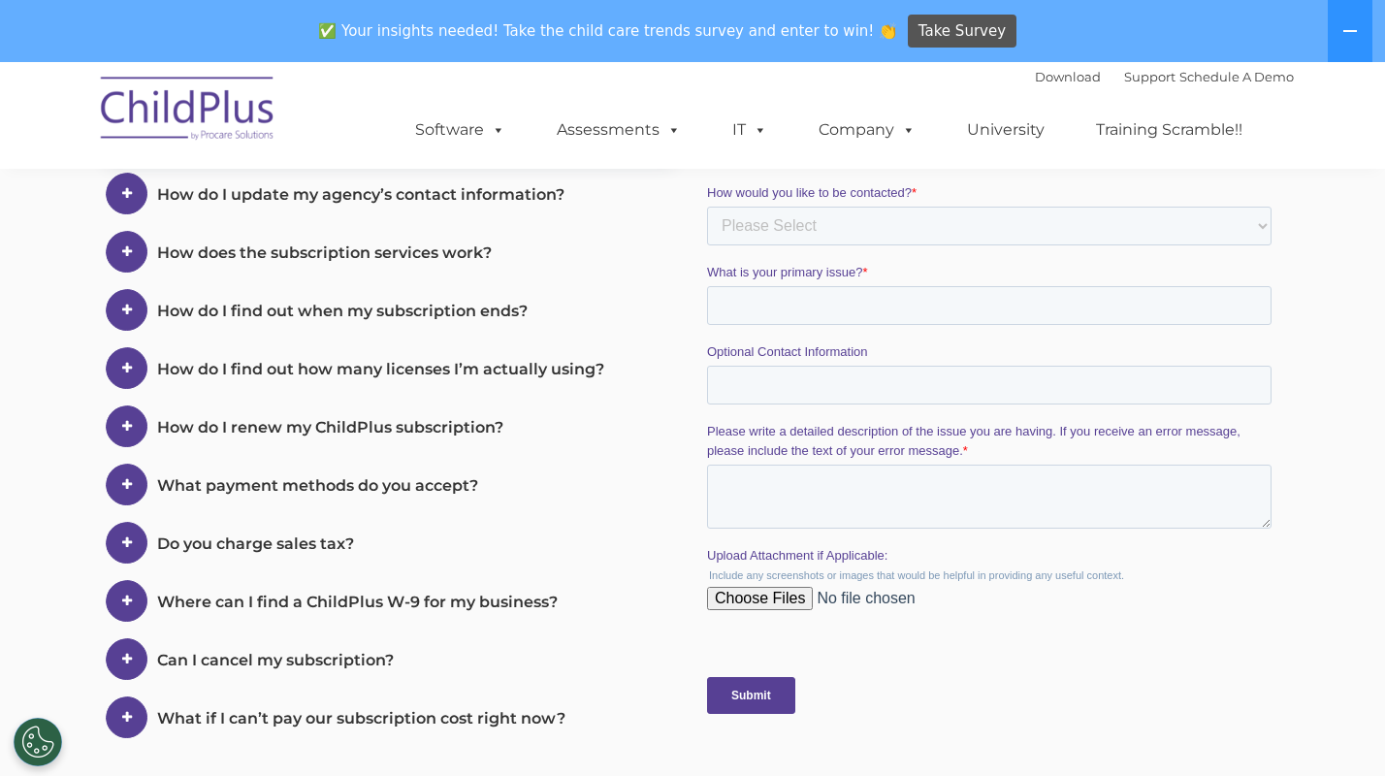
scroll to position [627, 0]
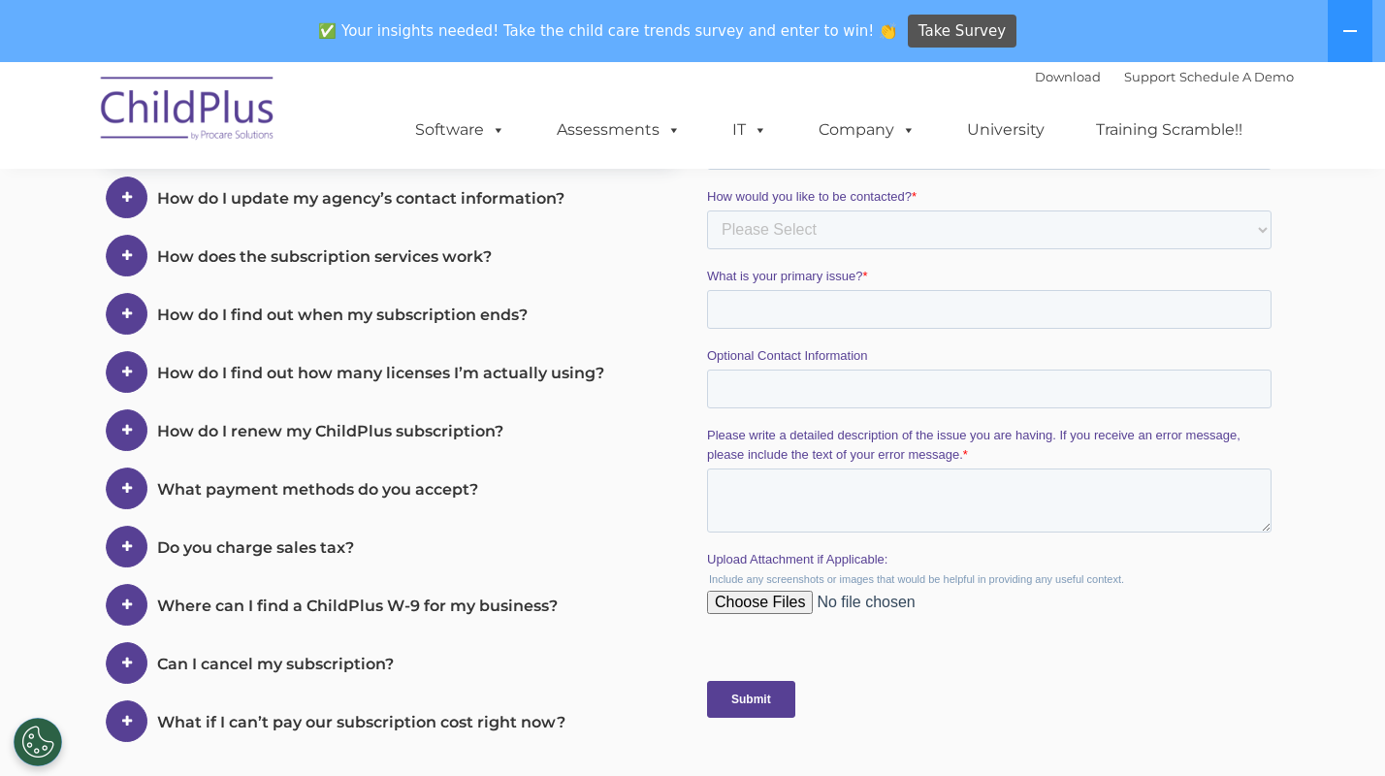
click at [131, 200] on span at bounding box center [127, 198] width 42 height 42
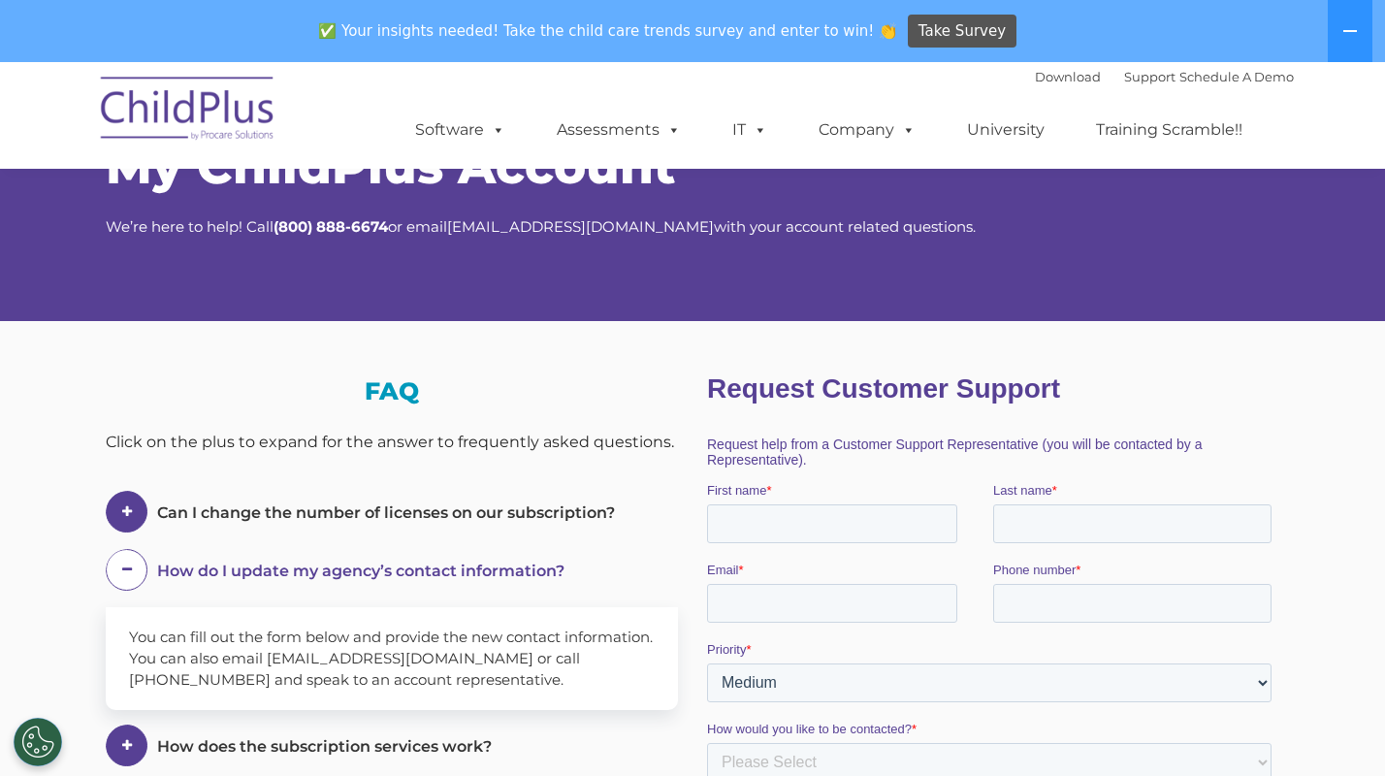
scroll to position [125, 0]
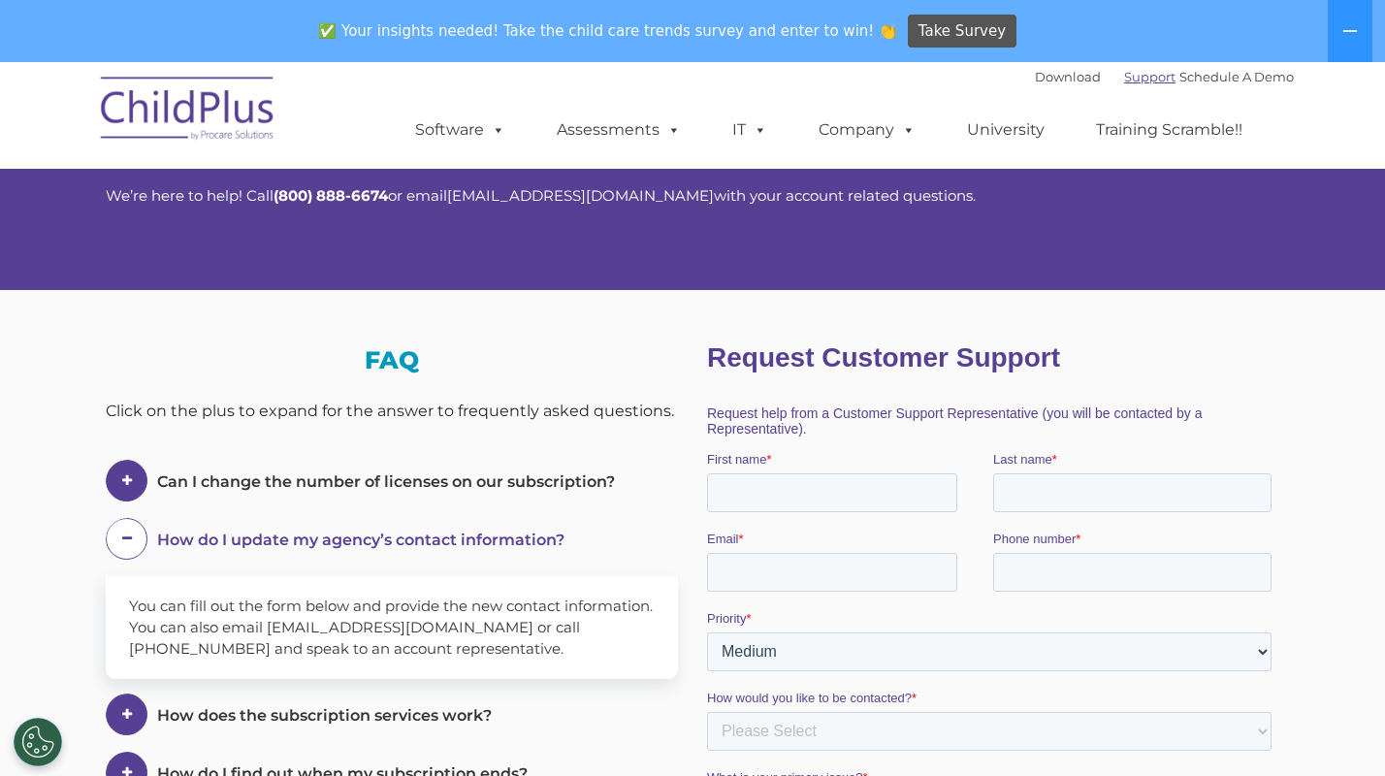
click at [1124, 80] on link "Support" at bounding box center [1149, 77] width 51 height 16
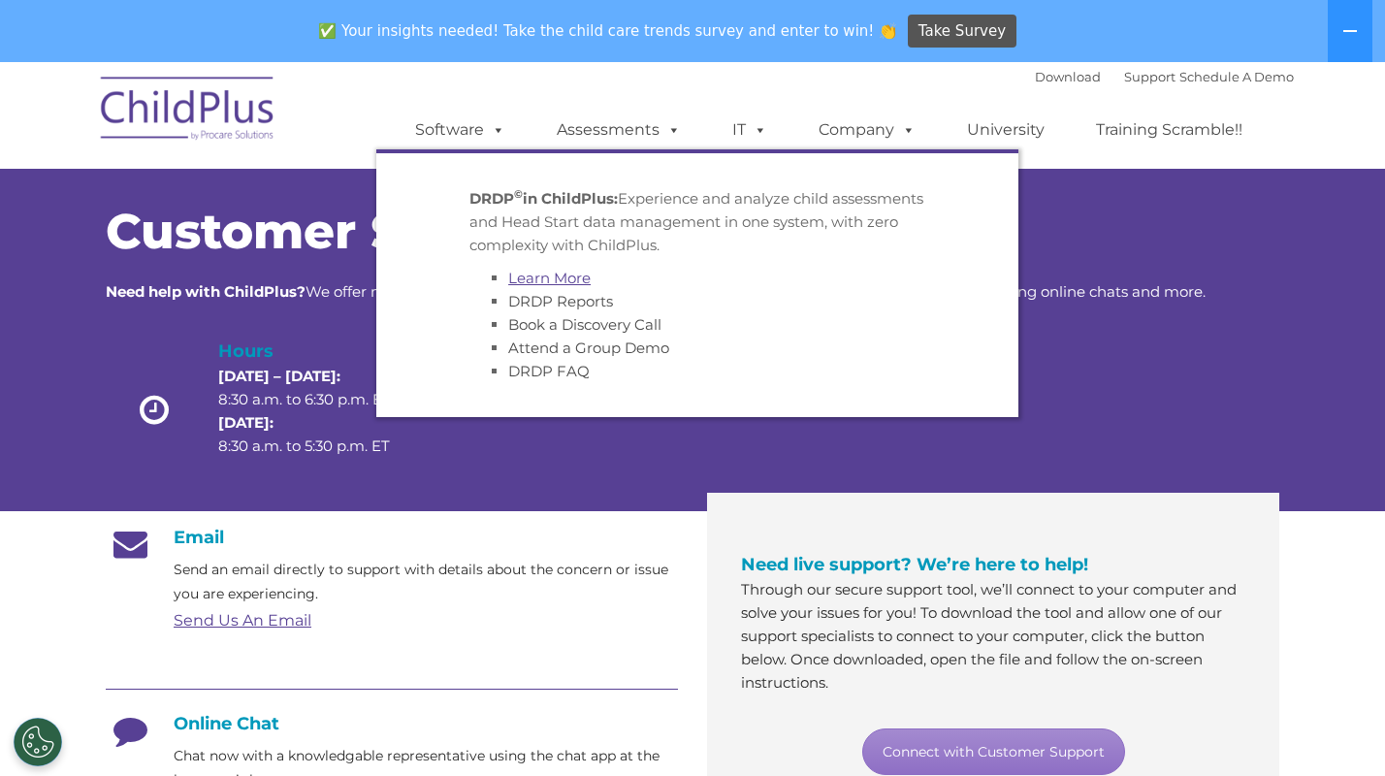
click at [554, 276] on link "Learn More" at bounding box center [549, 278] width 82 height 18
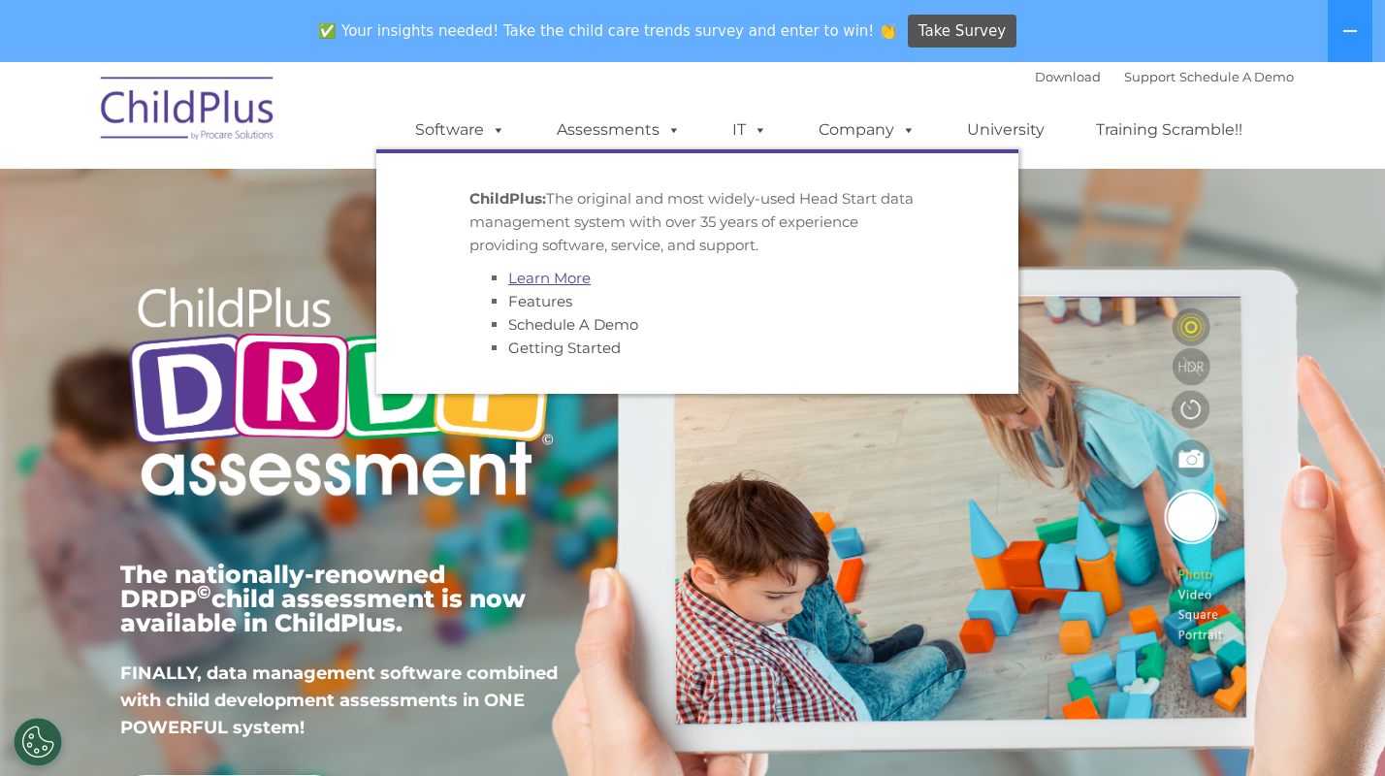
click at [554, 274] on link "Learn More" at bounding box center [549, 278] width 82 height 18
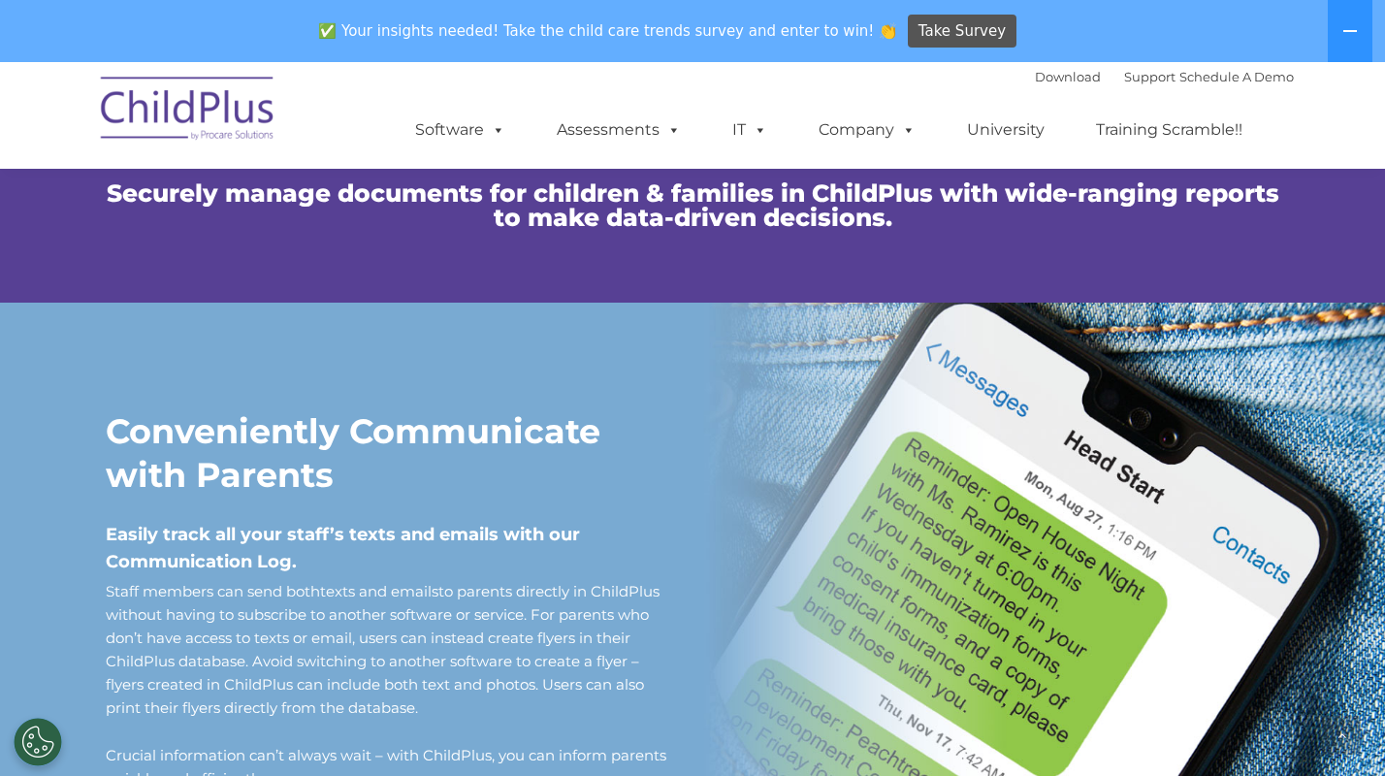
scroll to position [1413, 0]
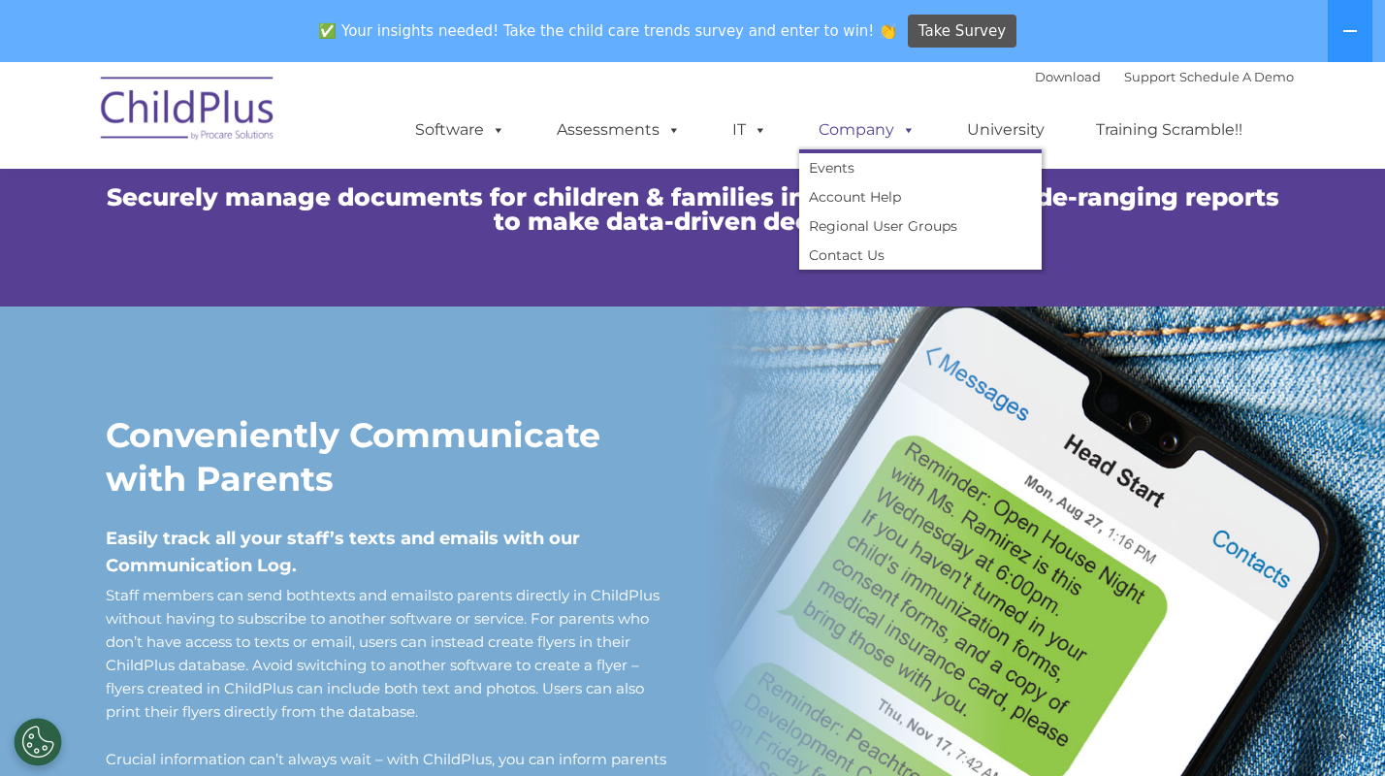
click at [847, 137] on link "Company" at bounding box center [867, 130] width 136 height 39
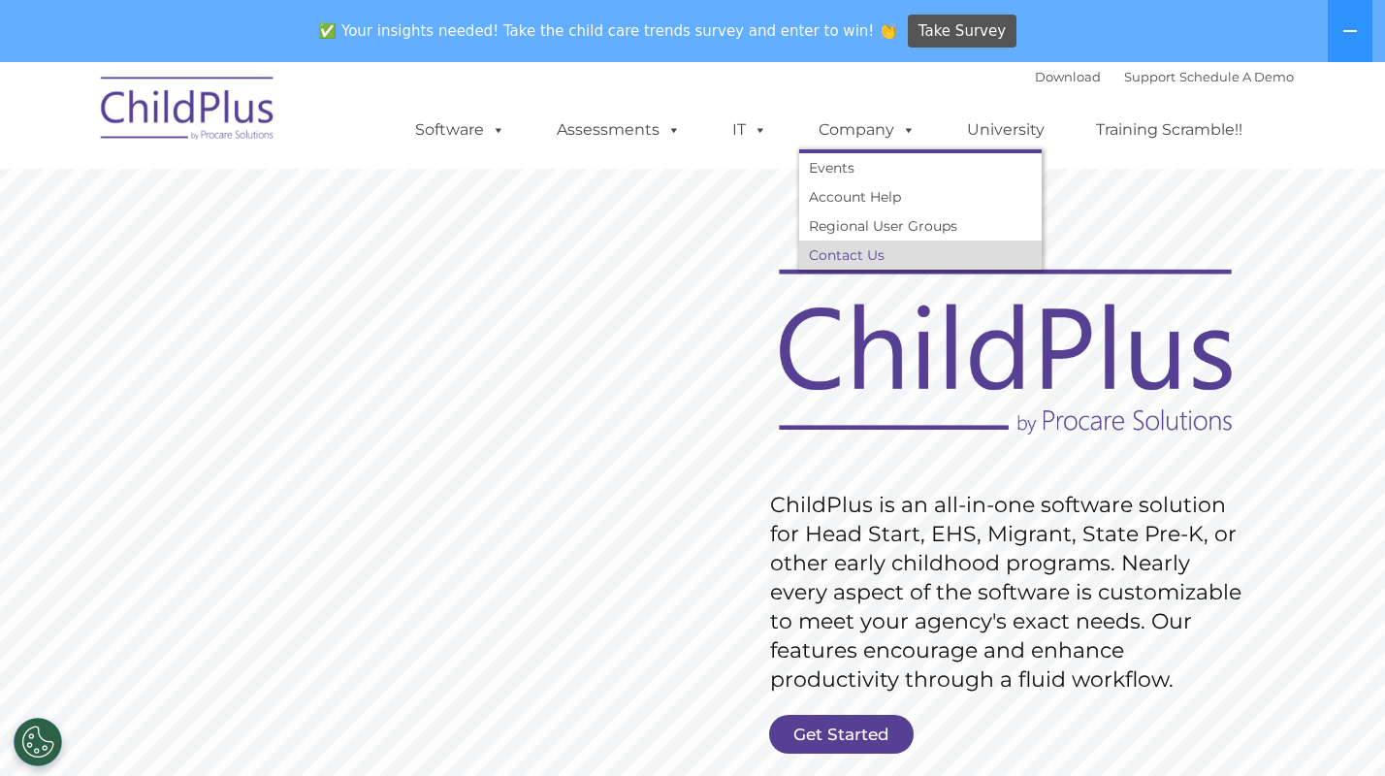
click at [896, 246] on link "Contact Us" at bounding box center [920, 255] width 243 height 29
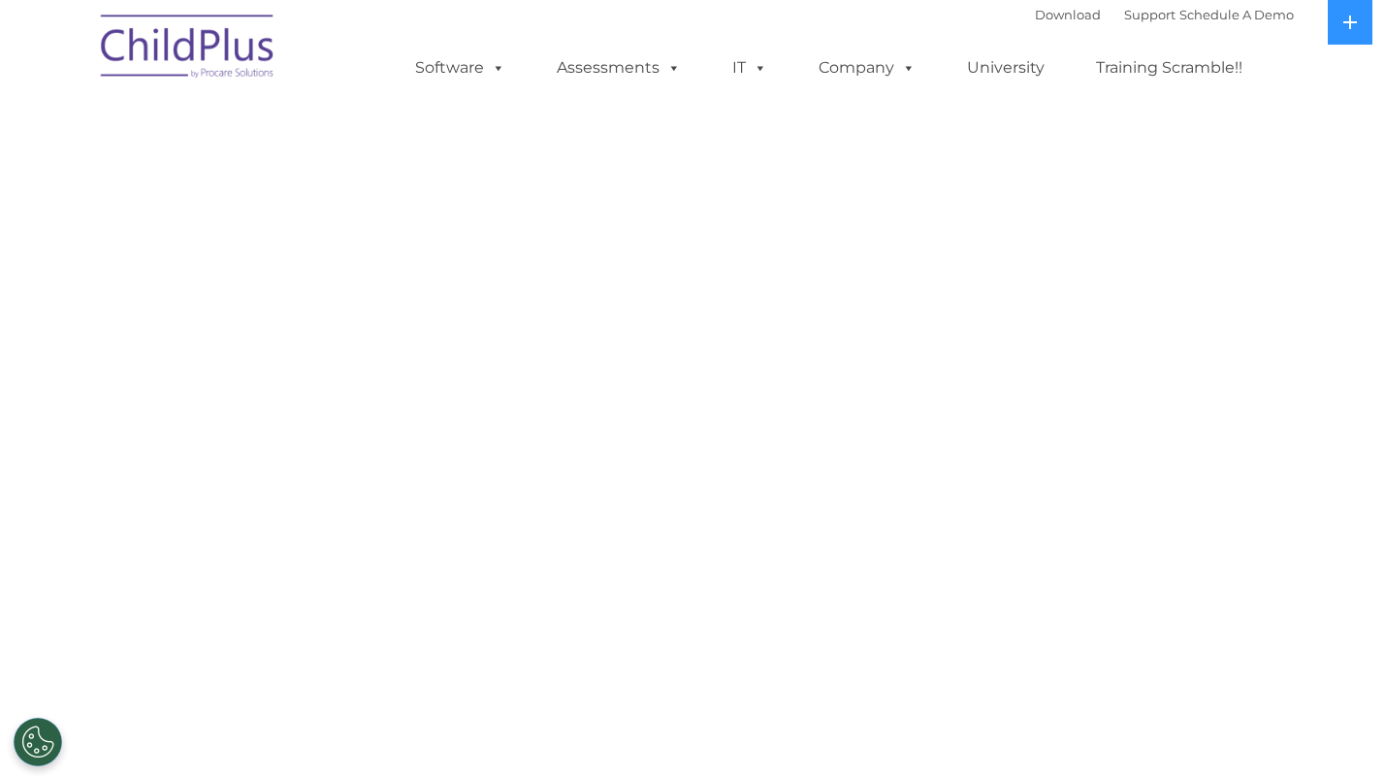
select select "MEDIUM"
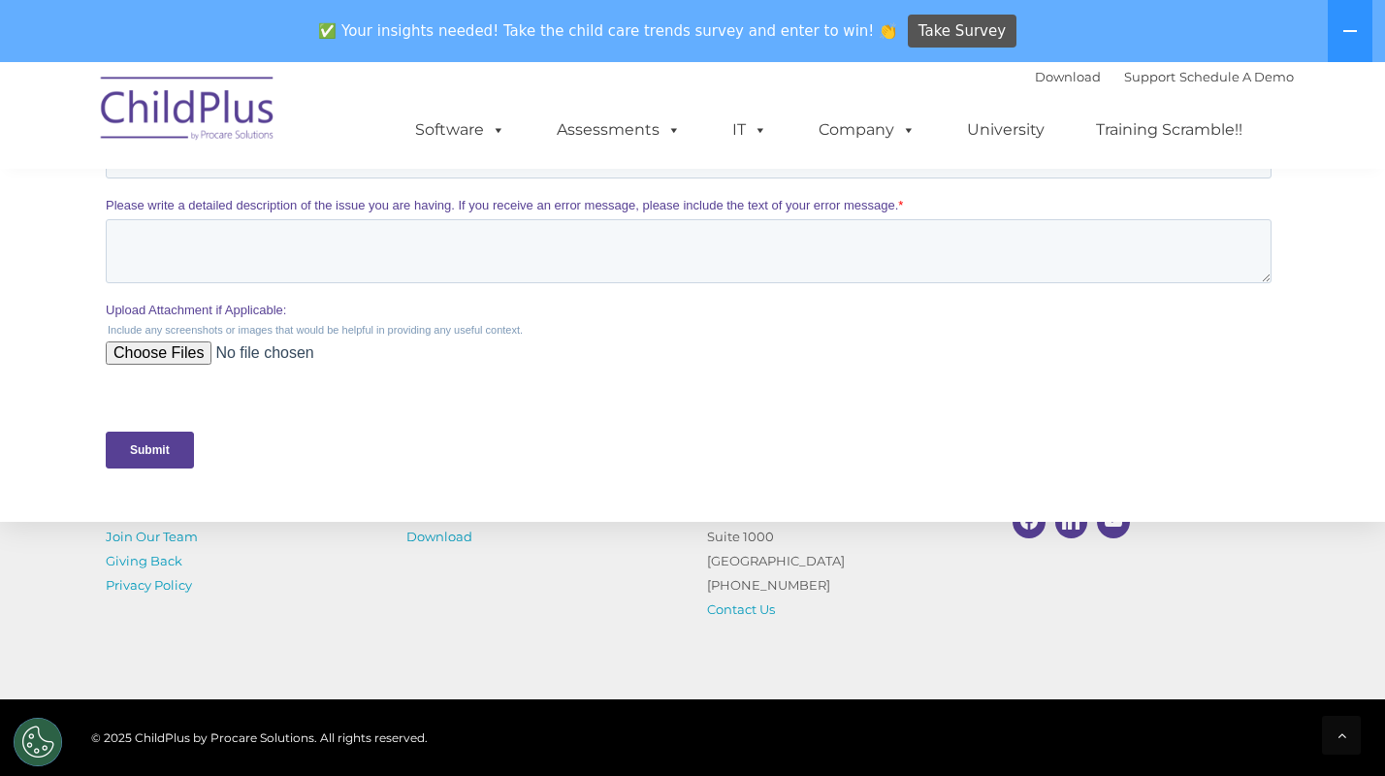
scroll to position [952, 0]
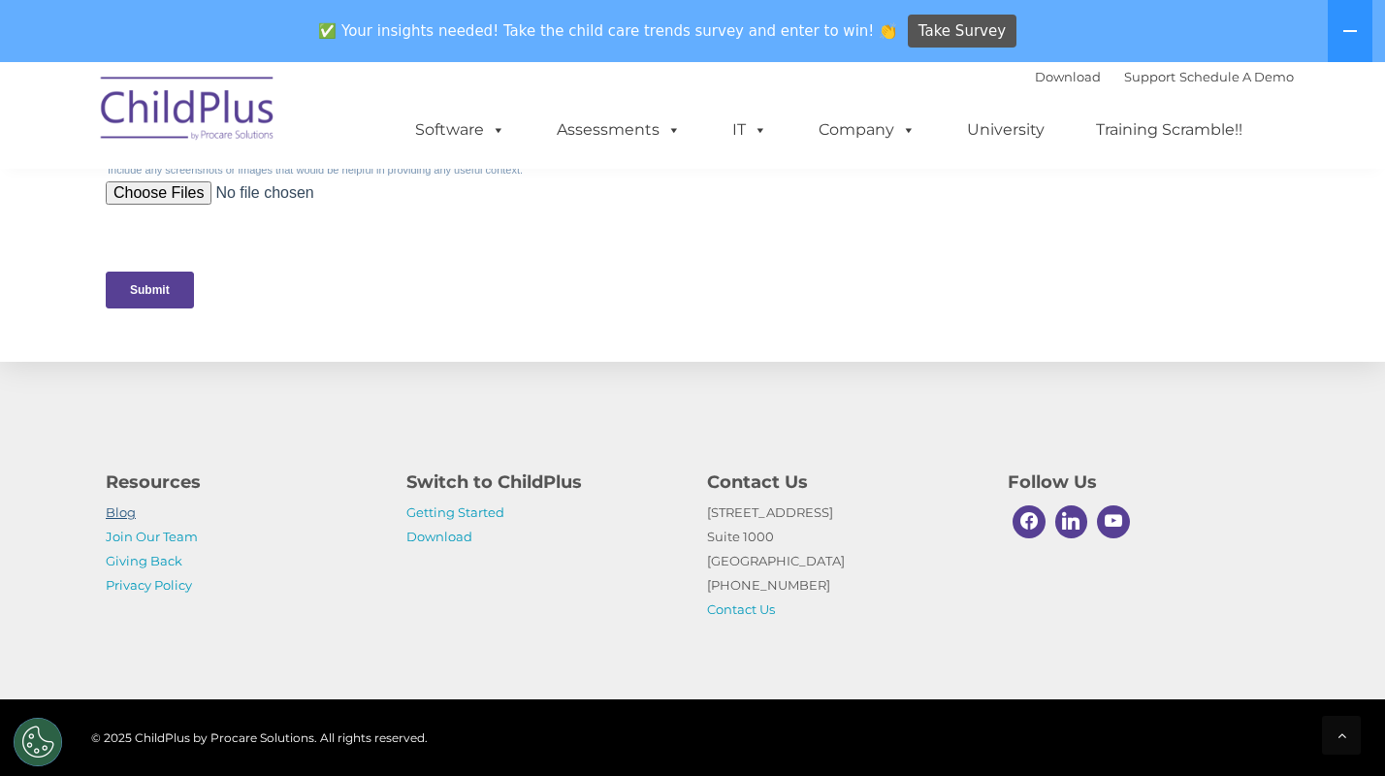
click at [124, 508] on link "Blog" at bounding box center [121, 512] width 30 height 16
click at [441, 540] on link "Download" at bounding box center [439, 537] width 66 height 16
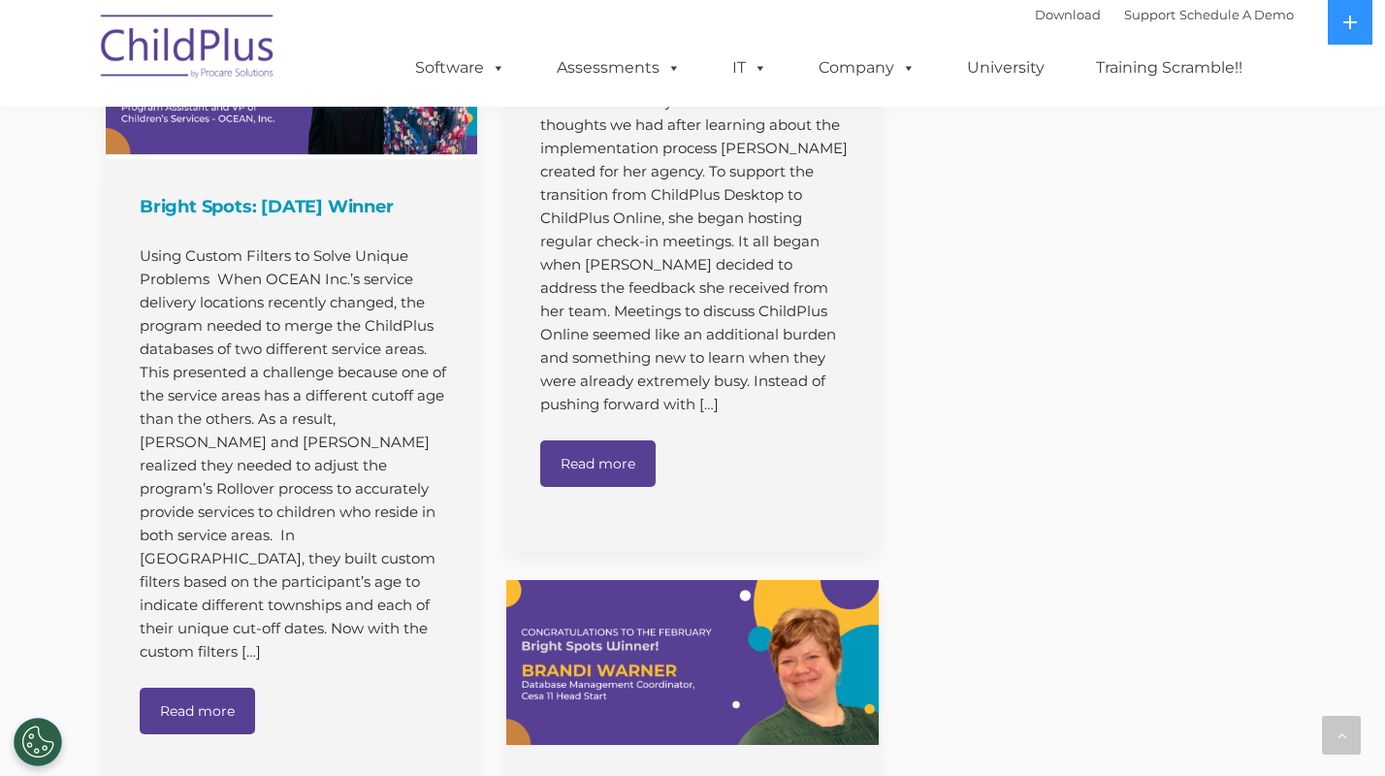
scroll to position [10765, 0]
